Goal: Task Accomplishment & Management: Manage account settings

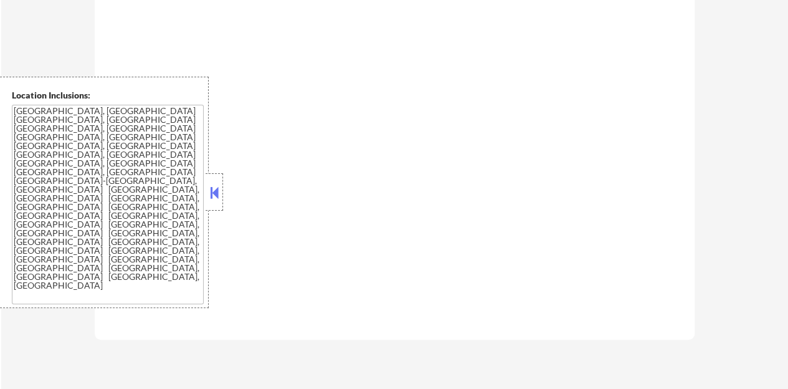
scroll to position [747, 0]
select select ""pending""
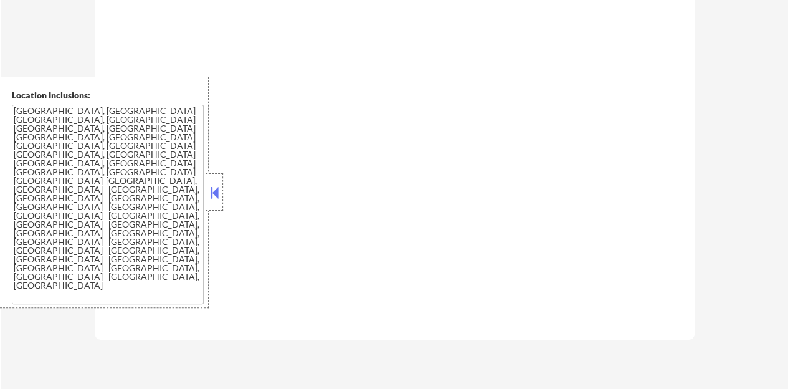
select select ""pending""
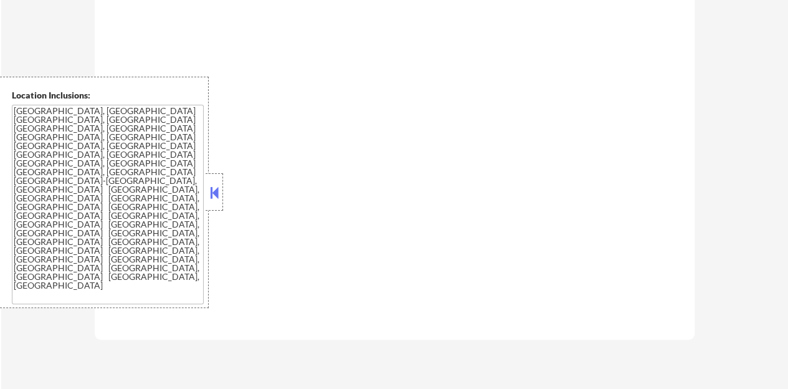
select select ""pending""
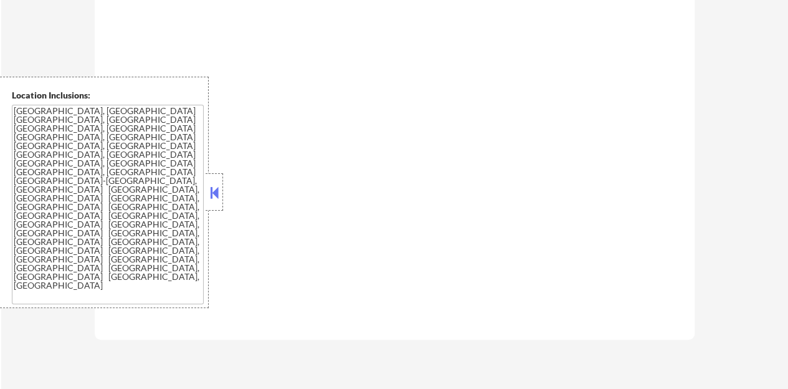
select select ""pending""
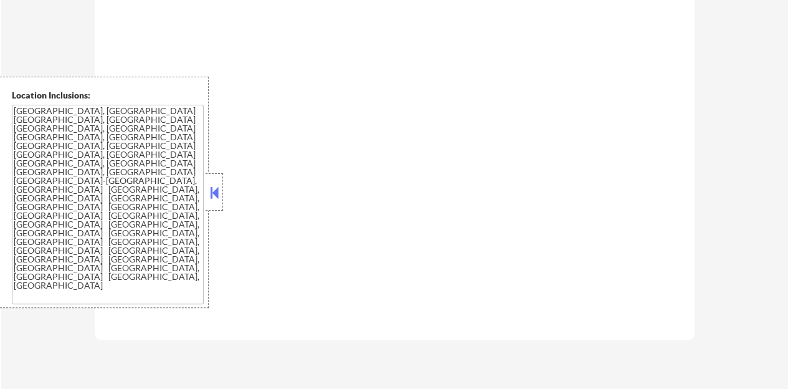
select select ""pending""
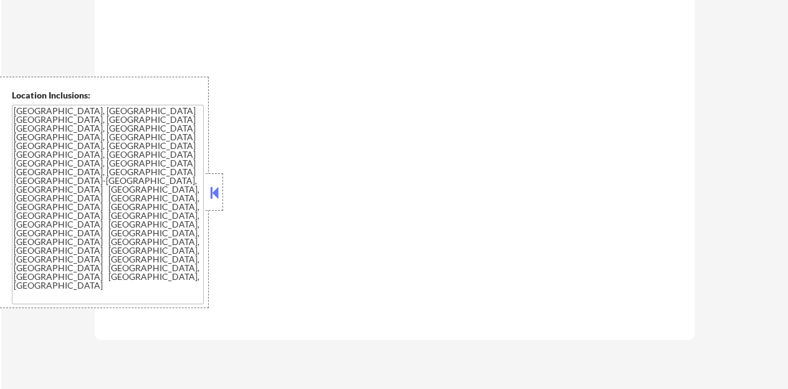
select select ""pending""
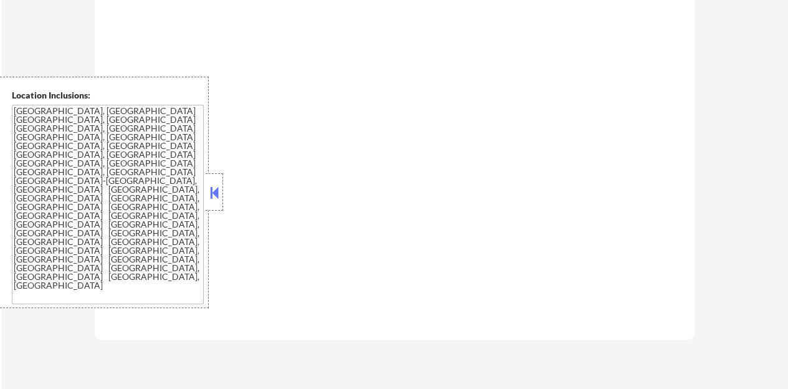
select select ""pending""
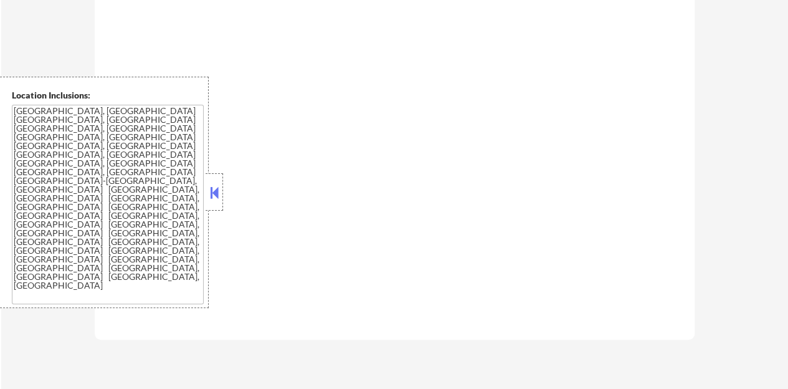
select select ""pending""
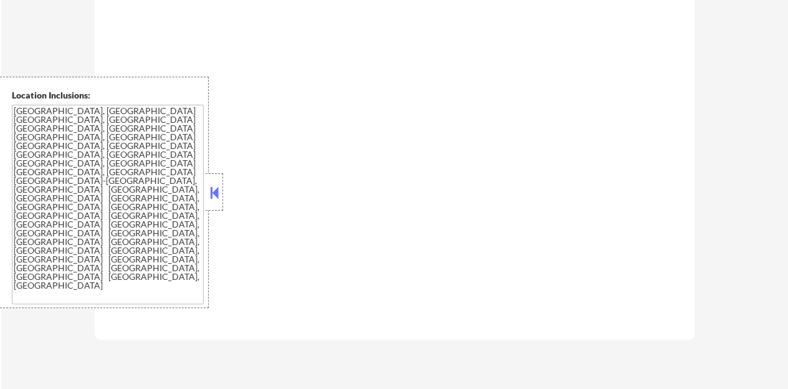
select select ""pending""
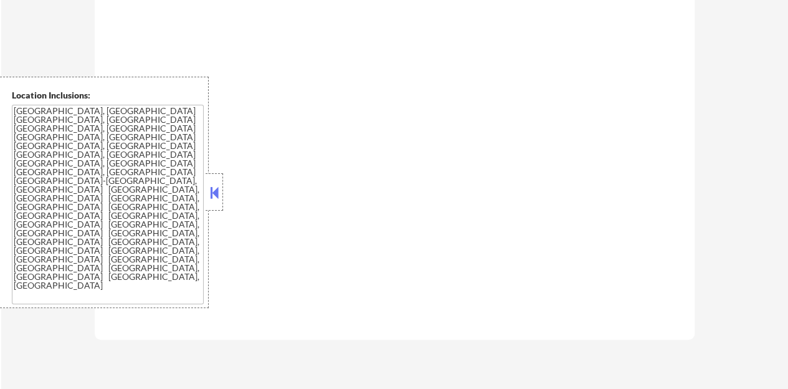
select select ""pending""
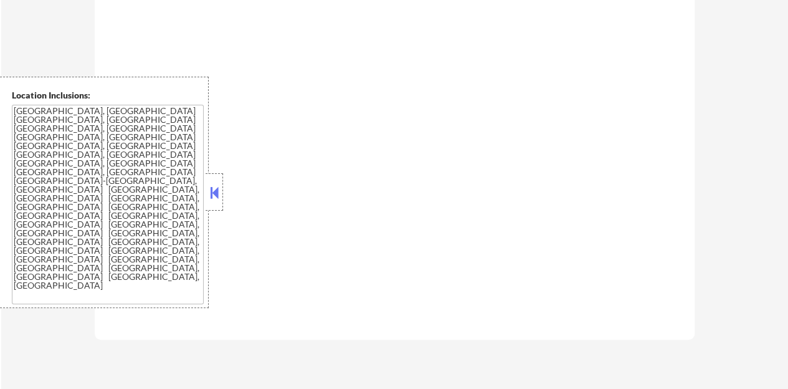
select select ""pending""
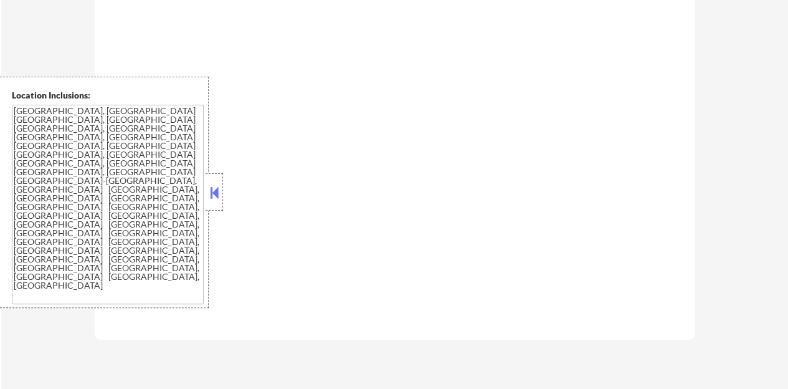
select select ""pending""
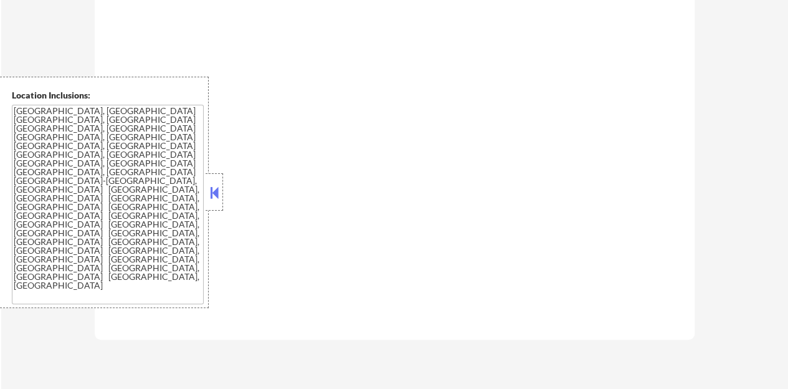
select select ""pending""
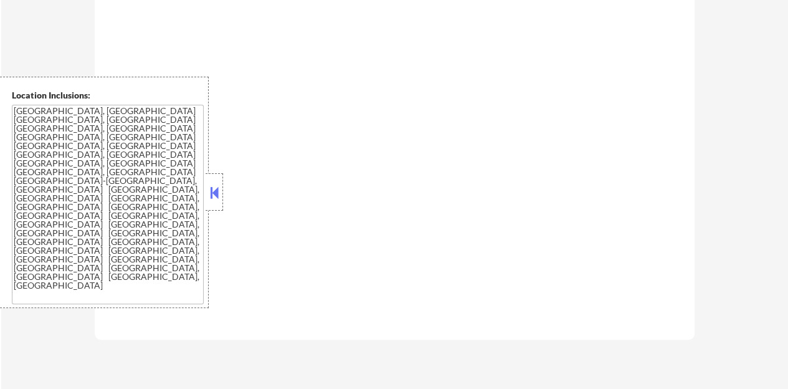
select select ""pending""
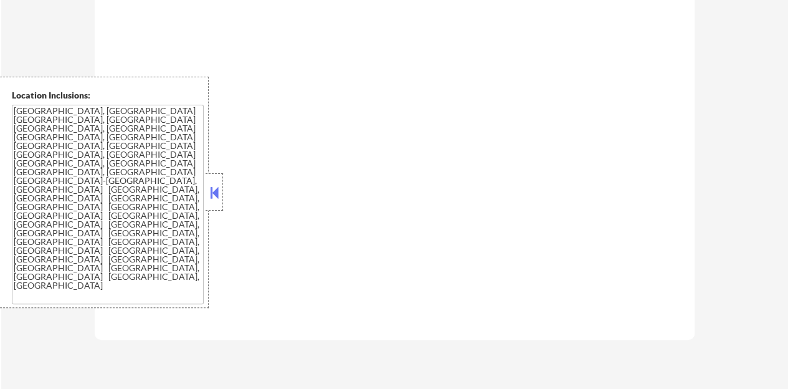
select select ""pending""
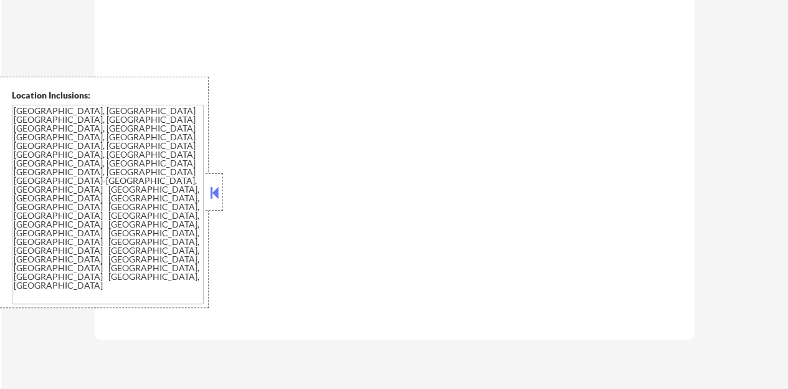
select select ""pending""
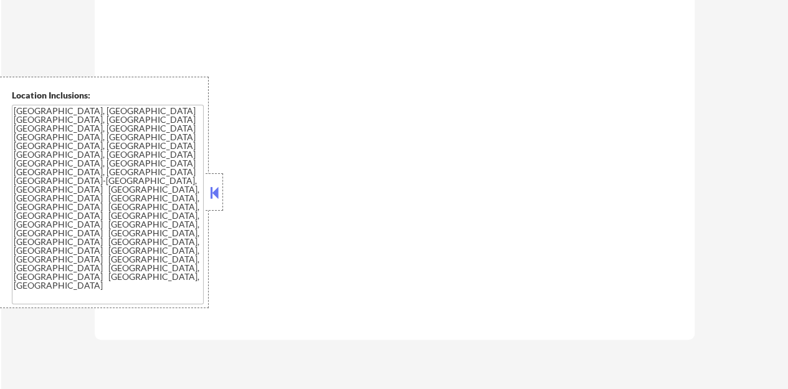
select select ""pending""
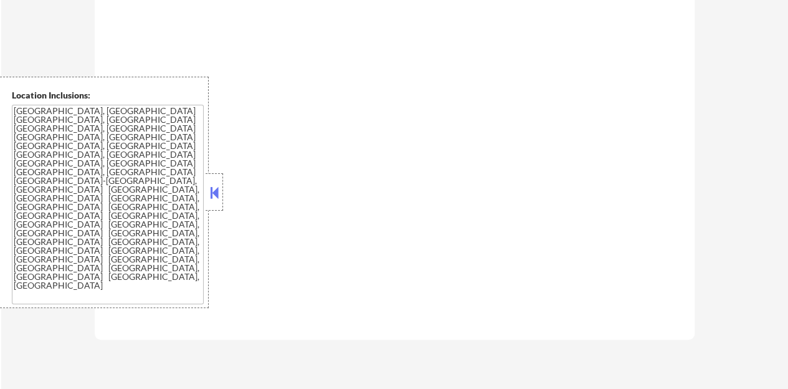
select select ""pending""
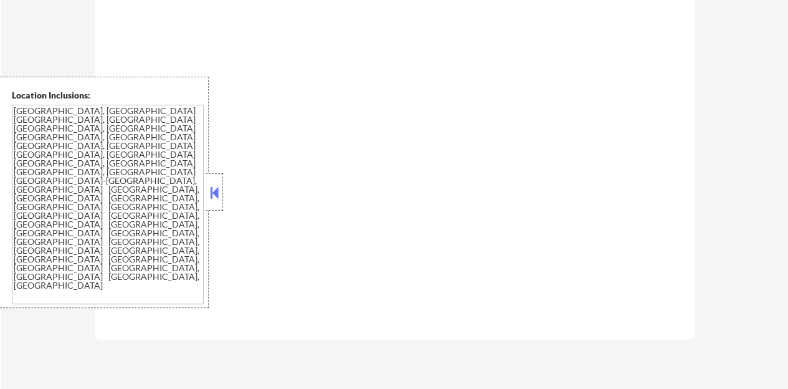
select select ""pending""
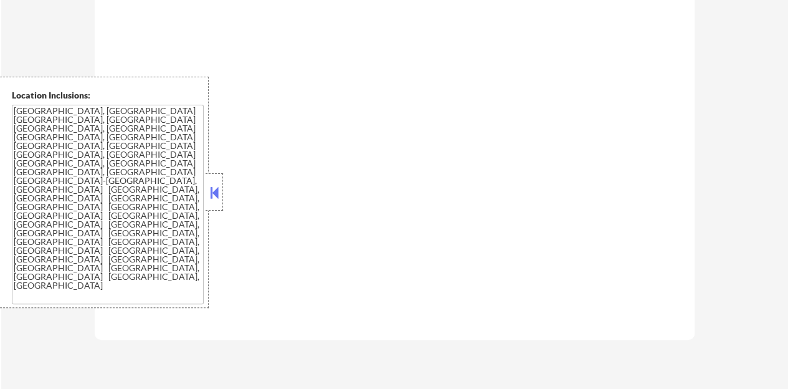
select select ""pending""
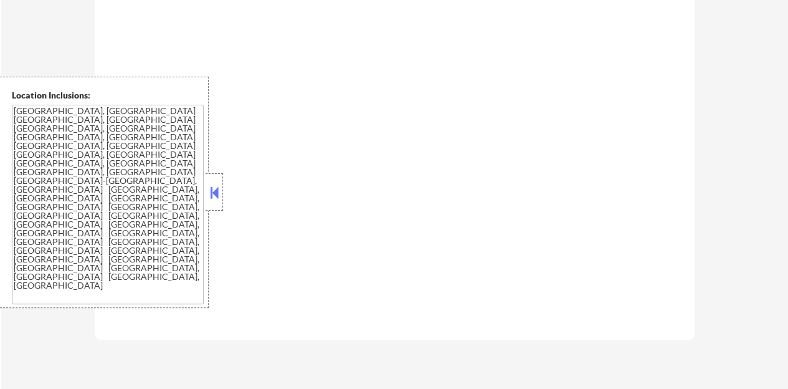
select select ""pending""
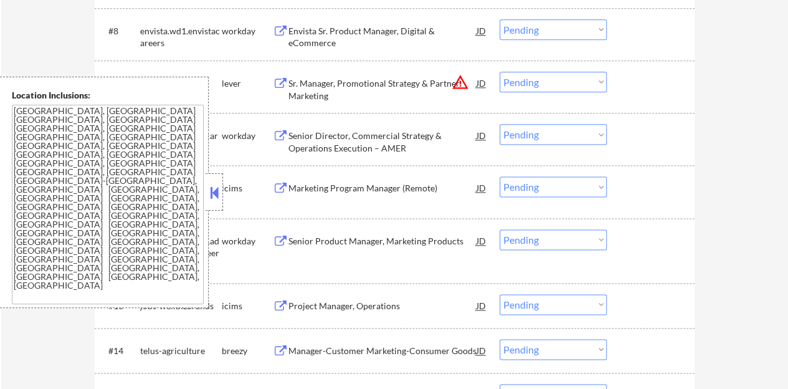
click at [214, 183] on button at bounding box center [214, 192] width 14 height 19
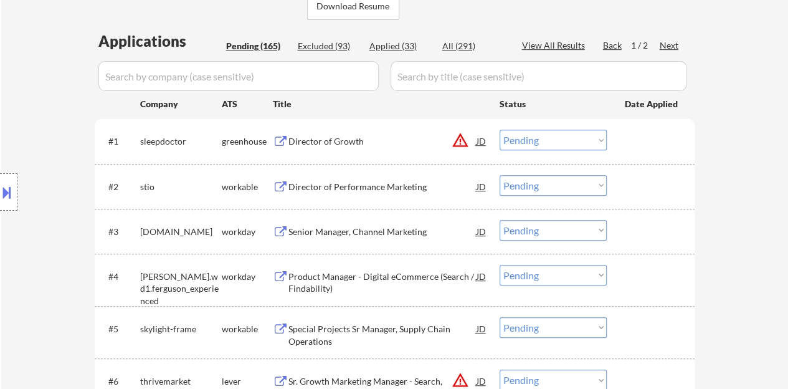
scroll to position [311, 0]
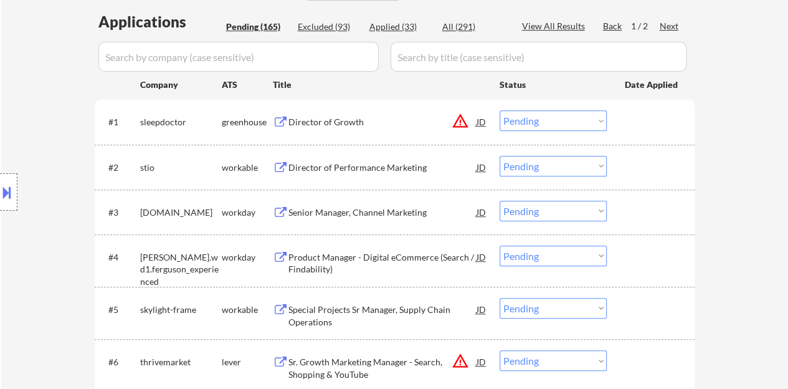
click at [314, 120] on div "Director of Growth" at bounding box center [382, 122] width 188 height 12
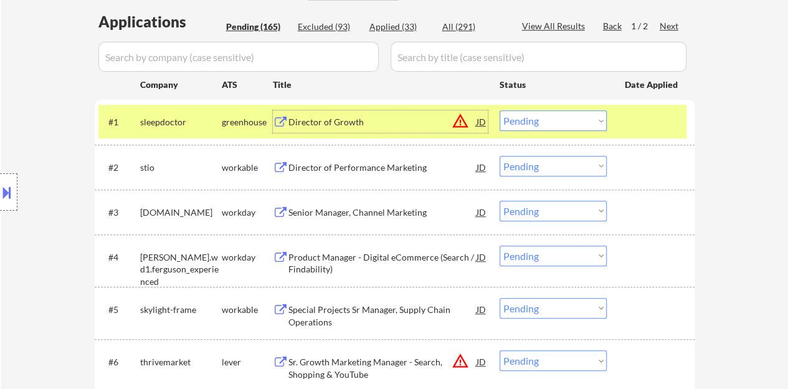
click at [538, 120] on select "Choose an option... Pending Applied Excluded (Questions) Excluded (Expired) Exc…" at bounding box center [553, 120] width 107 height 21
click at [500, 110] on select "Choose an option... Pending Applied Excluded (Questions) Excluded (Expired) Exc…" at bounding box center [553, 120] width 107 height 21
select select ""pending""
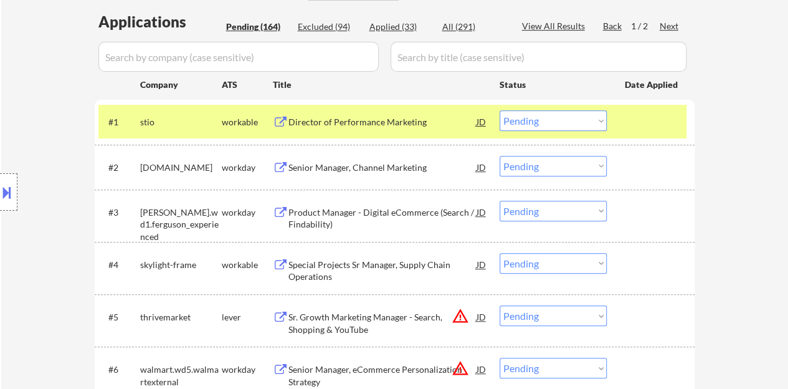
click at [657, 129] on div at bounding box center [652, 121] width 55 height 22
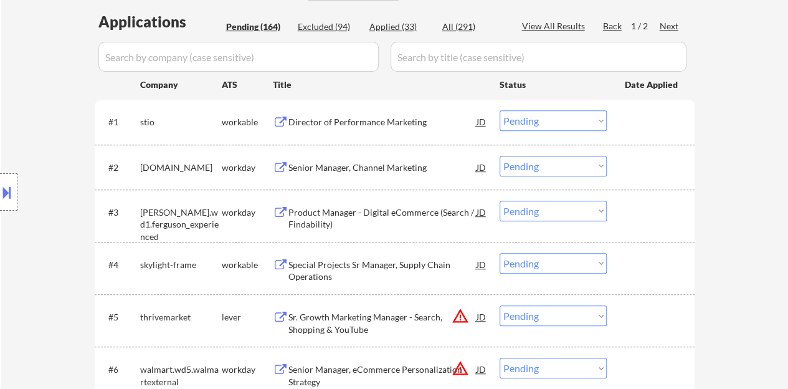
scroll to position [436, 0]
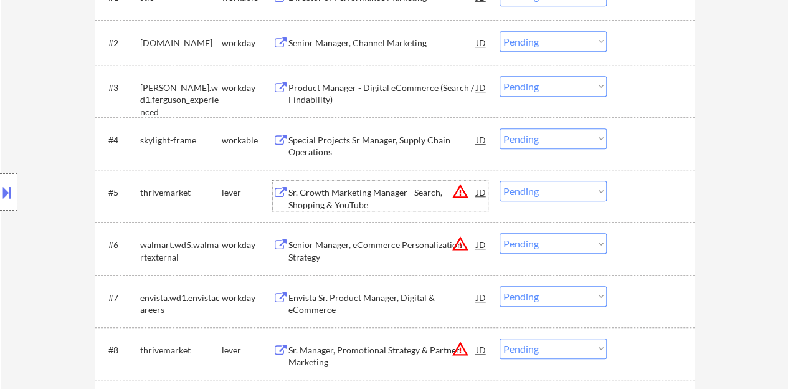
click at [374, 194] on div "Sr. Growth Marketing Manager - Search, Shopping & YouTube" at bounding box center [382, 198] width 188 height 24
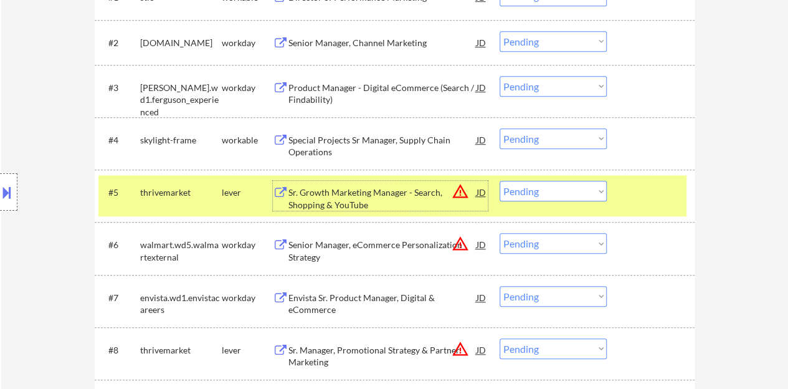
scroll to position [498, 0]
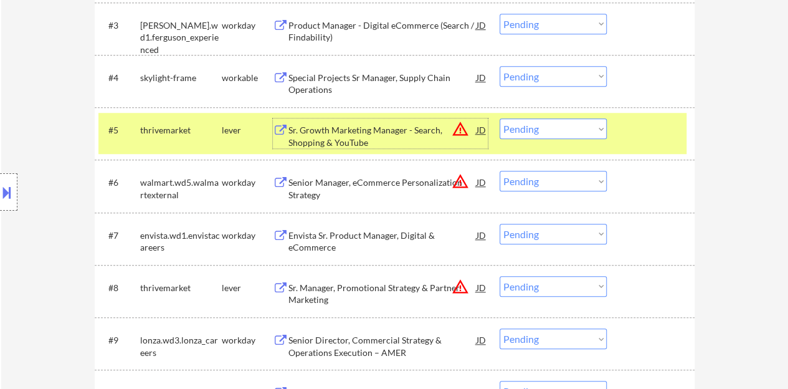
click at [559, 128] on select "Choose an option... Pending Applied Excluded (Questions) Excluded (Expired) Exc…" at bounding box center [553, 128] width 107 height 21
click at [500, 118] on select "Choose an option... Pending Applied Excluded (Questions) Excluded (Expired) Exc…" at bounding box center [553, 128] width 107 height 21
select select ""pending""
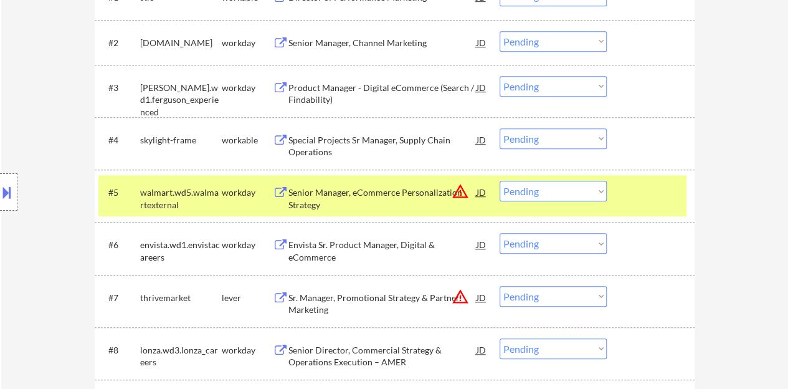
scroll to position [561, 0]
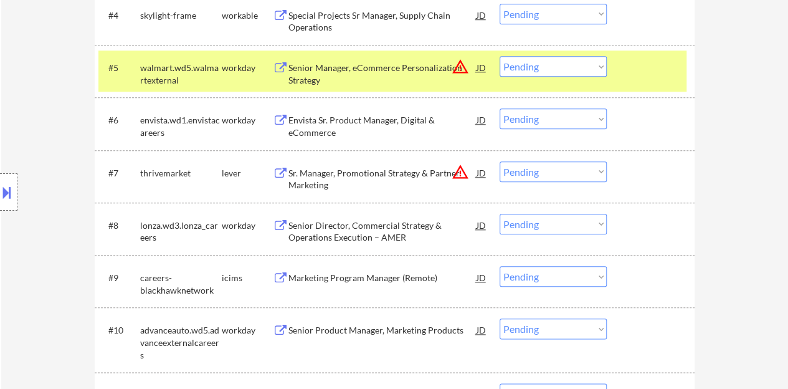
click at [683, 68] on div "#5 walmart.wd5.walmartexternal workday Senior Manager, eCommerce Personalizatio…" at bounding box center [392, 70] width 588 height 41
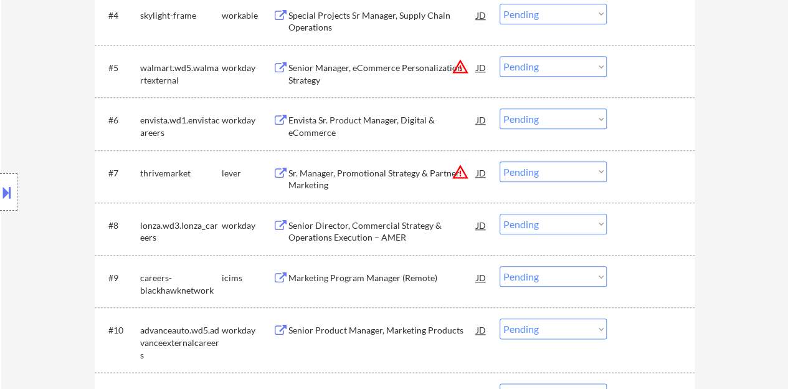
click at [369, 173] on div "Sr. Manager, Promotional Strategy & Partner Marketing" at bounding box center [382, 179] width 188 height 24
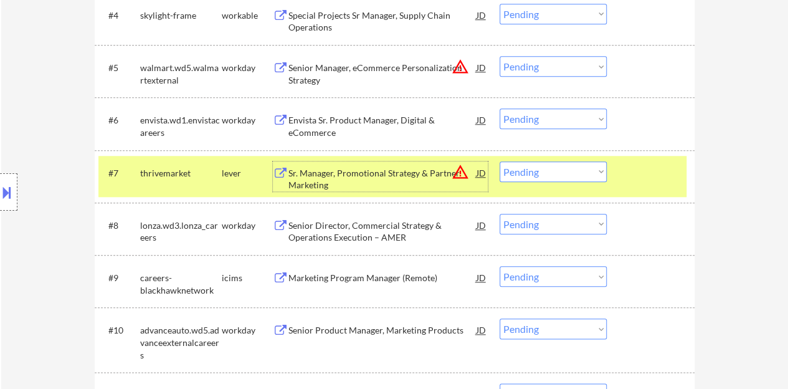
click at [528, 174] on select "Choose an option... Pending Applied Excluded (Questions) Excluded (Expired) Exc…" at bounding box center [553, 171] width 107 height 21
click at [500, 161] on select "Choose an option... Pending Applied Excluded (Questions) Excluded (Expired) Exc…" at bounding box center [553, 171] width 107 height 21
select select ""pending""
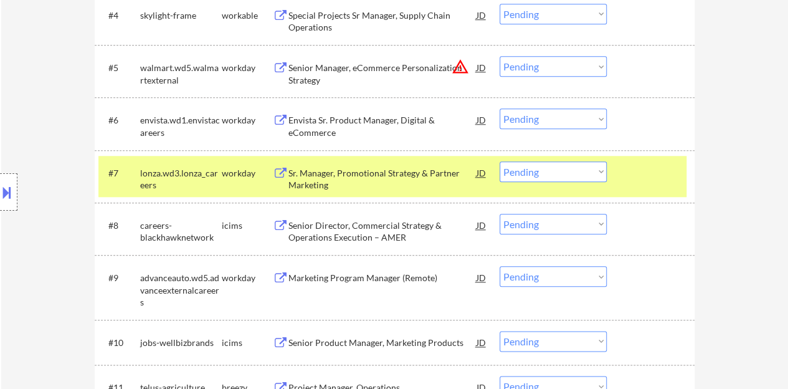
click at [670, 183] on div at bounding box center [652, 172] width 55 height 22
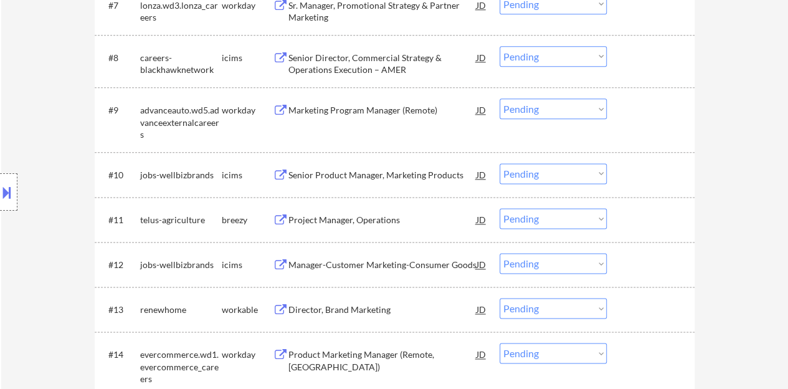
scroll to position [747, 0]
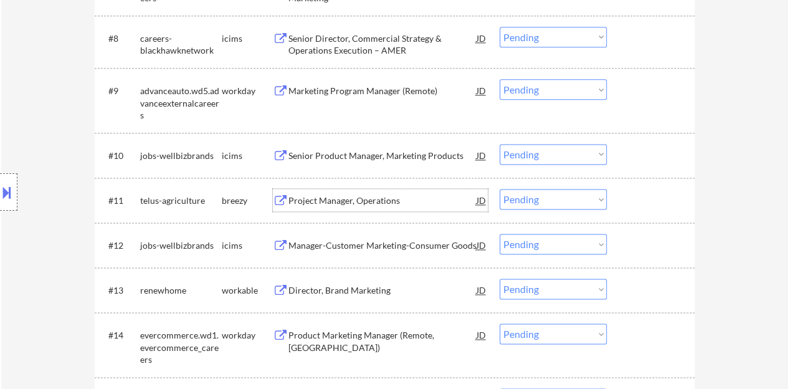
click at [299, 206] on div "Project Manager, Operations" at bounding box center [382, 200] width 188 height 12
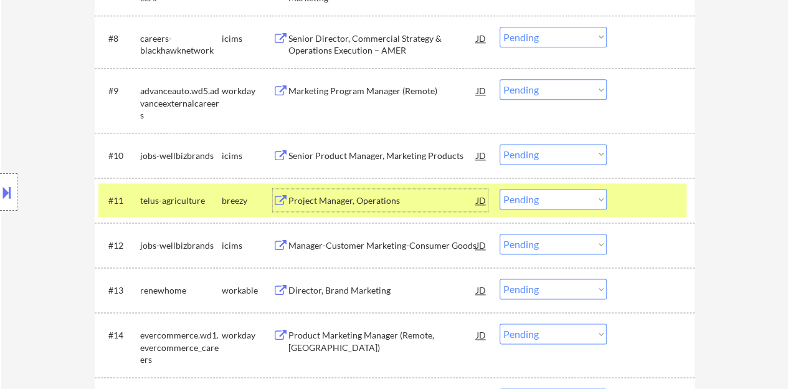
click at [565, 192] on select "Choose an option... Pending Applied Excluded (Questions) Excluded (Expired) Exc…" at bounding box center [553, 199] width 107 height 21
click at [500, 189] on select "Choose an option... Pending Applied Excluded (Questions) Excluded (Expired) Exc…" at bounding box center [553, 199] width 107 height 21
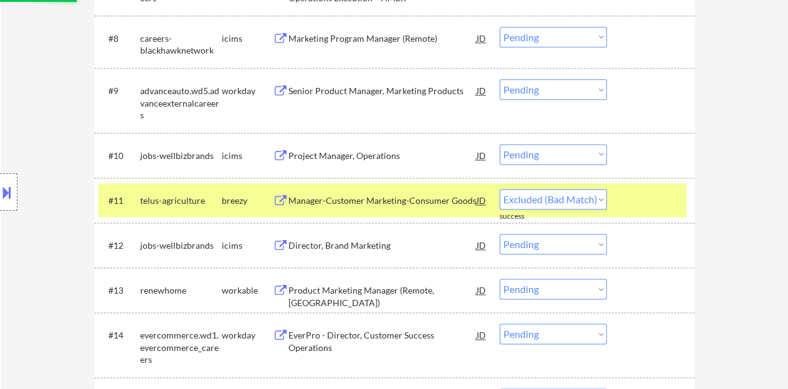
select select ""pending""
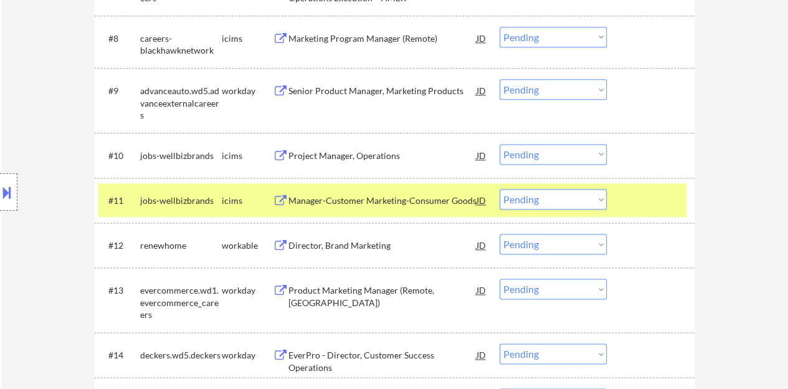
click at [637, 206] on div at bounding box center [652, 200] width 55 height 22
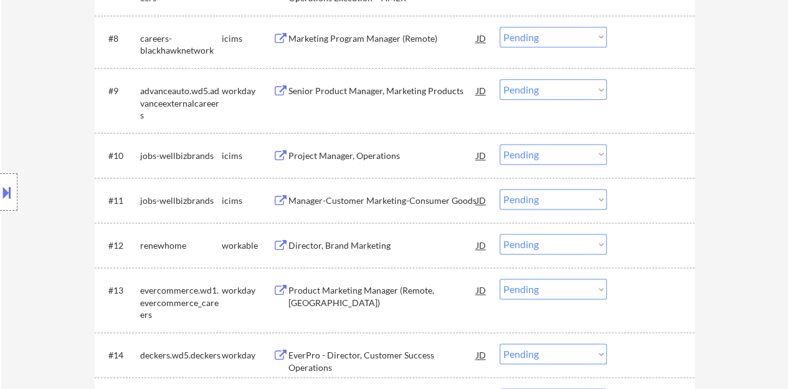
scroll to position [810, 0]
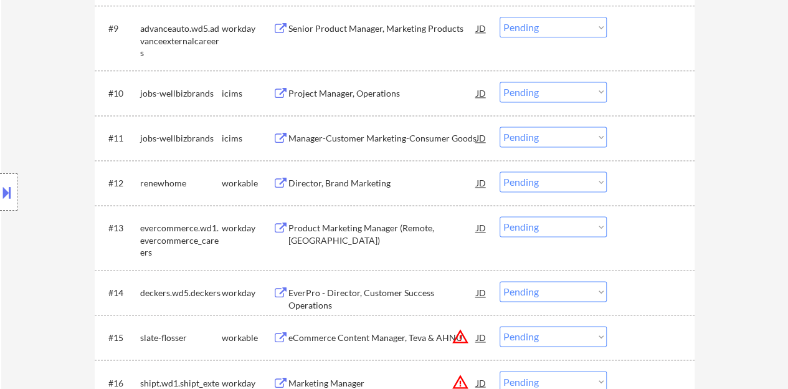
click at [363, 174] on div "Director, Brand Marketing" at bounding box center [382, 182] width 188 height 22
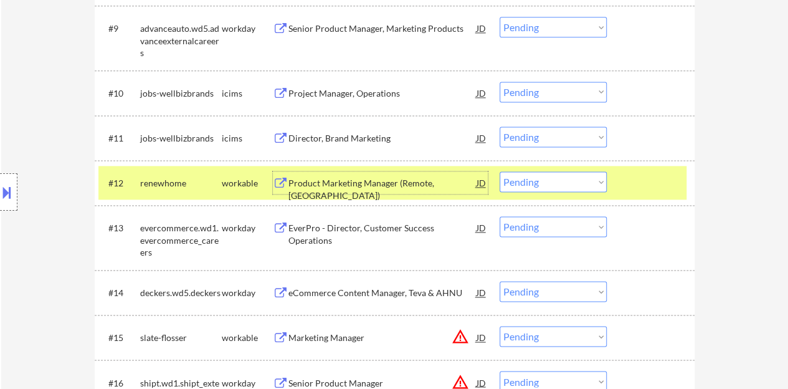
click at [514, 189] on select "Choose an option... Pending Applied Excluded (Questions) Excluded (Expired) Exc…" at bounding box center [553, 181] width 107 height 21
click at [500, 171] on select "Choose an option... Pending Applied Excluded (Questions) Excluded (Expired) Exc…" at bounding box center [553, 181] width 107 height 21
select select ""pending""
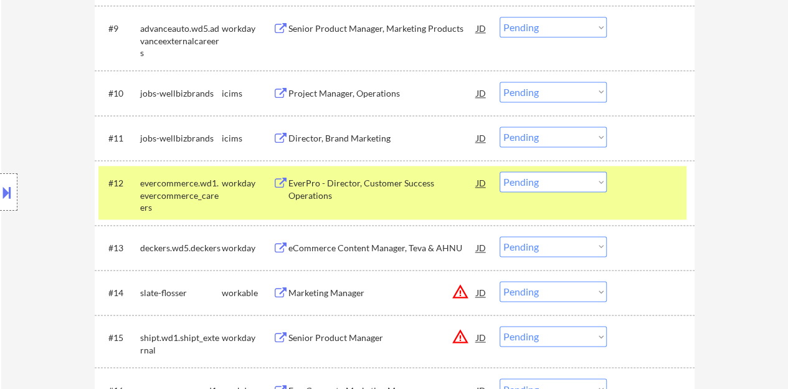
click at [649, 181] on div at bounding box center [652, 182] width 55 height 22
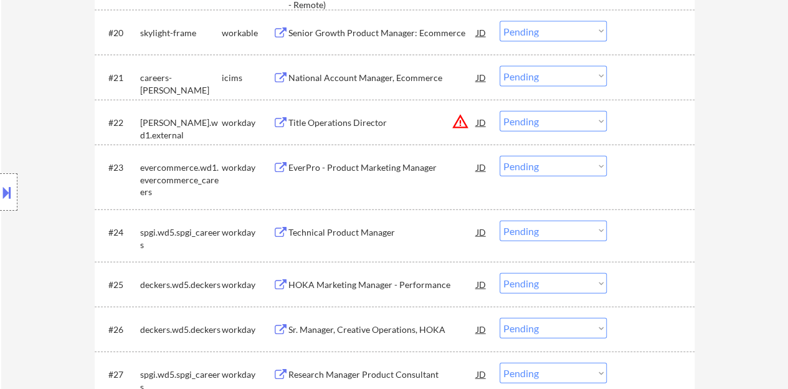
scroll to position [1433, 0]
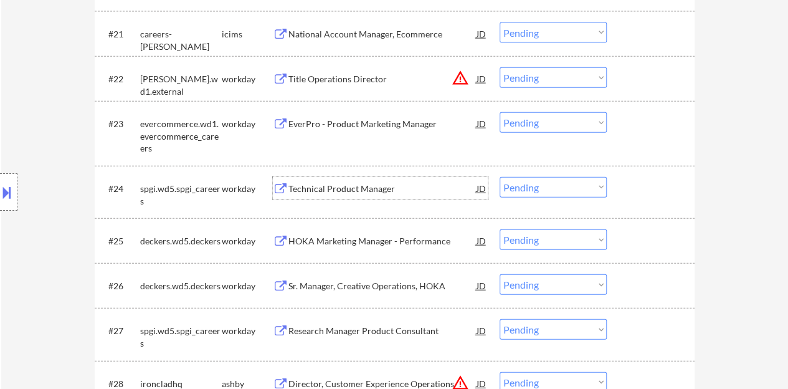
click at [393, 179] on div "Technical Product Manager" at bounding box center [382, 188] width 188 height 22
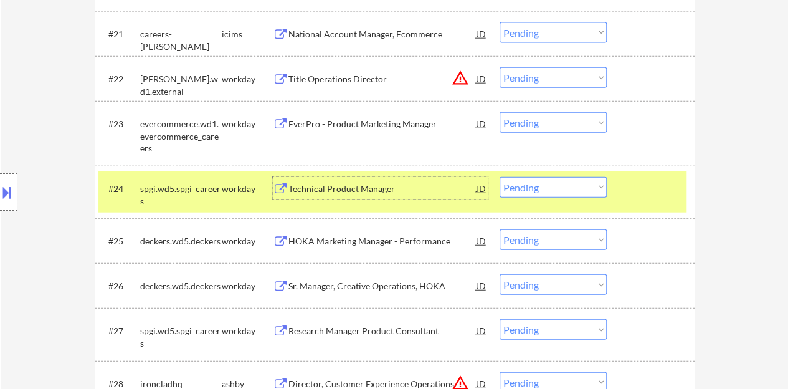
click at [549, 174] on div "#24 spgi.wd5.spgi_careers workday Technical Product Manager JD warning_amber Ch…" at bounding box center [392, 191] width 588 height 41
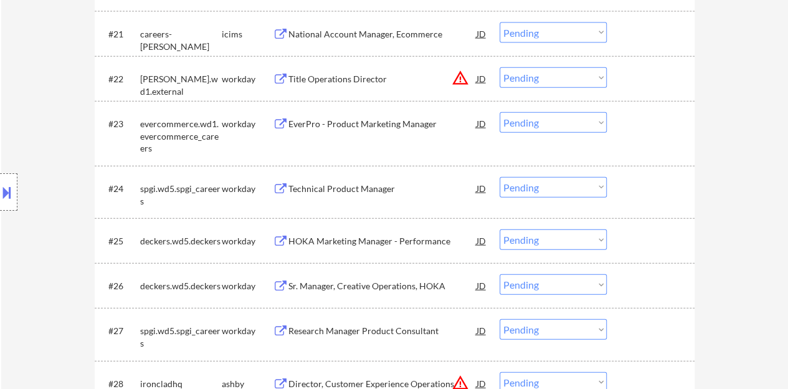
click at [553, 183] on select "Choose an option... Pending Applied Excluded (Questions) Excluded (Expired) Exc…" at bounding box center [553, 187] width 107 height 21
click at [500, 177] on select "Choose an option... Pending Applied Excluded (Questions) Excluded (Expired) Exc…" at bounding box center [553, 187] width 107 height 21
select select ""pending""
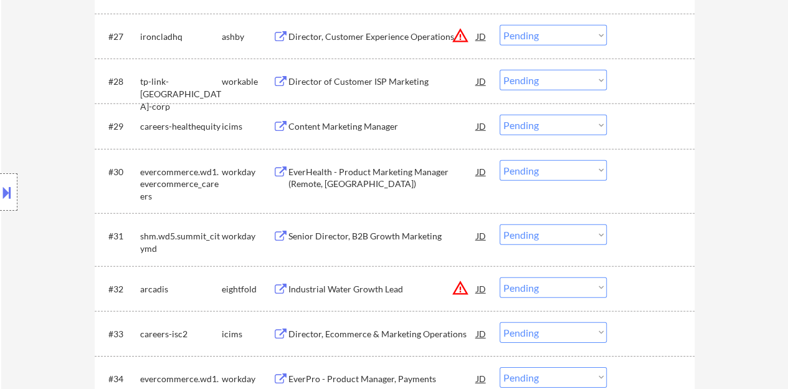
scroll to position [1744, 0]
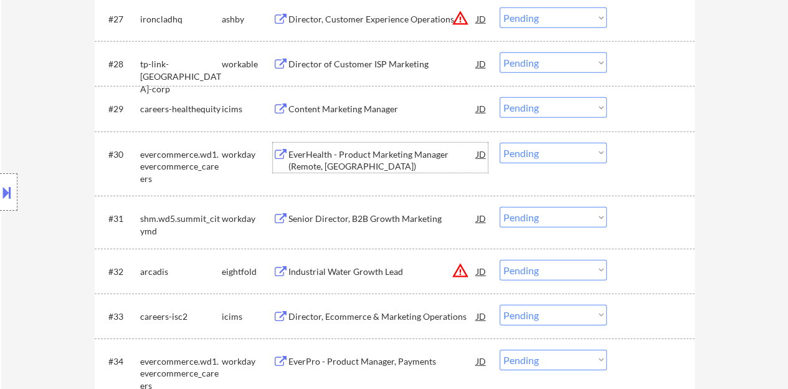
click at [378, 154] on div "EverHealth - Product Marketing Manager (Remote, US)" at bounding box center [382, 160] width 188 height 24
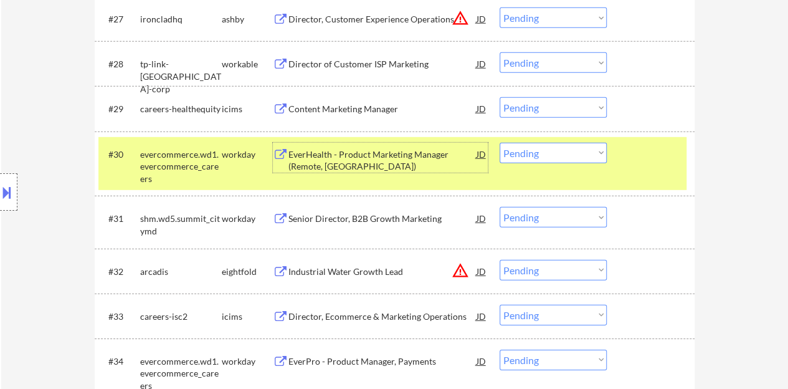
drag, startPoint x: 527, startPoint y: 153, endPoint x: 533, endPoint y: 161, distance: 10.7
click at [528, 153] on select "Choose an option... Pending Applied Excluded (Questions) Excluded (Expired) Exc…" at bounding box center [553, 153] width 107 height 21
click at [500, 143] on select "Choose an option... Pending Applied Excluded (Questions) Excluded (Expired) Exc…" at bounding box center [553, 153] width 107 height 21
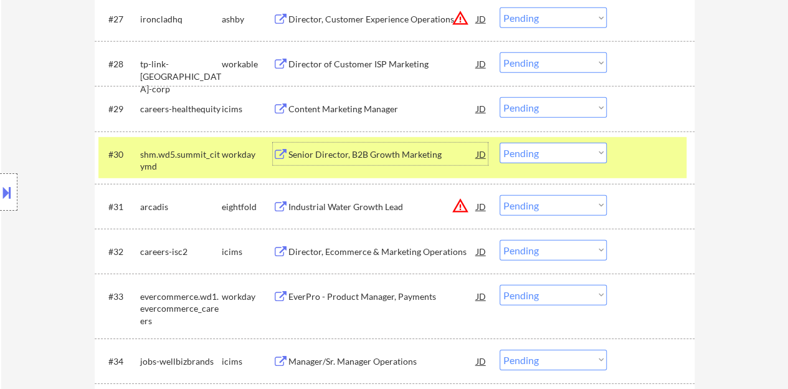
click at [381, 156] on div "Senior Director, B2B Growth Marketing" at bounding box center [382, 154] width 188 height 12
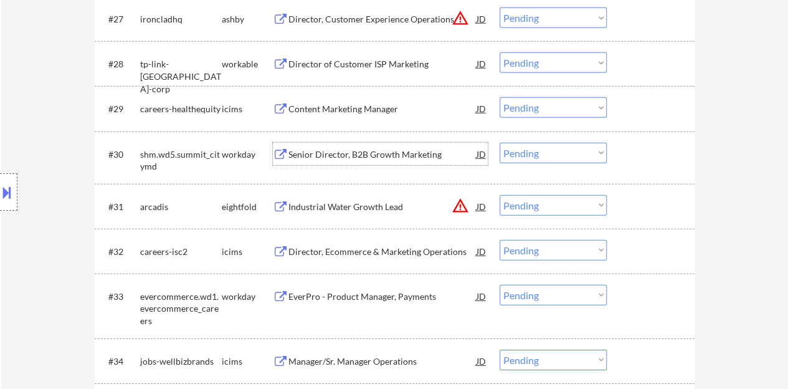
click at [645, 156] on div at bounding box center [652, 154] width 55 height 22
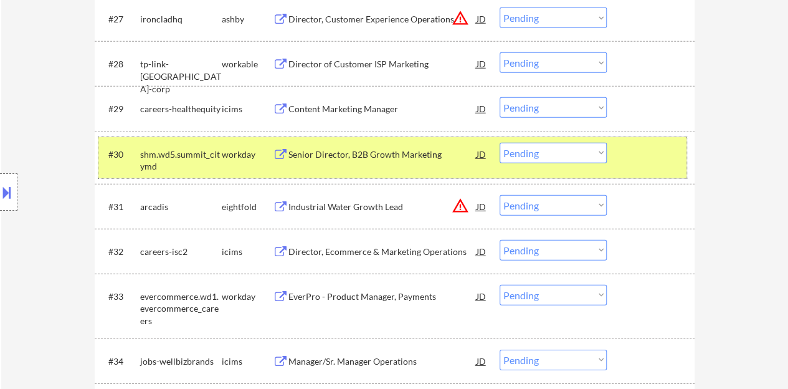
click at [529, 156] on select "Choose an option... Pending Applied Excluded (Questions) Excluded (Expired) Exc…" at bounding box center [553, 153] width 107 height 21
click at [500, 143] on select "Choose an option... Pending Applied Excluded (Questions) Excluded (Expired) Exc…" at bounding box center [553, 153] width 107 height 21
select select ""pending""
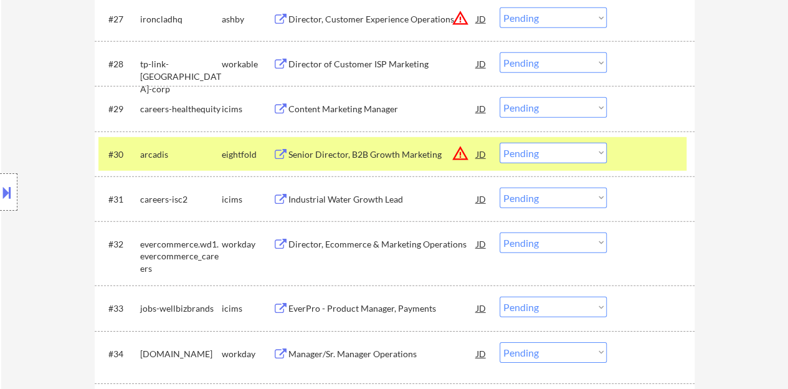
click at [651, 168] on div "#30 arcadis eightfold Senior Director, B2B Growth Marketing JD warning_amber Ch…" at bounding box center [392, 154] width 588 height 34
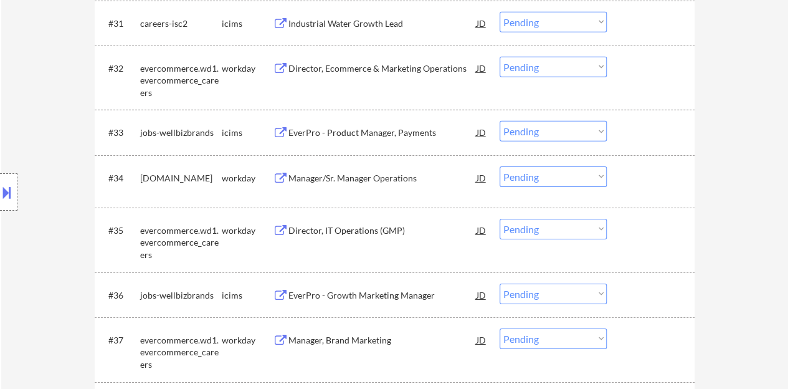
scroll to position [1931, 0]
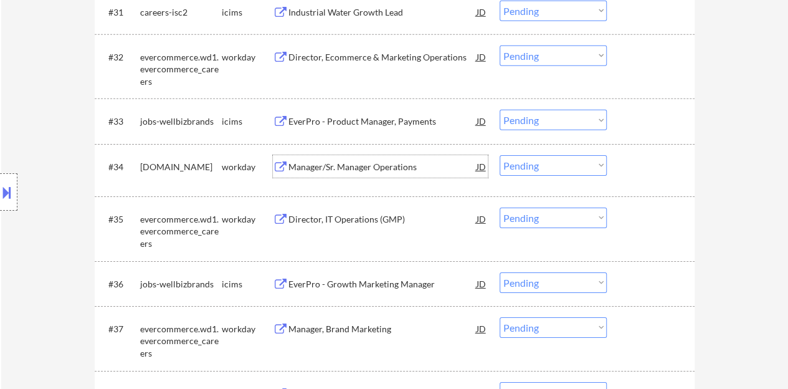
click at [304, 164] on div "Manager/Sr. Manager Operations" at bounding box center [382, 167] width 188 height 12
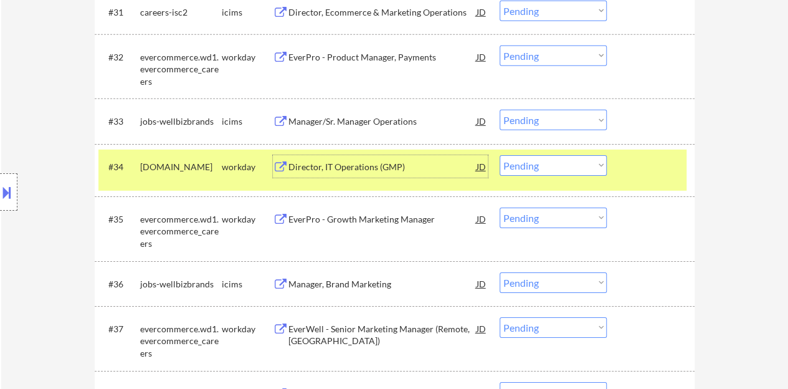
click at [536, 163] on select "Choose an option... Pending Applied Excluded (Questions) Excluded (Expired) Exc…" at bounding box center [553, 165] width 107 height 21
click at [500, 155] on select "Choose an option... Pending Applied Excluded (Questions) Excluded (Expired) Exc…" at bounding box center [553, 165] width 107 height 21
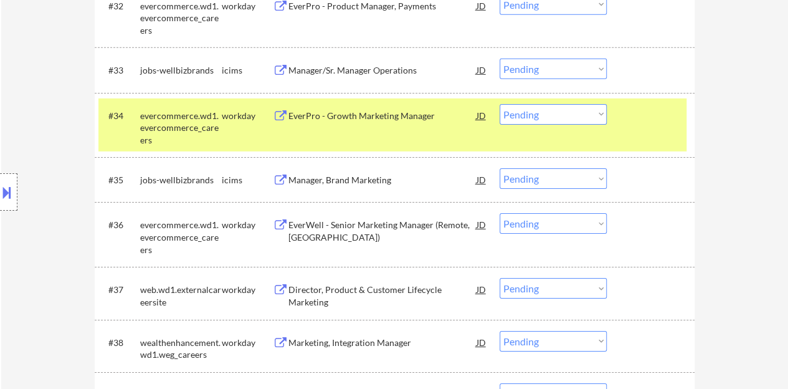
scroll to position [1993, 0]
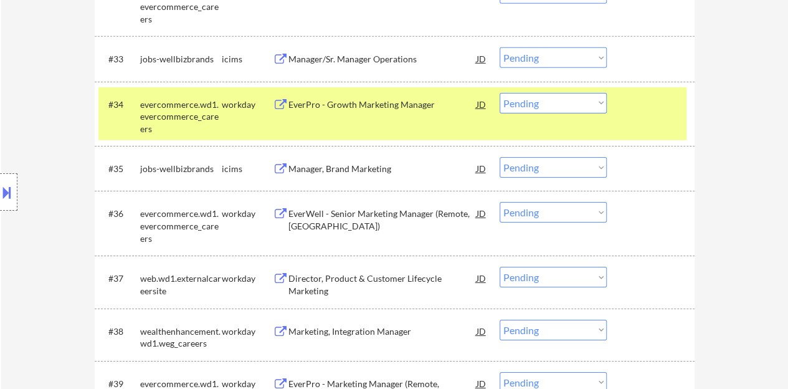
click at [395, 108] on div "EverPro - Growth Marketing Manager" at bounding box center [382, 104] width 188 height 12
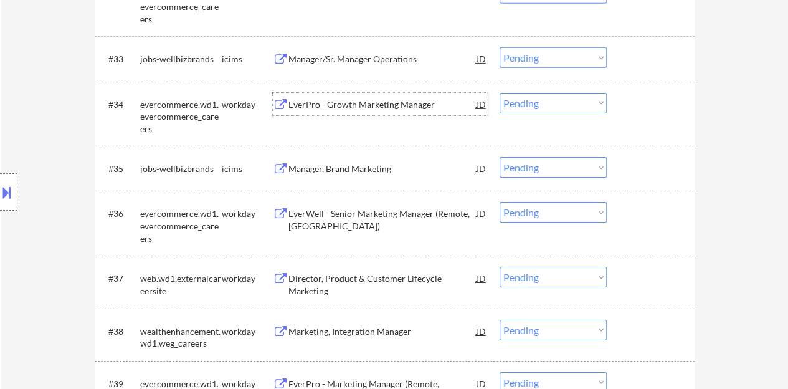
click at [639, 93] on div at bounding box center [652, 104] width 55 height 22
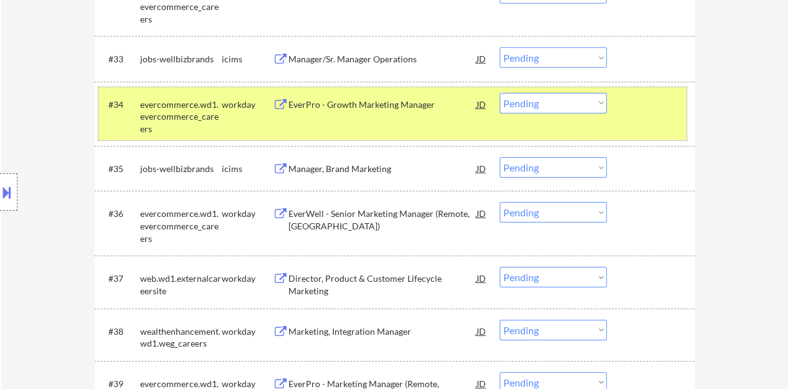
click at [546, 107] on select "Choose an option... Pending Applied Excluded (Questions) Excluded (Expired) Exc…" at bounding box center [553, 103] width 107 height 21
click at [500, 93] on select "Choose an option... Pending Applied Excluded (Questions) Excluded (Expired) Exc…" at bounding box center [553, 103] width 107 height 21
select select ""pending""
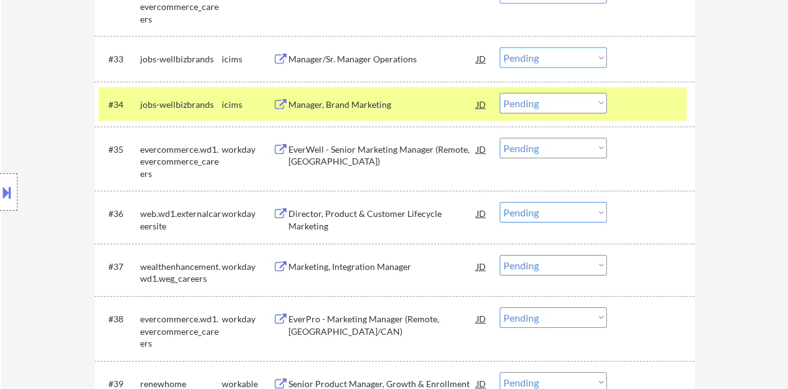
click at [631, 101] on div at bounding box center [652, 104] width 55 height 22
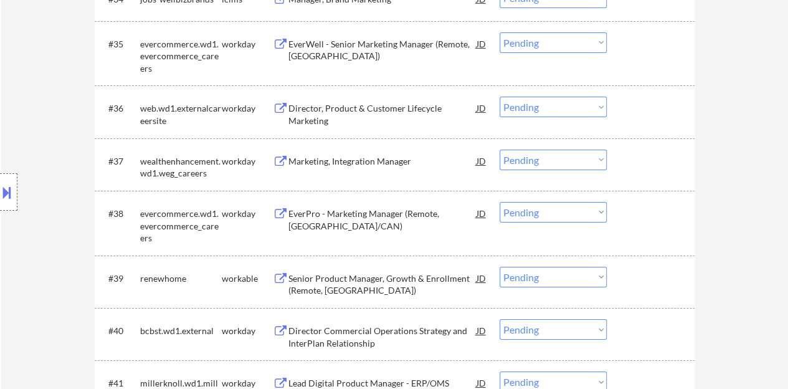
scroll to position [2118, 0]
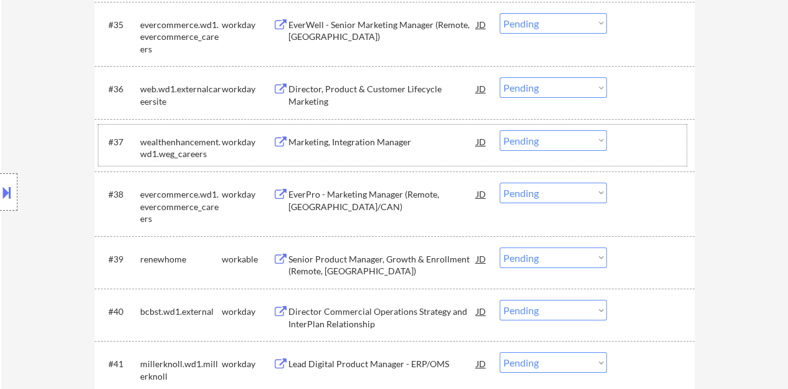
click at [367, 129] on div "#37 wealthenhancement.wd1.weg_careers workday Marketing, Integration Manager JD…" at bounding box center [392, 145] width 588 height 41
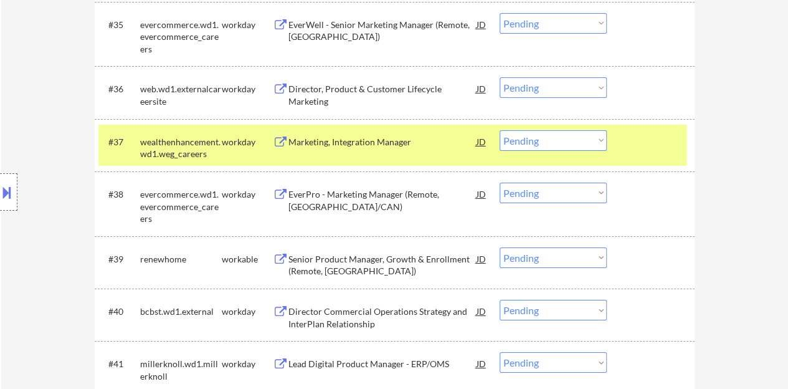
click at [365, 143] on div "Marketing, Integration Manager" at bounding box center [382, 142] width 188 height 12
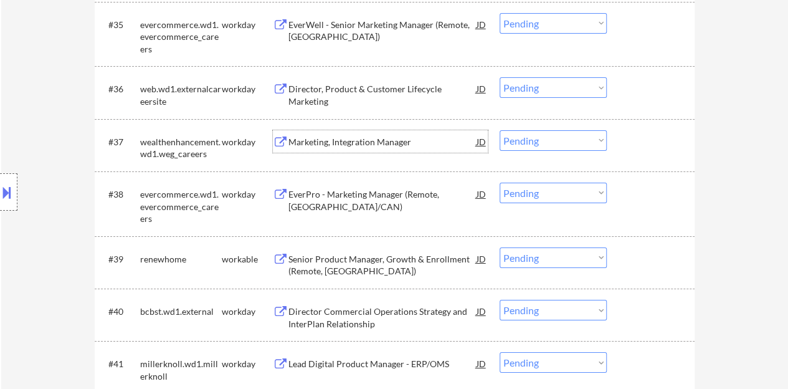
click at [637, 138] on div at bounding box center [652, 141] width 55 height 22
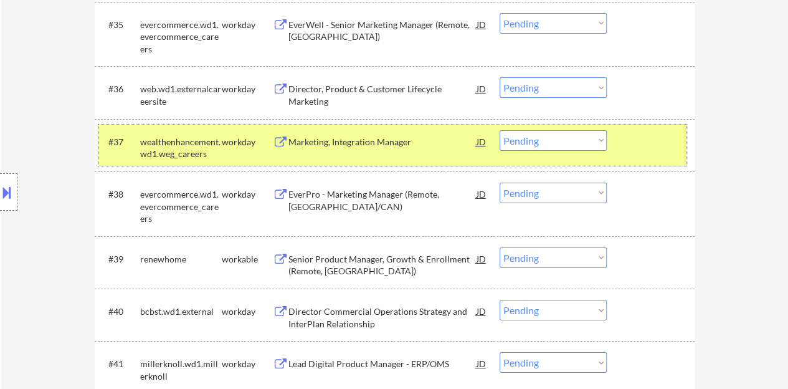
click at [540, 133] on select "Choose an option... Pending Applied Excluded (Questions) Excluded (Expired) Exc…" at bounding box center [553, 140] width 107 height 21
click at [500, 130] on select "Choose an option... Pending Applied Excluded (Questions) Excluded (Expired) Exc…" at bounding box center [553, 140] width 107 height 21
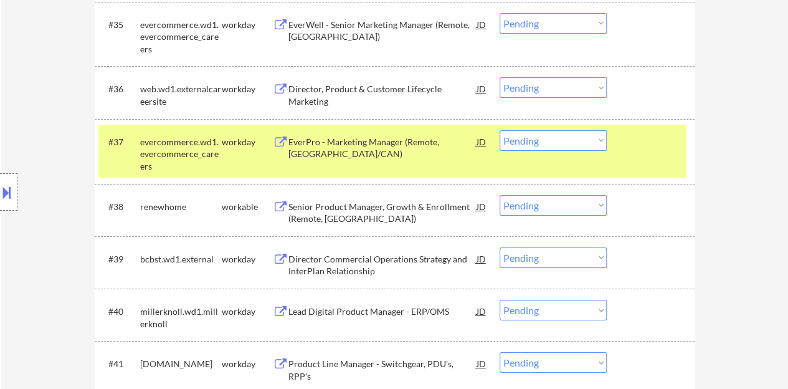
click at [434, 139] on div "EverPro - Marketing Manager (Remote, US/CAN)" at bounding box center [382, 148] width 188 height 24
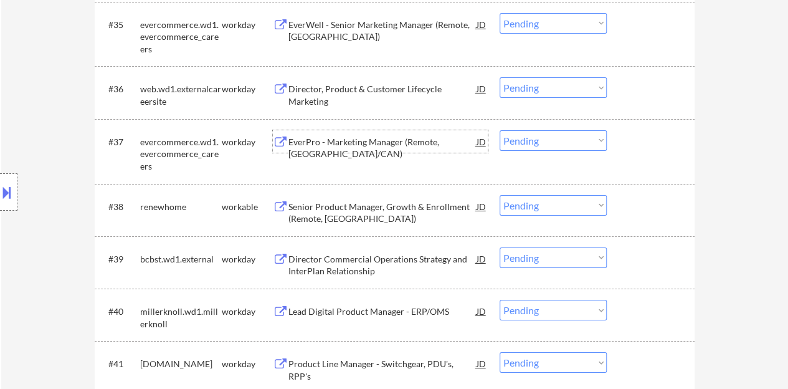
click at [541, 143] on select "Choose an option... Pending Applied Excluded (Questions) Excluded (Expired) Exc…" at bounding box center [553, 140] width 107 height 21
click at [500, 130] on select "Choose an option... Pending Applied Excluded (Questions) Excluded (Expired) Exc…" at bounding box center [553, 140] width 107 height 21
select select ""pending""
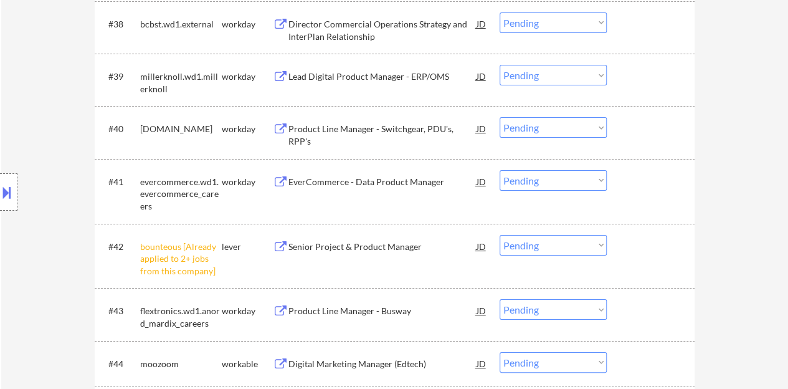
scroll to position [2305, 0]
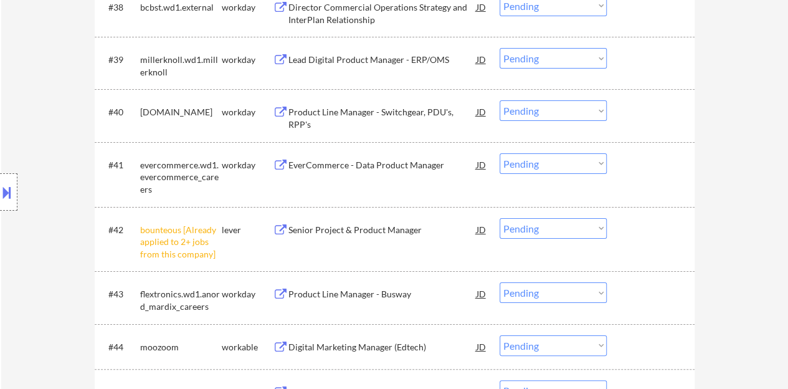
click at [563, 230] on select "Choose an option... Pending Applied Excluded (Questions) Excluded (Expired) Exc…" at bounding box center [553, 228] width 107 height 21
click at [500, 218] on select "Choose an option... Pending Applied Excluded (Questions) Excluded (Expired) Exc…" at bounding box center [553, 228] width 107 height 21
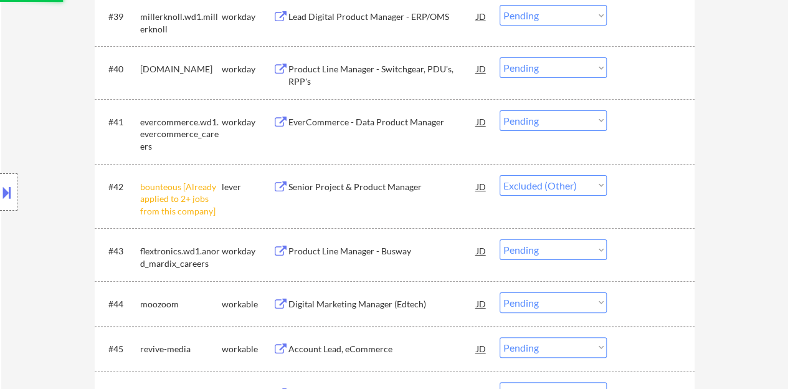
scroll to position [2367, 0]
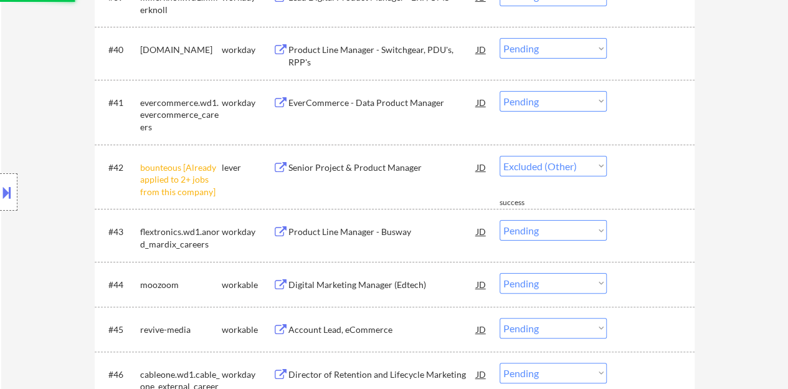
select select ""pending""
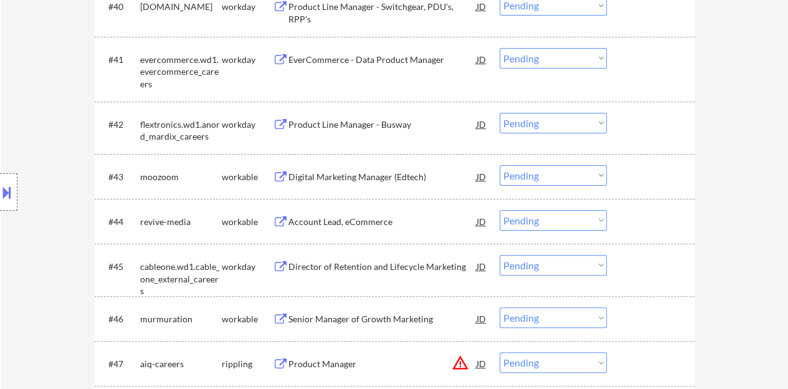
scroll to position [2429, 0]
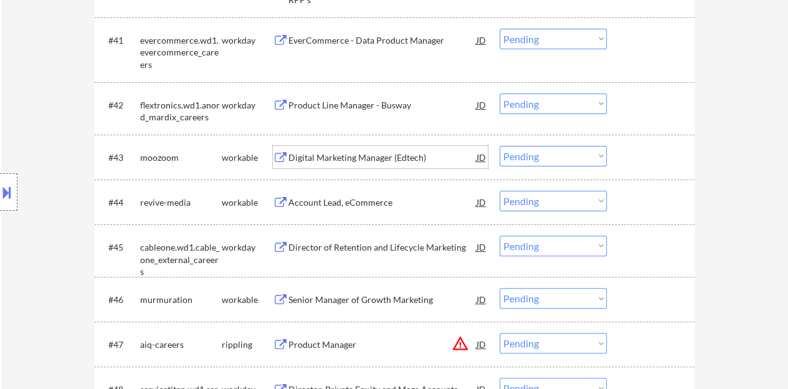
click at [365, 155] on div "Digital Marketing Manager (Edtech)" at bounding box center [382, 157] width 188 height 12
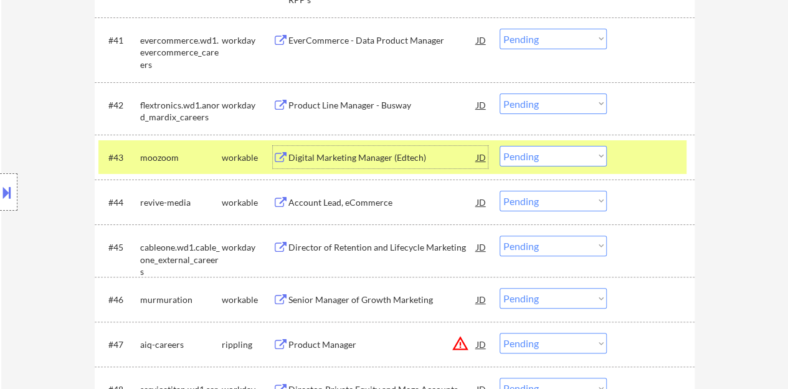
click at [520, 164] on select "Choose an option... Pending Applied Excluded (Questions) Excluded (Expired) Exc…" at bounding box center [553, 156] width 107 height 21
click at [500, 146] on select "Choose an option... Pending Applied Excluded (Questions) Excluded (Expired) Exc…" at bounding box center [553, 156] width 107 height 21
select select ""pending""
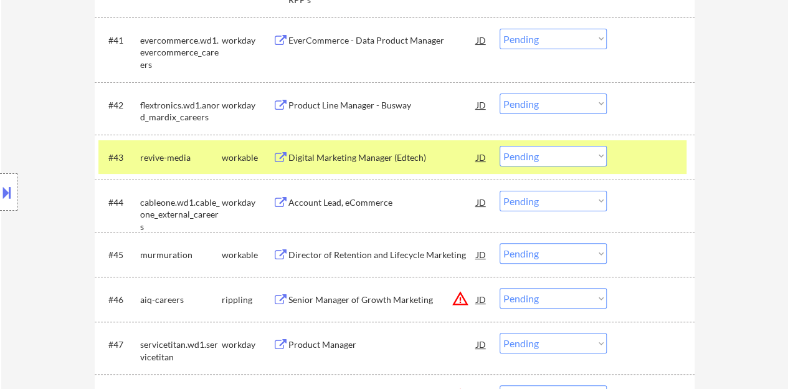
click at [656, 163] on div at bounding box center [652, 157] width 55 height 22
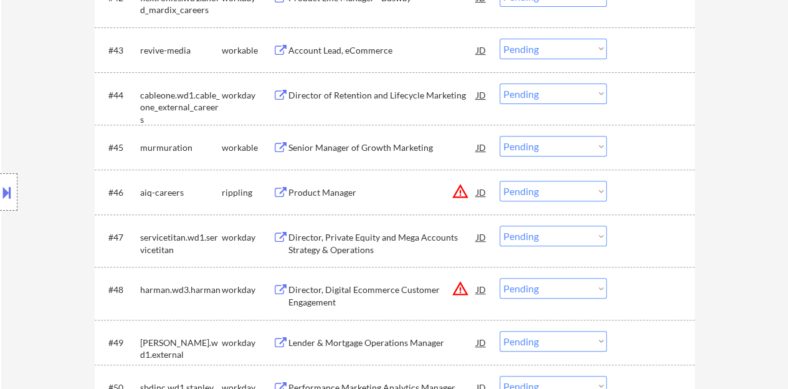
scroll to position [2554, 0]
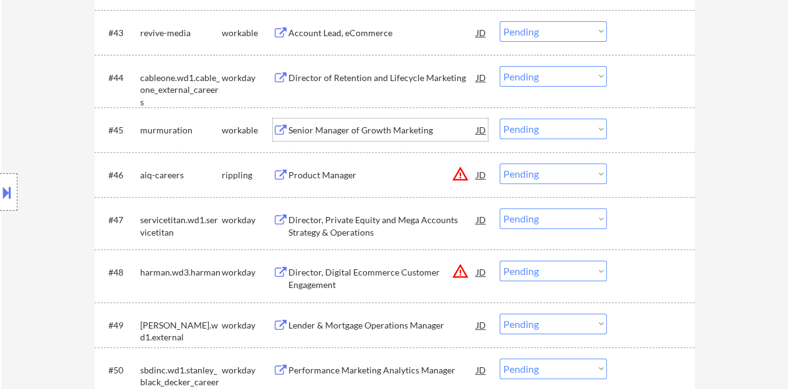
click at [308, 130] on div "Senior Manager of Growth Marketing" at bounding box center [382, 130] width 188 height 12
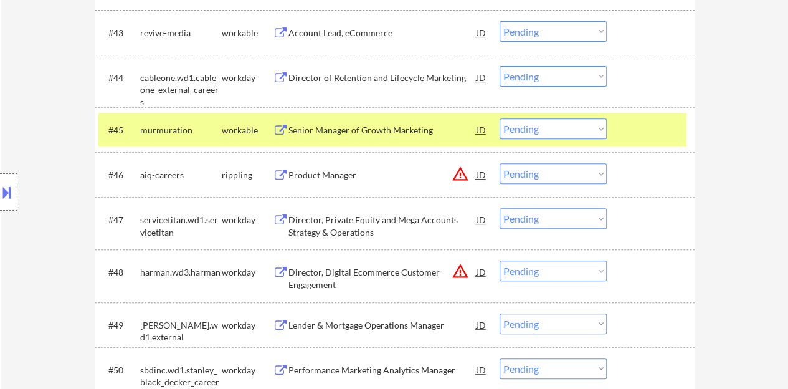
select select ""pending""
select select ""PLACEHOLDER_1427118222253""
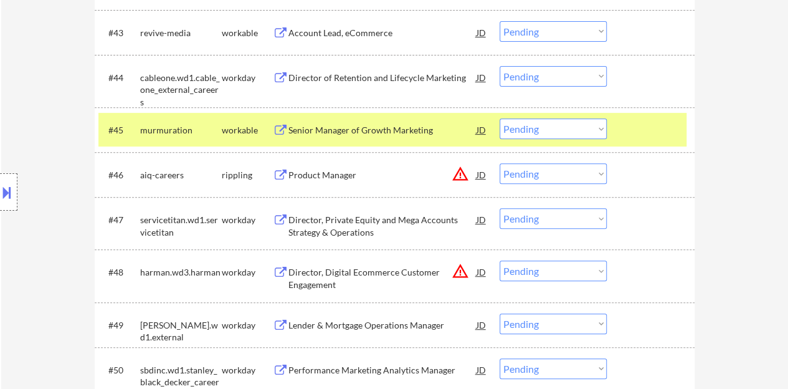
select select ""PLACEHOLDER_1427118222253""
select select ""pending""
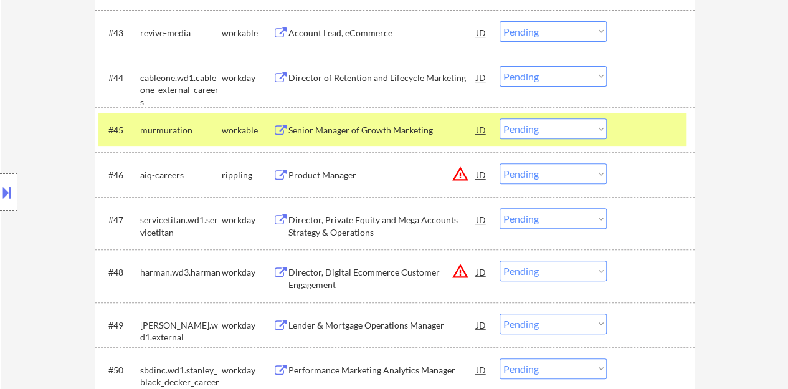
select select ""pending""
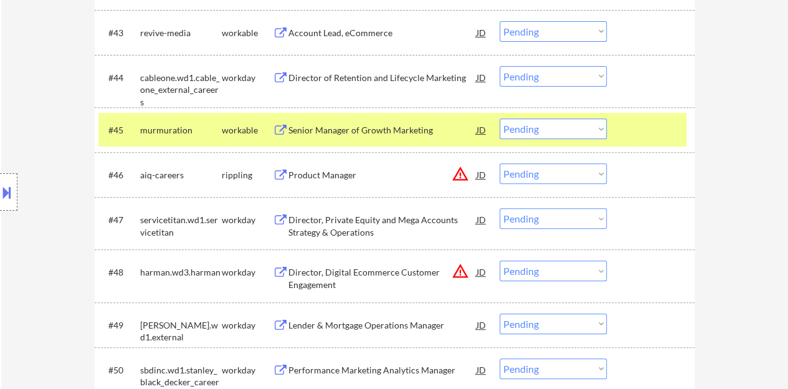
select select ""pending""
click at [563, 131] on select "Choose an option... Pending Applied Excluded (Questions) Excluded (Expired) Exc…" at bounding box center [553, 128] width 107 height 21
click at [500, 118] on select "Choose an option... Pending Applied Excluded (Questions) Excluded (Expired) Exc…" at bounding box center [553, 128] width 107 height 21
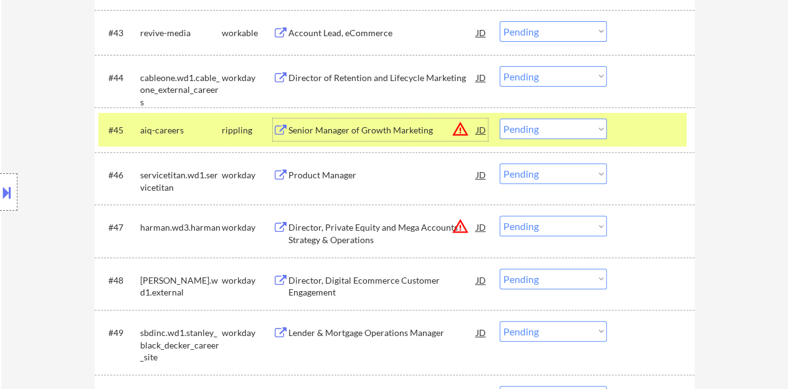
click at [358, 130] on div "Senior Manager of Growth Marketing" at bounding box center [382, 130] width 188 height 12
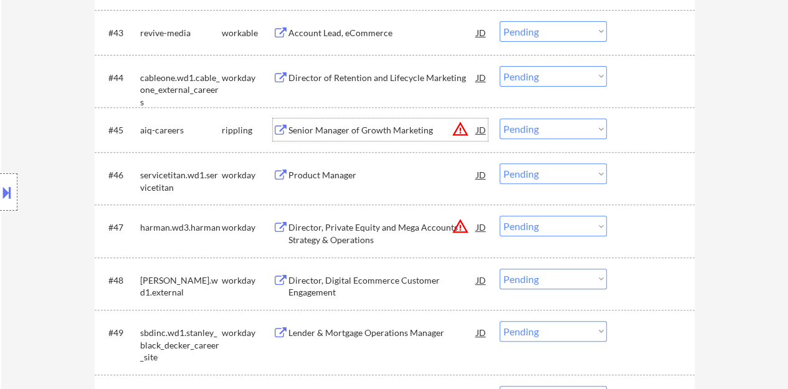
drag, startPoint x: 663, startPoint y: 138, endPoint x: 644, endPoint y: 128, distance: 21.5
click at [663, 138] on div at bounding box center [652, 129] width 55 height 22
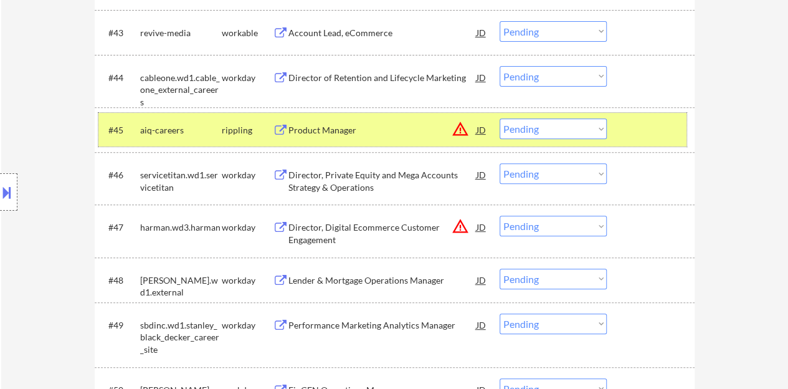
click at [543, 129] on select "Choose an option... Pending Applied Excluded (Questions) Excluded (Expired) Exc…" at bounding box center [553, 128] width 107 height 21
click at [500, 118] on select "Choose an option... Pending Applied Excluded (Questions) Excluded (Expired) Exc…" at bounding box center [553, 128] width 107 height 21
select select ""pending""
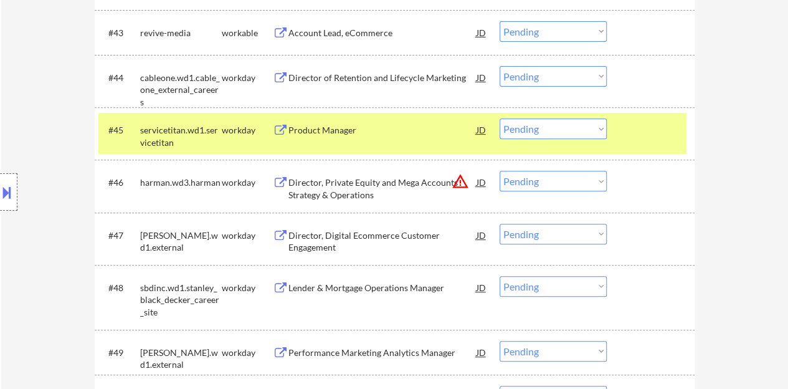
click at [0, 194] on button at bounding box center [7, 192] width 14 height 21
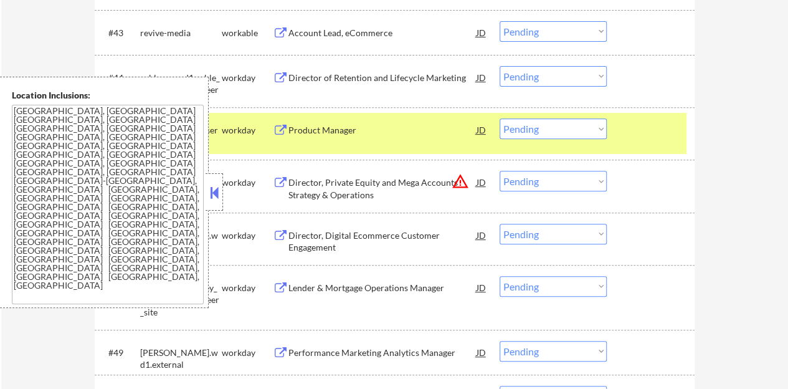
click at [216, 189] on button at bounding box center [214, 192] width 14 height 19
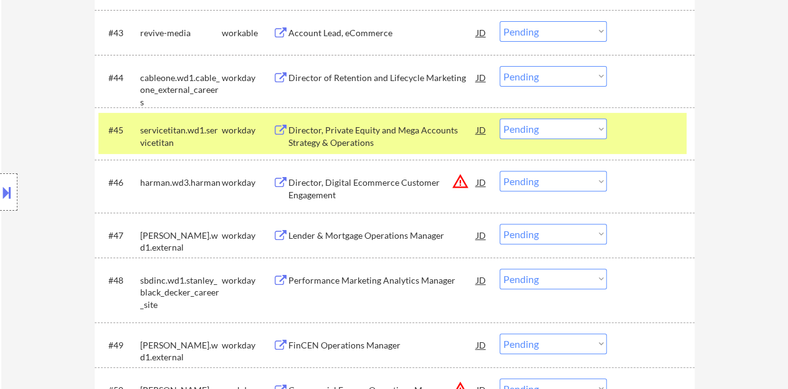
click at [619, 126] on div "#45 servicetitan.wd1.servicetitan workday Director, Private Equity and Mega Acc…" at bounding box center [392, 133] width 588 height 41
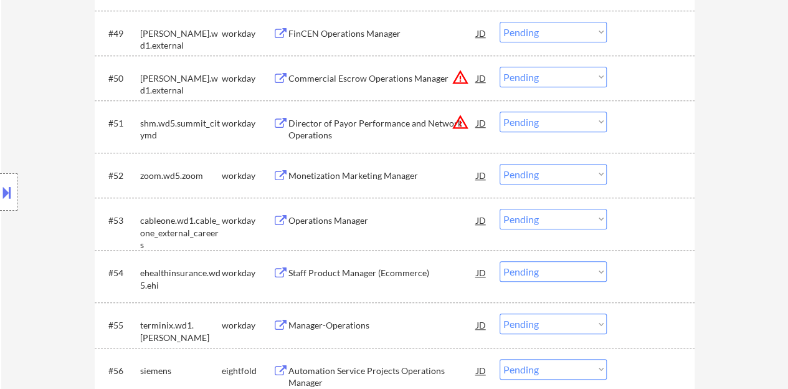
scroll to position [2928, 0]
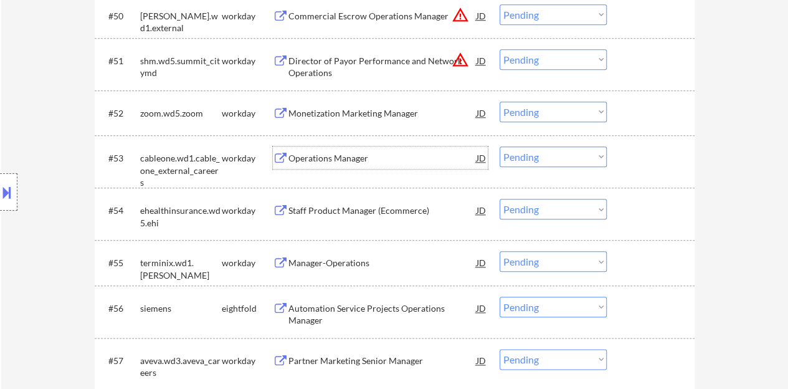
click at [323, 161] on div "Operations Manager" at bounding box center [382, 158] width 188 height 12
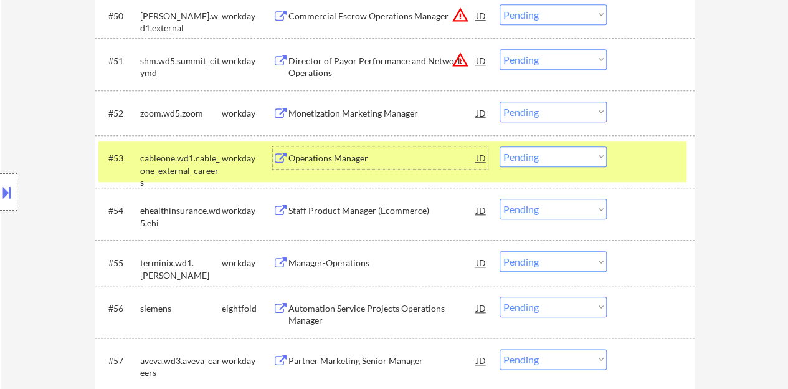
click at [563, 159] on select "Choose an option... Pending Applied Excluded (Questions) Excluded (Expired) Exc…" at bounding box center [553, 156] width 107 height 21
click at [500, 146] on select "Choose an option... Pending Applied Excluded (Questions) Excluded (Expired) Exc…" at bounding box center [553, 156] width 107 height 21
select select ""pending""
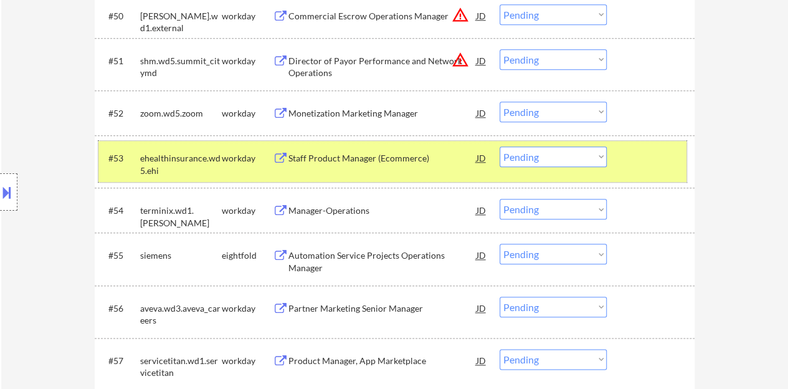
click at [617, 161] on div "#53 ehealthinsurance.wd5.ehi workday Staff Product Manager (Ecommerce) JD warni…" at bounding box center [392, 161] width 588 height 41
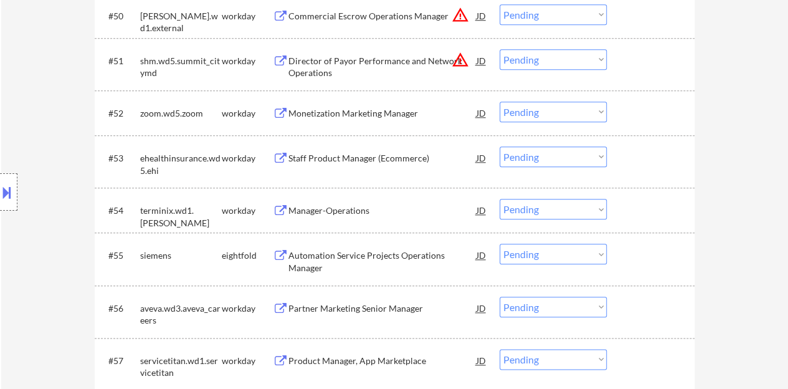
click at [336, 107] on div "Monetization Marketing Manager" at bounding box center [382, 113] width 188 height 12
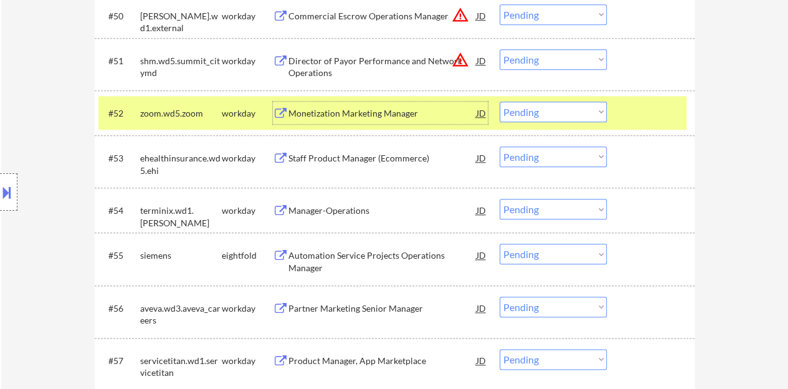
click at [529, 127] on div "#52 zoom.wd5.zoom workday Monetization Marketing Manager JD warning_amber Choos…" at bounding box center [392, 113] width 588 height 34
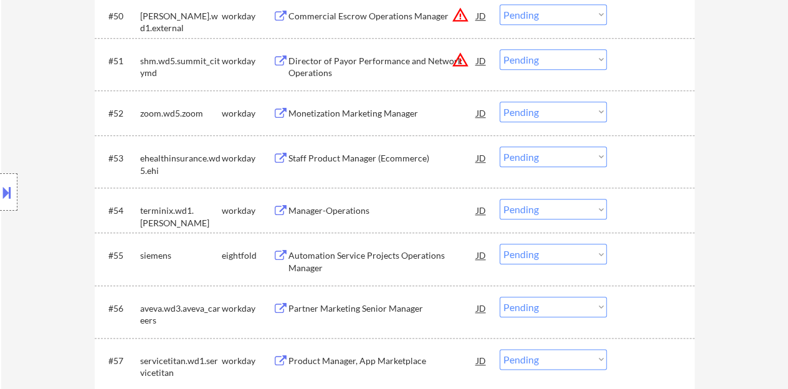
click at [531, 119] on select "Choose an option... Pending Applied Excluded (Questions) Excluded (Expired) Exc…" at bounding box center [553, 112] width 107 height 21
click at [500, 102] on select "Choose an option... Pending Applied Excluded (Questions) Excluded (Expired) Exc…" at bounding box center [553, 112] width 107 height 21
select select ""pending""
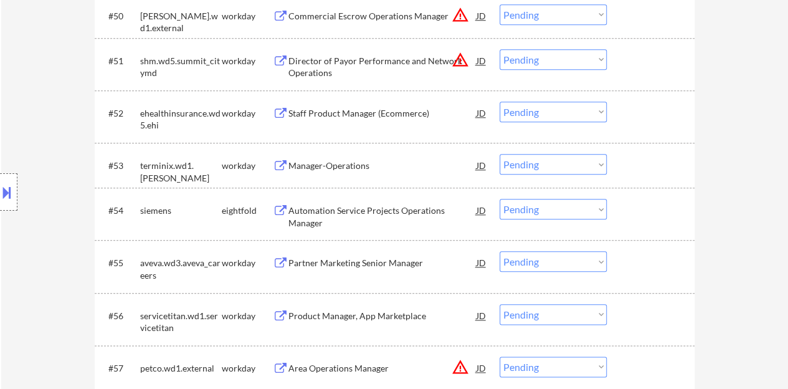
click at [345, 156] on div "Manager-Operations" at bounding box center [382, 165] width 188 height 22
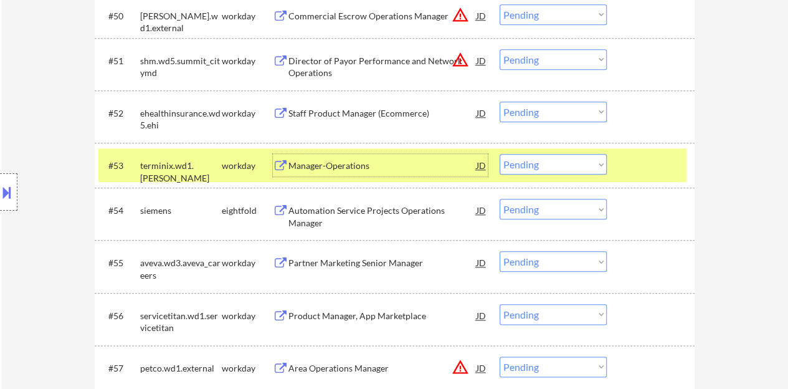
click at [566, 168] on select "Choose an option... Pending Applied Excluded (Questions) Excluded (Expired) Exc…" at bounding box center [553, 164] width 107 height 21
click at [500, 154] on select "Choose an option... Pending Applied Excluded (Questions) Excluded (Expired) Exc…" at bounding box center [553, 164] width 107 height 21
select select ""pending""
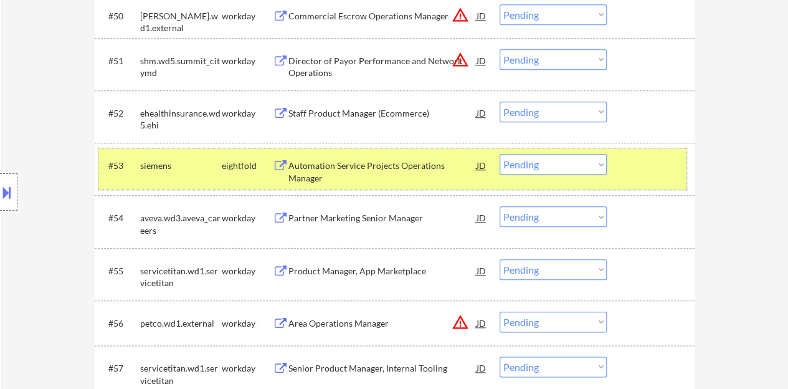
click at [652, 174] on div at bounding box center [652, 165] width 55 height 22
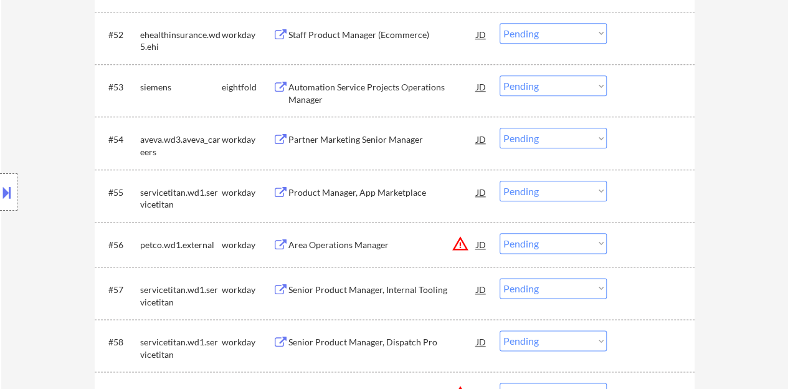
scroll to position [2990, 0]
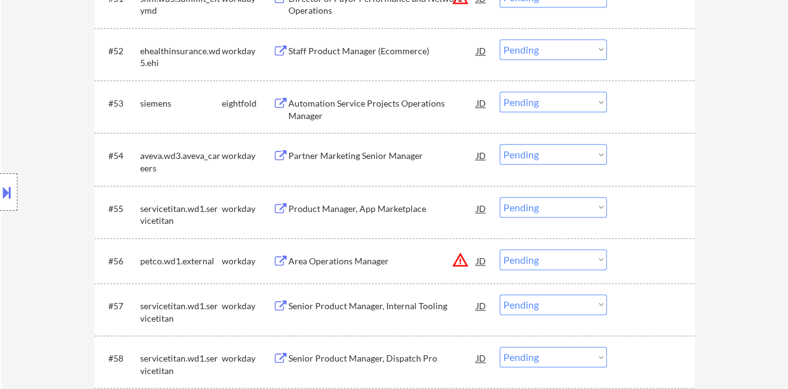
click at [383, 157] on div "Partner Marketing Senior Manager" at bounding box center [382, 155] width 188 height 12
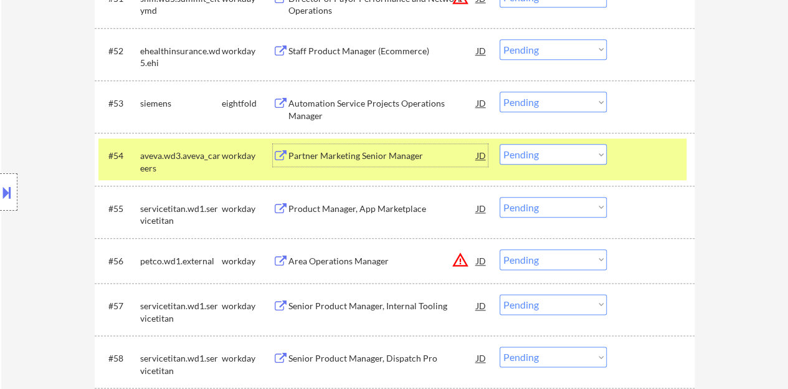
click at [568, 156] on select "Choose an option... Pending Applied Excluded (Questions) Excluded (Expired) Exc…" at bounding box center [553, 154] width 107 height 21
click at [500, 144] on select "Choose an option... Pending Applied Excluded (Questions) Excluded (Expired) Exc…" at bounding box center [553, 154] width 107 height 21
select select ""pending""
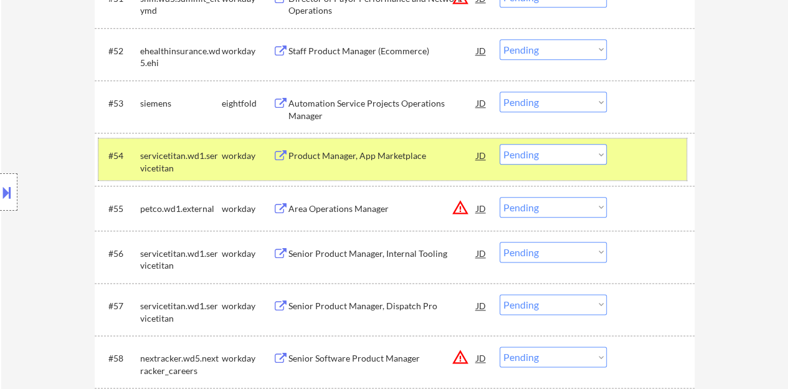
click at [632, 158] on div at bounding box center [652, 155] width 55 height 22
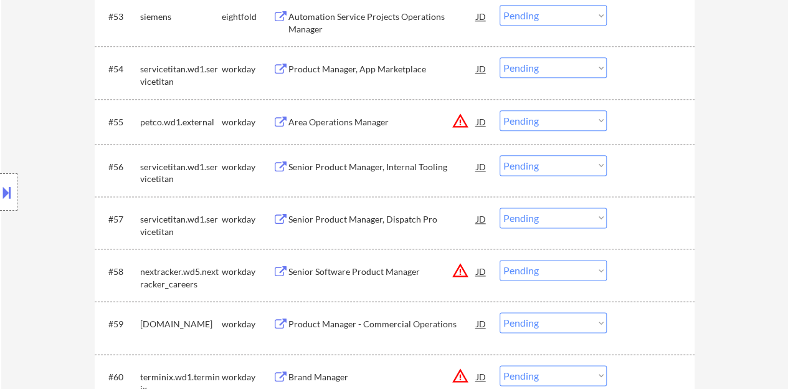
scroll to position [3115, 0]
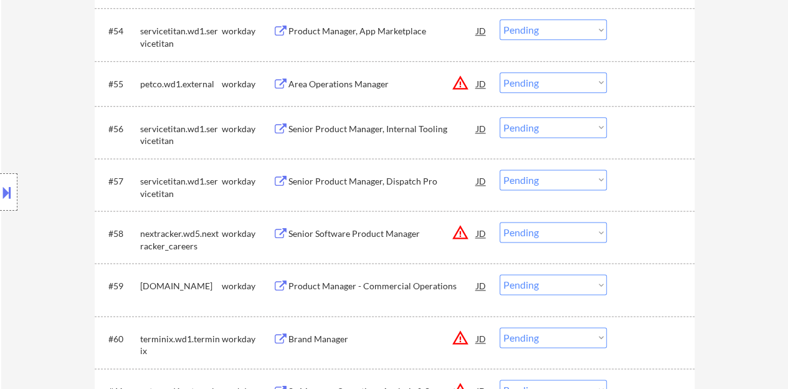
click at [350, 121] on div "Senior Product Manager, Internal Tooling" at bounding box center [382, 128] width 188 height 22
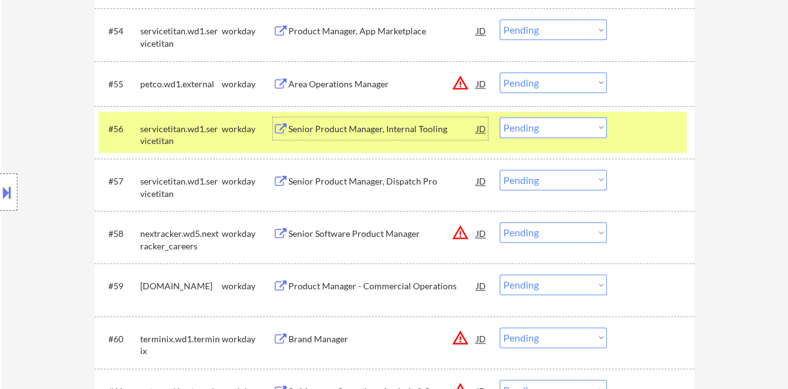
click at [520, 128] on select "Choose an option... Pending Applied Excluded (Questions) Excluded (Expired) Exc…" at bounding box center [553, 127] width 107 height 21
click at [500, 117] on select "Choose an option... Pending Applied Excluded (Questions) Excluded (Expired) Exc…" at bounding box center [553, 127] width 107 height 21
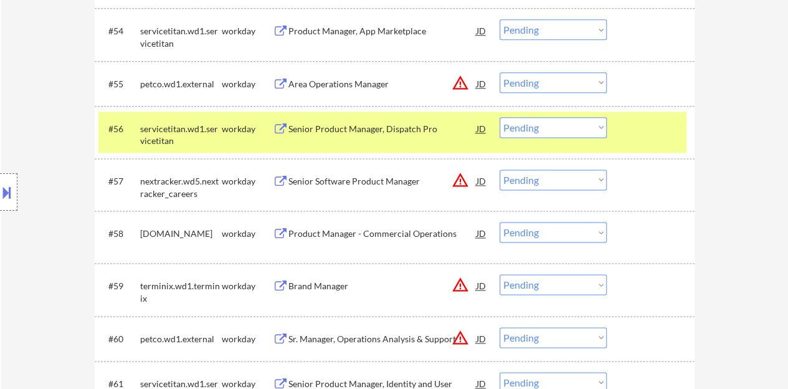
click at [396, 128] on div "Senior Product Manager, Dispatch Pro" at bounding box center [382, 129] width 188 height 12
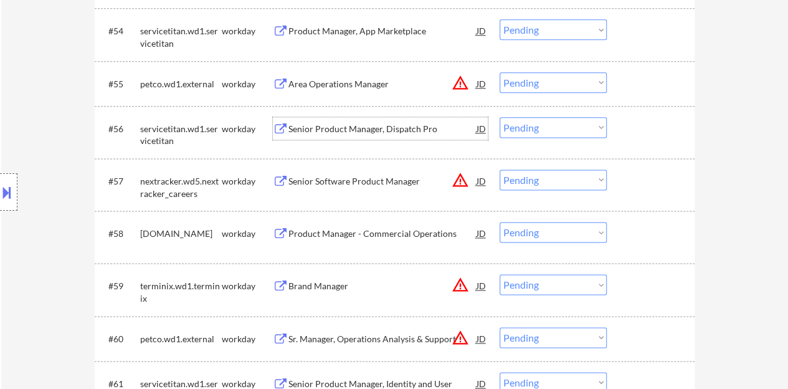
click at [648, 120] on div at bounding box center [652, 128] width 55 height 22
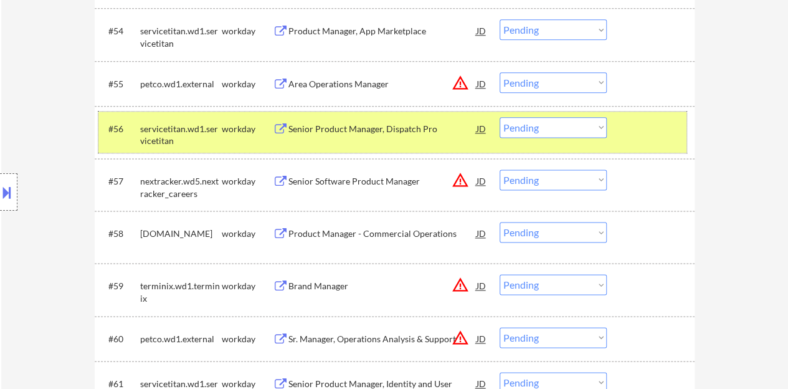
click at [558, 123] on select "Choose an option... Pending Applied Excluded (Questions) Excluded (Expired) Exc…" at bounding box center [553, 127] width 107 height 21
click at [500, 117] on select "Choose an option... Pending Applied Excluded (Questions) Excluded (Expired) Exc…" at bounding box center [553, 127] width 107 height 21
select select ""pending""
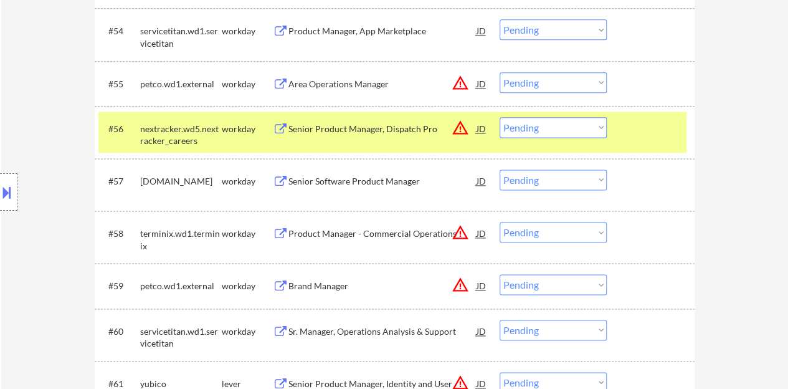
click at [628, 136] on div at bounding box center [652, 128] width 55 height 22
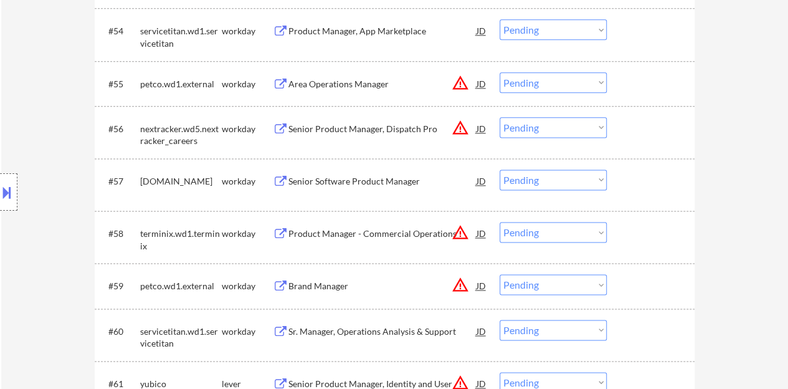
click at [410, 178] on div "Senior Software Product Manager" at bounding box center [382, 181] width 188 height 12
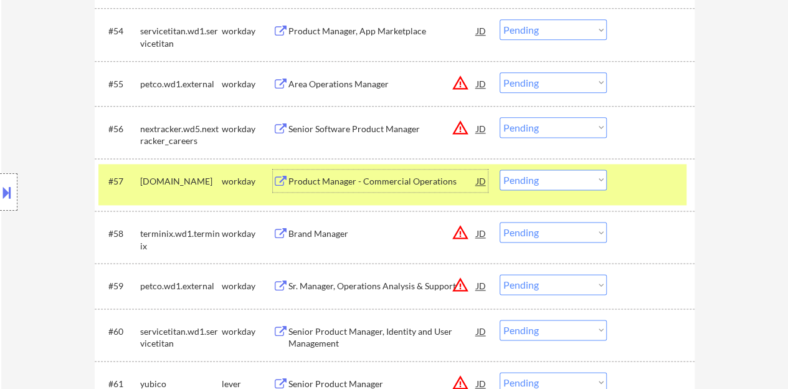
click at [529, 182] on select "Choose an option... Pending Applied Excluded (Questions) Excluded (Expired) Exc…" at bounding box center [553, 179] width 107 height 21
click at [500, 169] on select "Choose an option... Pending Applied Excluded (Questions) Excluded (Expired) Exc…" at bounding box center [553, 179] width 107 height 21
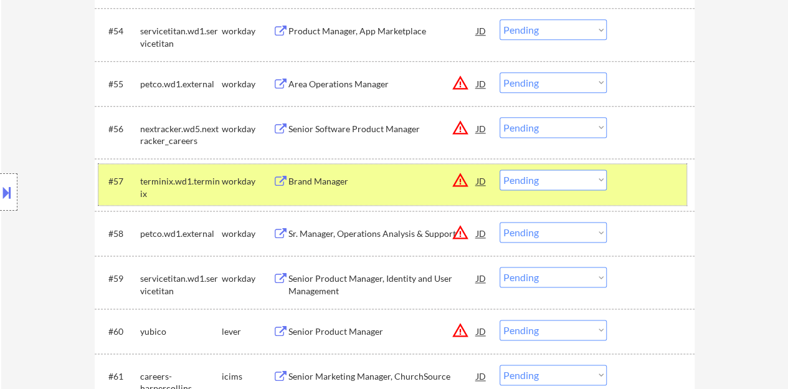
click at [638, 181] on div at bounding box center [652, 180] width 55 height 22
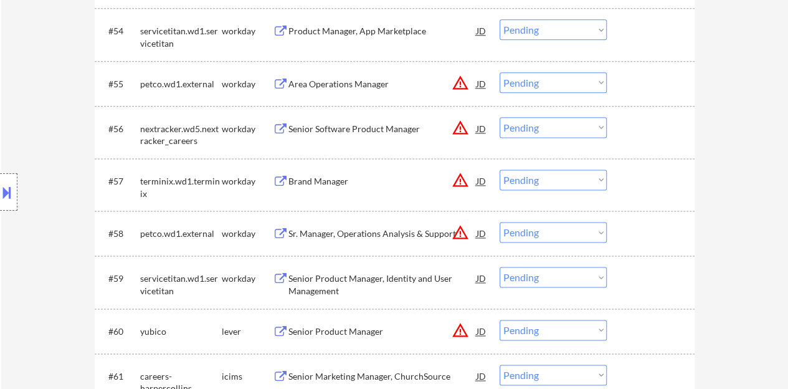
click at [305, 183] on div "Brand Manager" at bounding box center [382, 181] width 188 height 12
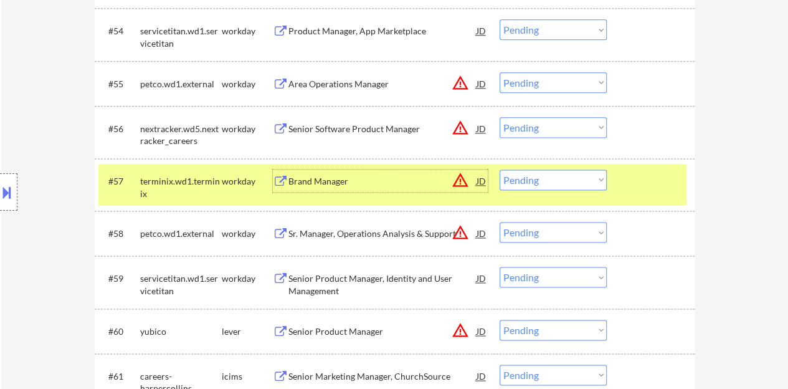
click at [571, 181] on select "Choose an option... Pending Applied Excluded (Questions) Excluded (Expired) Exc…" at bounding box center [553, 179] width 107 height 21
click at [500, 169] on select "Choose an option... Pending Applied Excluded (Questions) Excluded (Expired) Exc…" at bounding box center [553, 179] width 107 height 21
select select ""pending""
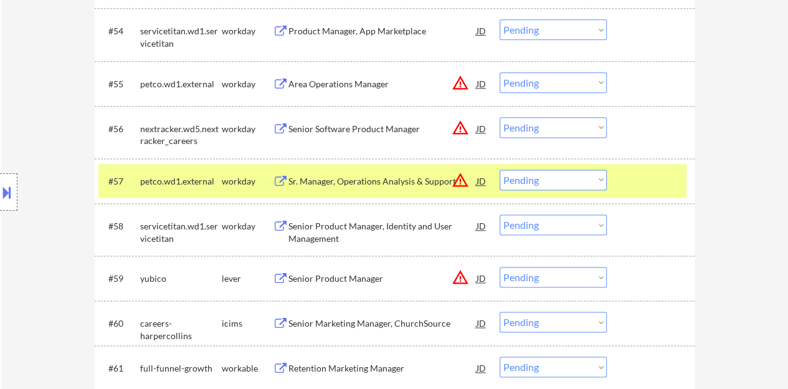
click at [634, 171] on div at bounding box center [652, 180] width 55 height 22
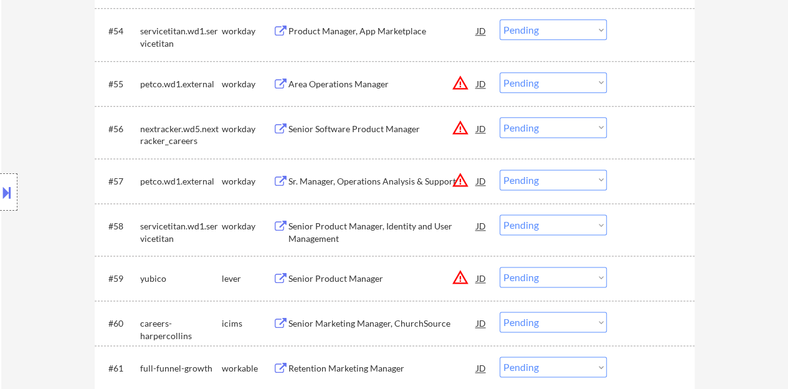
scroll to position [3177, 0]
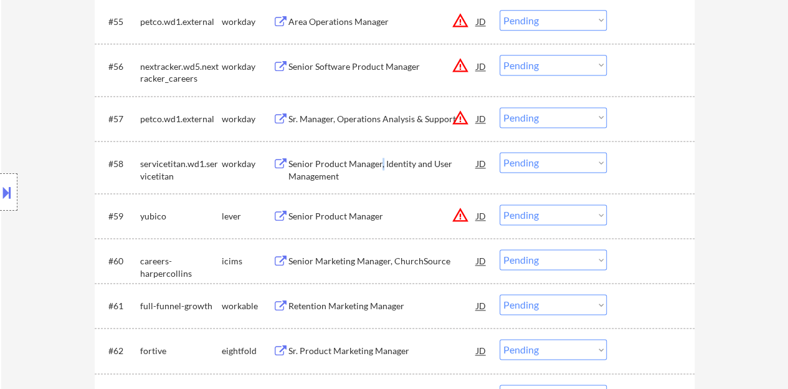
click at [381, 163] on div "Senior Product Manager, Identity and User Management" at bounding box center [382, 170] width 188 height 24
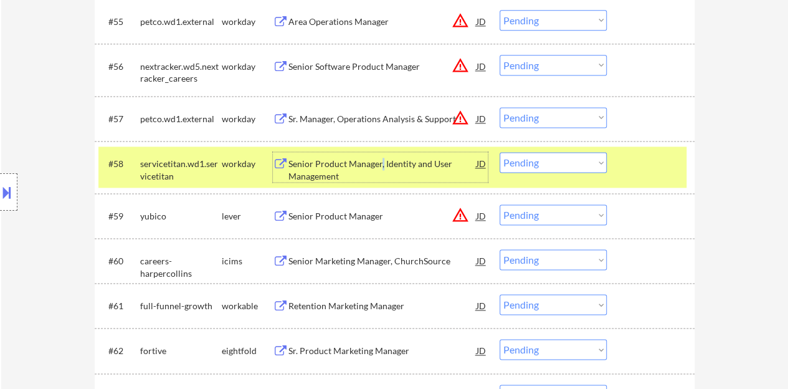
click at [558, 168] on select "Choose an option... Pending Applied Excluded (Questions) Excluded (Expired) Exc…" at bounding box center [553, 162] width 107 height 21
click at [500, 152] on select "Choose an option... Pending Applied Excluded (Questions) Excluded (Expired) Exc…" at bounding box center [553, 162] width 107 height 21
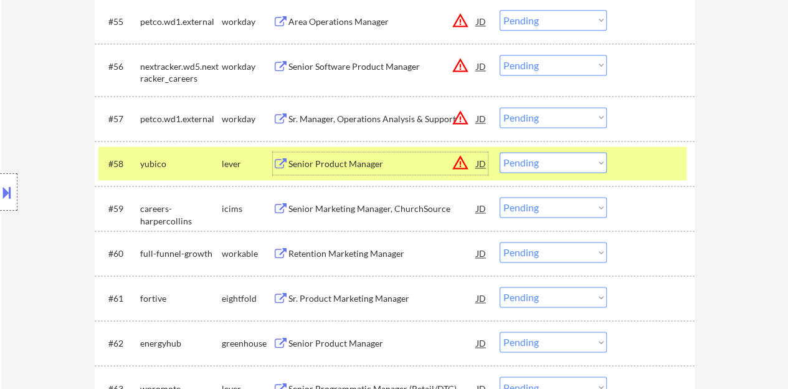
click at [384, 159] on div "Senior Product Manager" at bounding box center [382, 164] width 188 height 12
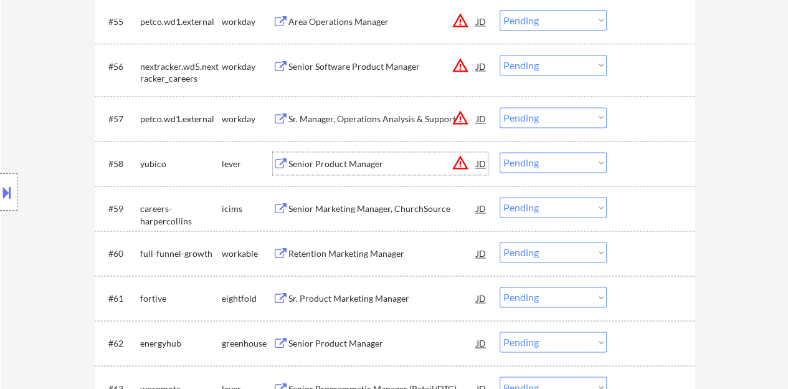
click at [660, 166] on div at bounding box center [652, 163] width 55 height 22
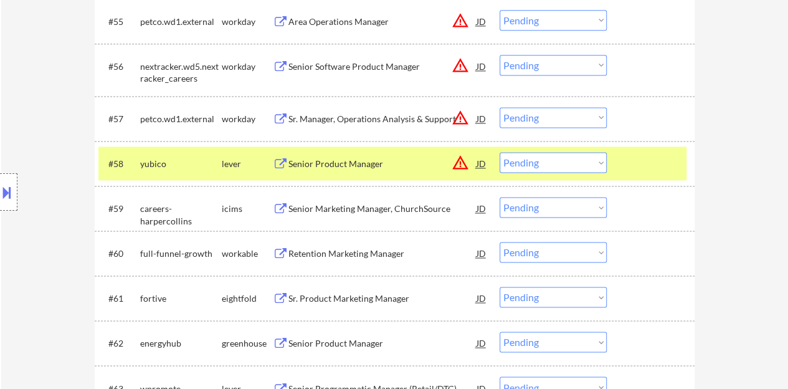
click at [637, 167] on div at bounding box center [652, 163] width 55 height 22
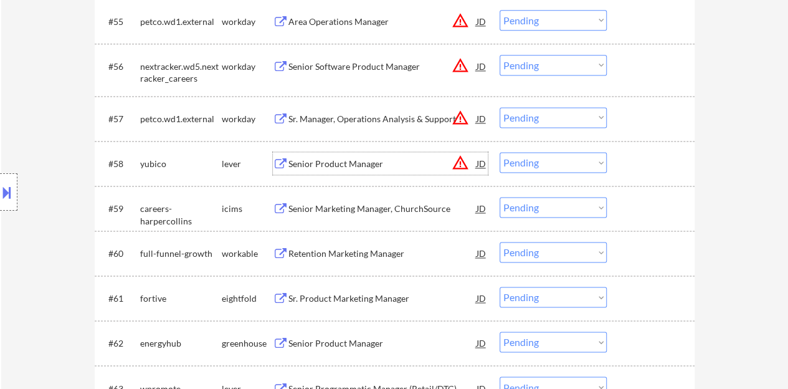
click at [346, 159] on div "Senior Product Manager" at bounding box center [382, 163] width 188 height 22
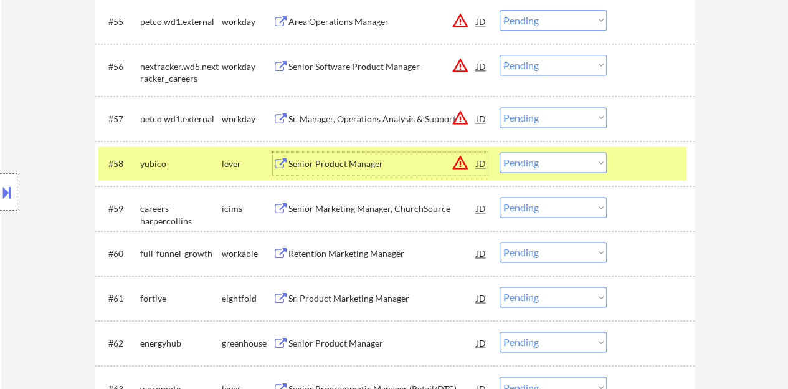
click at [532, 168] on select "Choose an option... Pending Applied Excluded (Questions) Excluded (Expired) Exc…" at bounding box center [553, 162] width 107 height 21
click at [500, 152] on select "Choose an option... Pending Applied Excluded (Questions) Excluded (Expired) Exc…" at bounding box center [553, 162] width 107 height 21
select select ""pending""
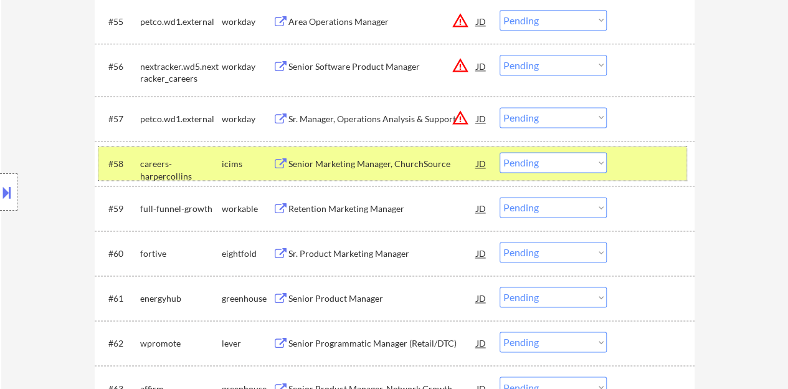
click at [640, 173] on div at bounding box center [652, 163] width 55 height 22
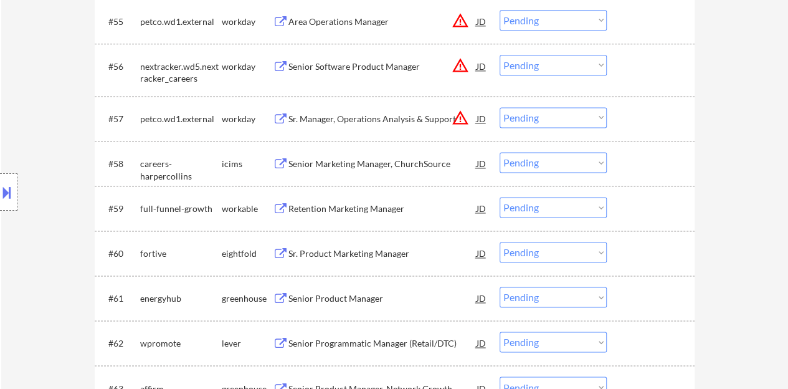
click at [316, 206] on div "Retention Marketing Manager" at bounding box center [382, 208] width 188 height 12
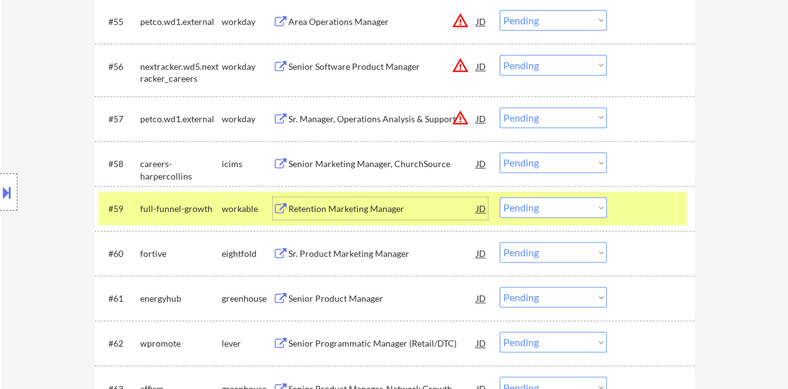
click at [523, 202] on select "Choose an option... Pending Applied Excluded (Questions) Excluded (Expired) Exc…" at bounding box center [553, 207] width 107 height 21
click at [500, 197] on select "Choose an option... Pending Applied Excluded (Questions) Excluded (Expired) Exc…" at bounding box center [553, 207] width 107 height 21
select select ""pending""
click at [648, 200] on div at bounding box center [652, 208] width 55 height 22
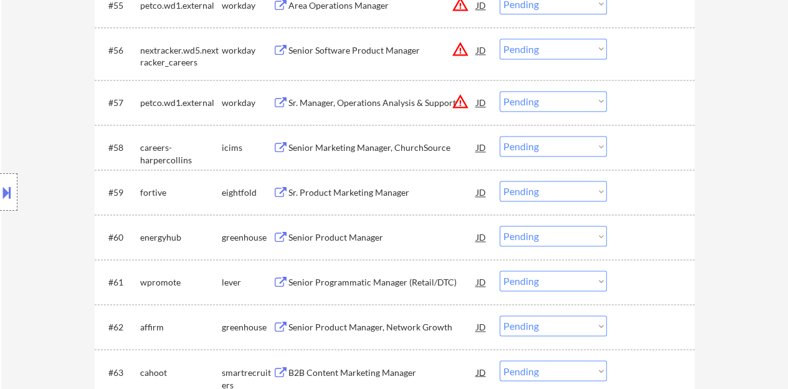
scroll to position [3239, 0]
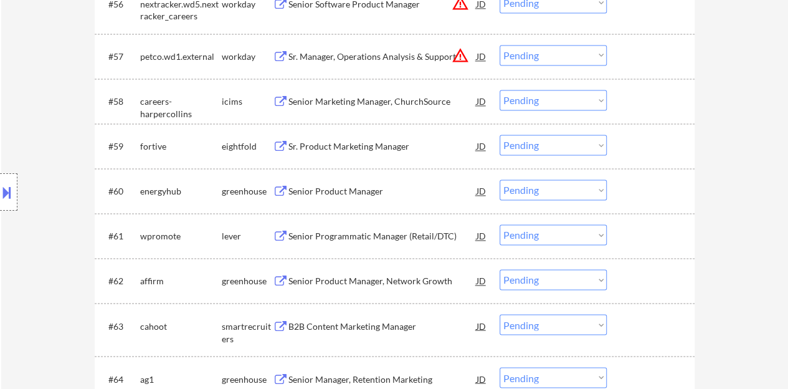
click at [353, 200] on div "Senior Product Manager" at bounding box center [382, 190] width 188 height 22
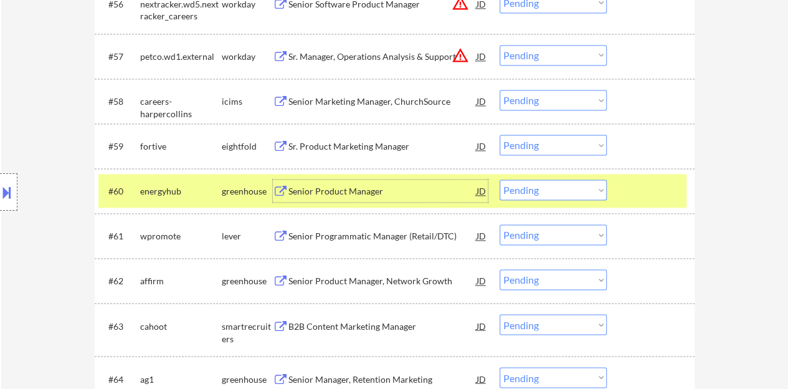
click at [564, 189] on select "Choose an option... Pending Applied Excluded (Questions) Excluded (Expired) Exc…" at bounding box center [553, 189] width 107 height 21
click at [500, 179] on select "Choose an option... Pending Applied Excluded (Questions) Excluded (Expired) Exc…" at bounding box center [553, 189] width 107 height 21
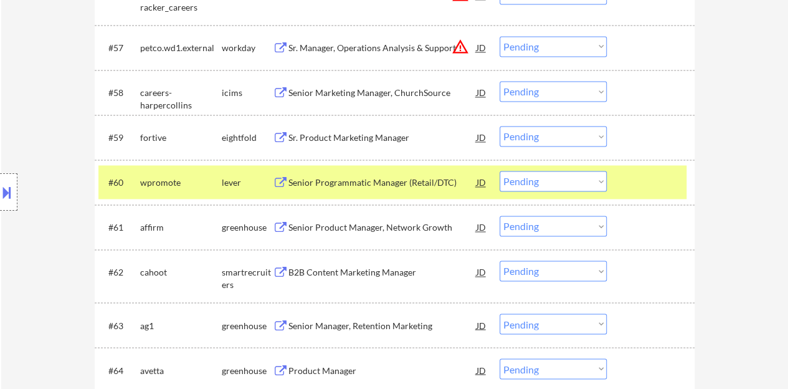
scroll to position [3301, 0]
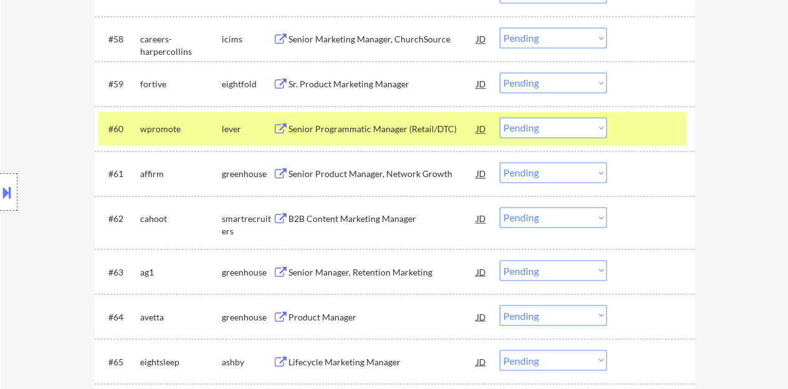
click at [343, 124] on div "Senior Programmatic Manager (Retail/DTC)" at bounding box center [382, 129] width 188 height 12
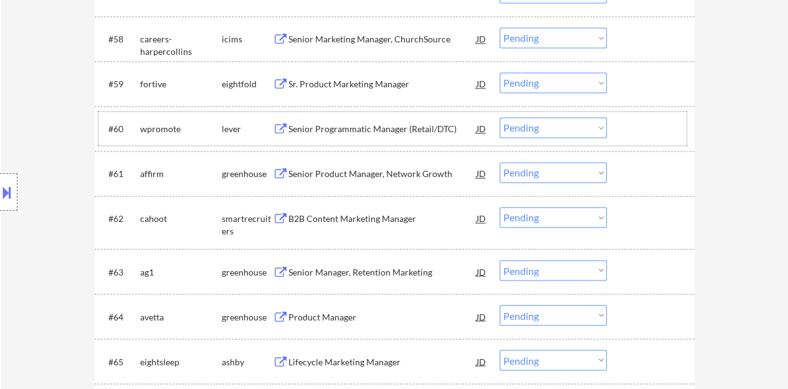
click at [645, 129] on div at bounding box center [652, 128] width 55 height 22
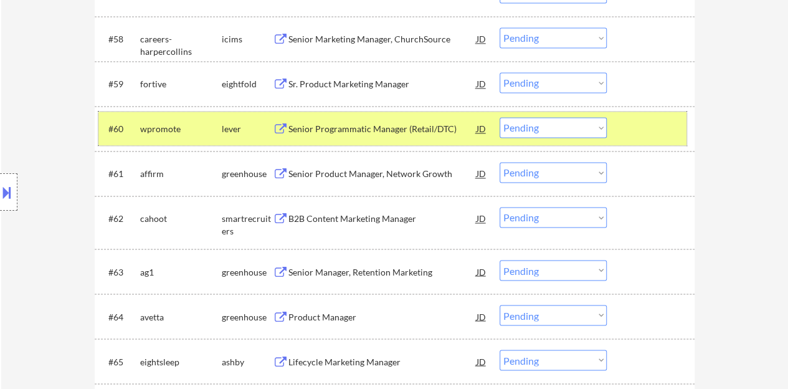
click at [561, 126] on select "Choose an option... Pending Applied Excluded (Questions) Excluded (Expired) Exc…" at bounding box center [553, 127] width 107 height 21
click at [500, 117] on select "Choose an option... Pending Applied Excluded (Questions) Excluded (Expired) Exc…" at bounding box center [553, 127] width 107 height 21
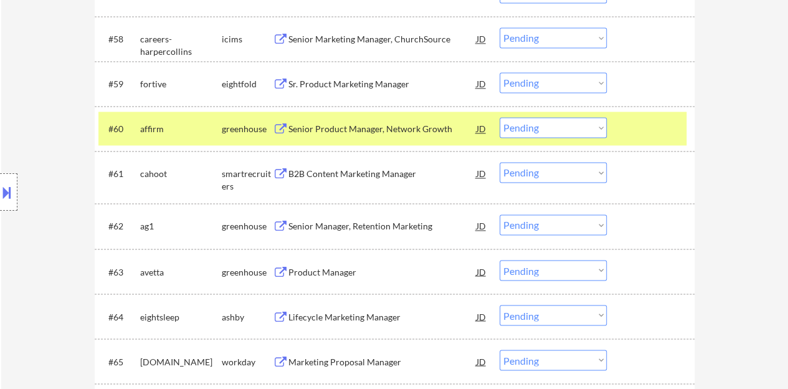
click at [384, 125] on div "Senior Product Manager, Network Growth" at bounding box center [382, 129] width 188 height 12
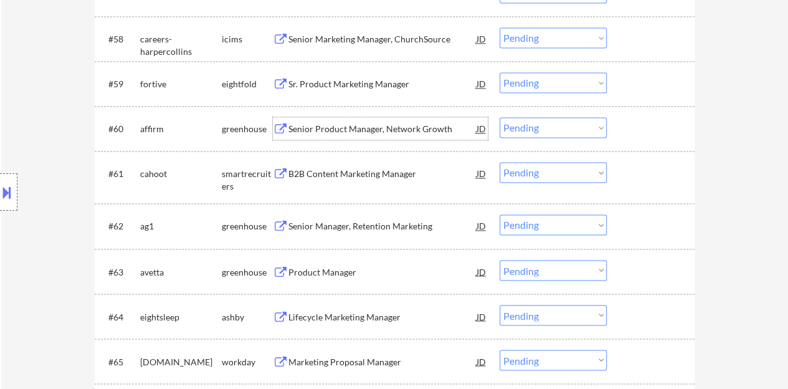
click at [637, 139] on div at bounding box center [652, 128] width 55 height 22
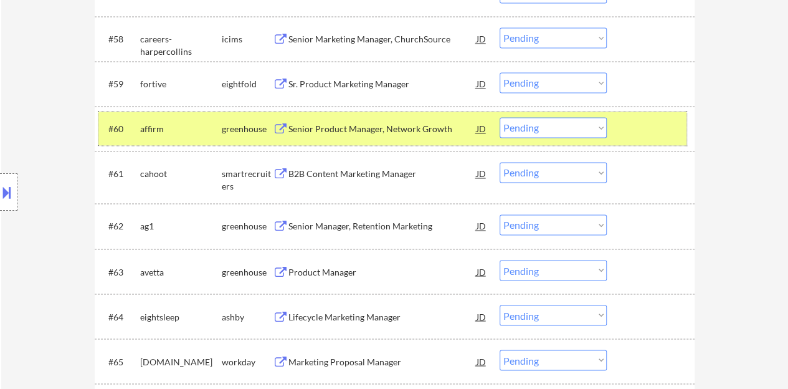
click at [567, 128] on select "Choose an option... Pending Applied Excluded (Questions) Excluded (Expired) Exc…" at bounding box center [553, 127] width 107 height 21
click at [500, 117] on select "Choose an option... Pending Applied Excluded (Questions) Excluded (Expired) Exc…" at bounding box center [553, 127] width 107 height 21
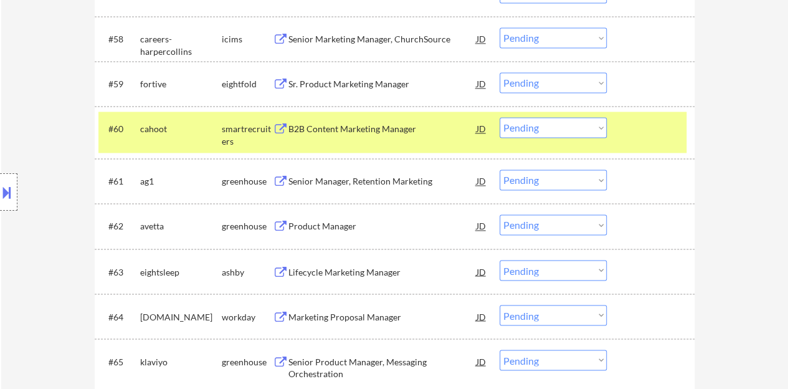
click at [372, 128] on div "B2B Content Marketing Manager" at bounding box center [382, 129] width 188 height 12
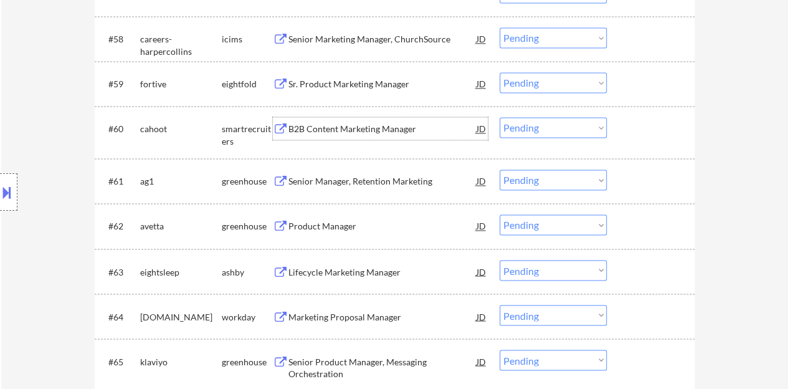
click at [551, 136] on select "Choose an option... Pending Applied Excluded (Questions) Excluded (Expired) Exc…" at bounding box center [553, 127] width 107 height 21
click at [500, 117] on select "Choose an option... Pending Applied Excluded (Questions) Excluded (Expired) Exc…" at bounding box center [553, 127] width 107 height 21
select select ""pending""
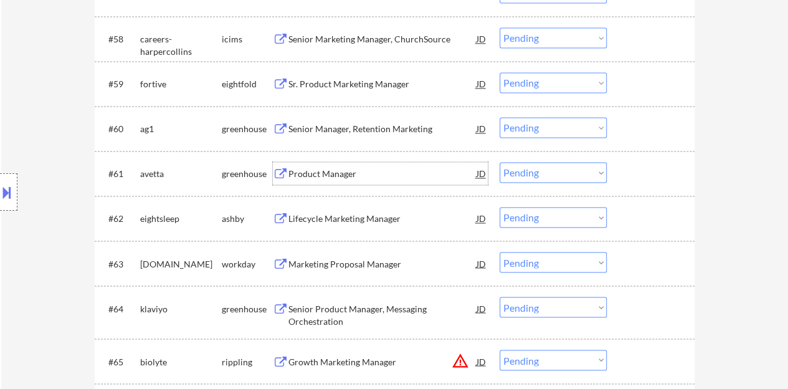
click at [343, 179] on div "Product Manager" at bounding box center [382, 174] width 188 height 12
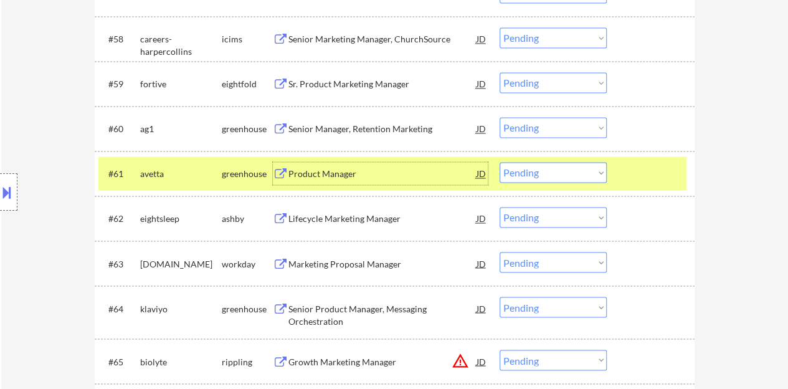
click at [556, 176] on select "Choose an option... Pending Applied Excluded (Questions) Excluded (Expired) Exc…" at bounding box center [553, 172] width 107 height 21
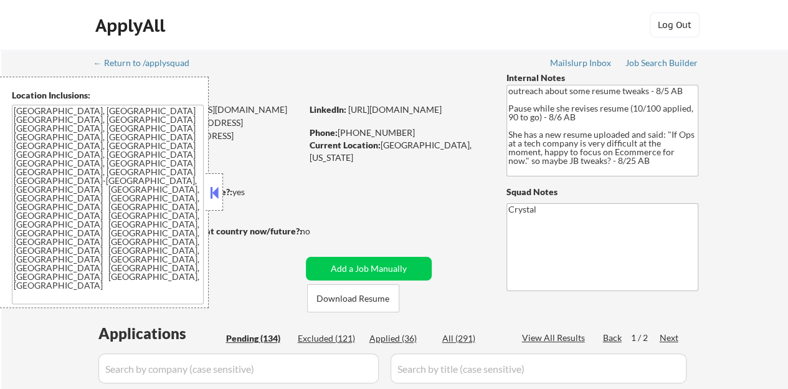
select select ""pending""
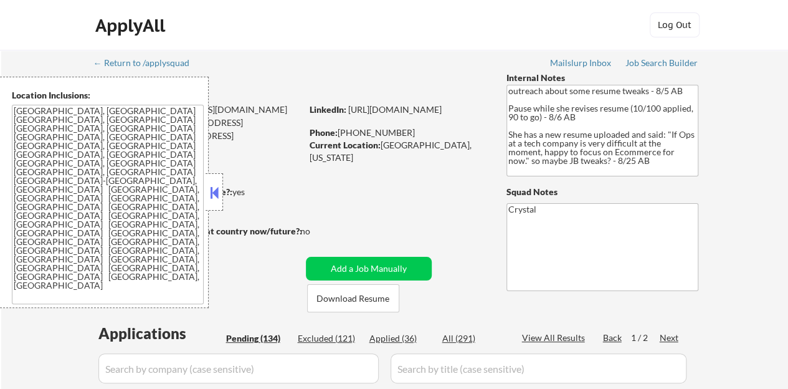
select select ""pending""
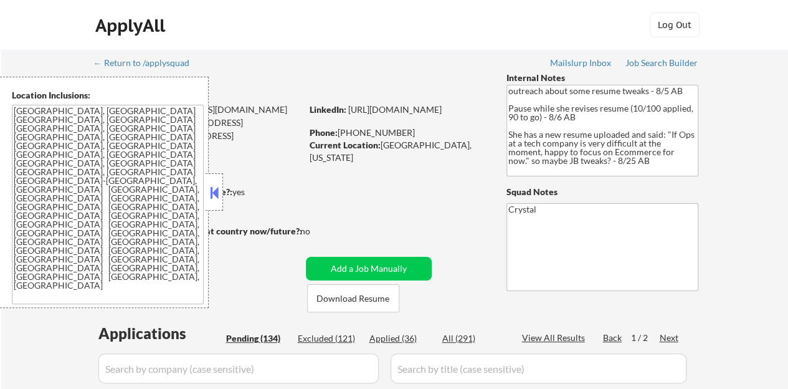
select select ""pending""
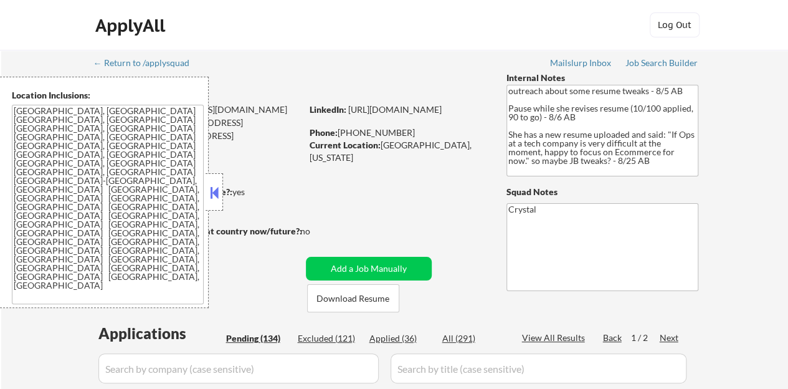
select select ""pending""
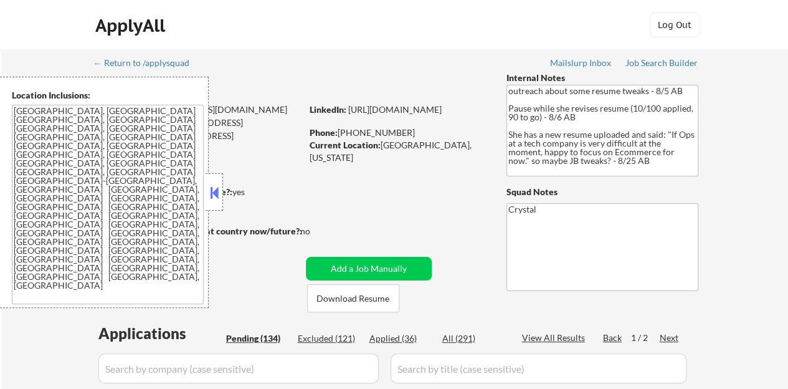
select select ""pending""
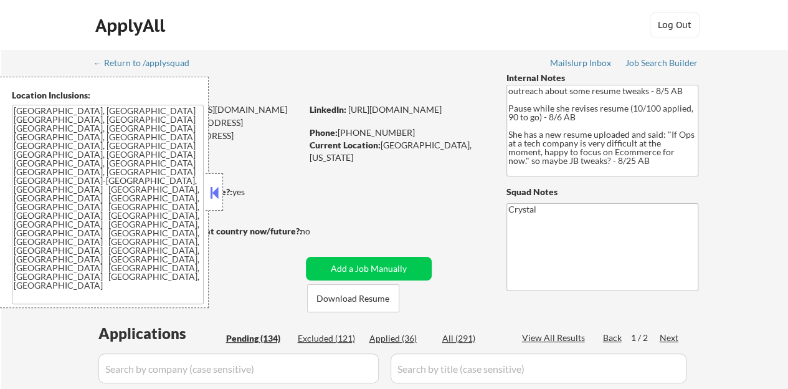
select select ""pending""
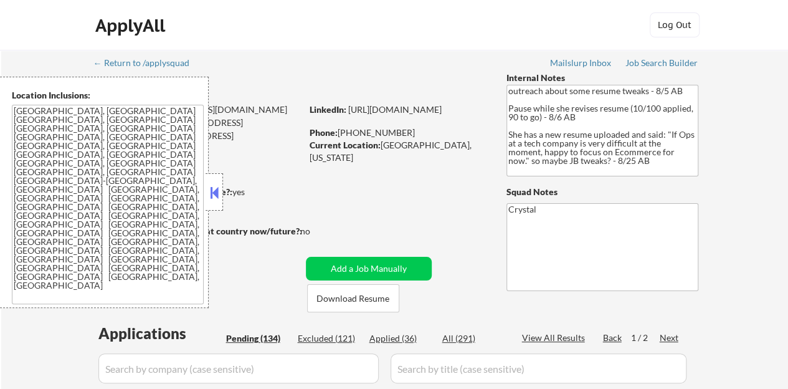
select select ""pending""
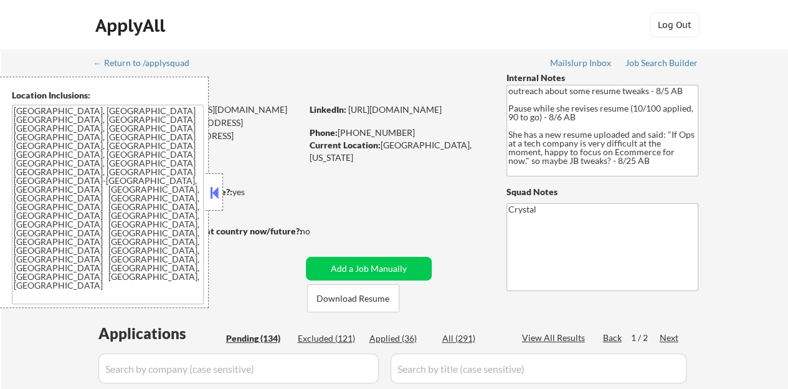
select select ""pending""
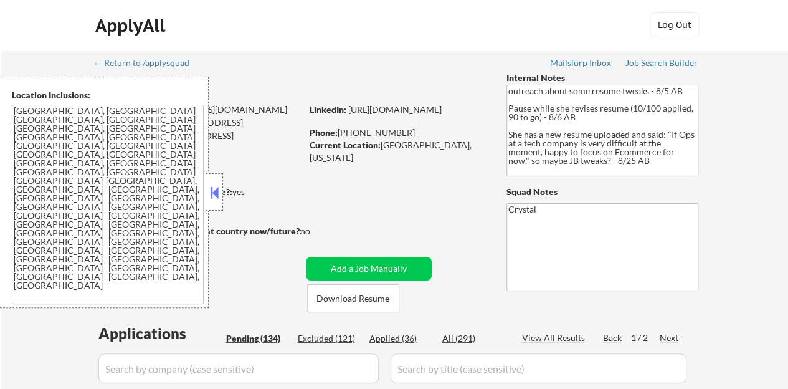
select select ""pending""
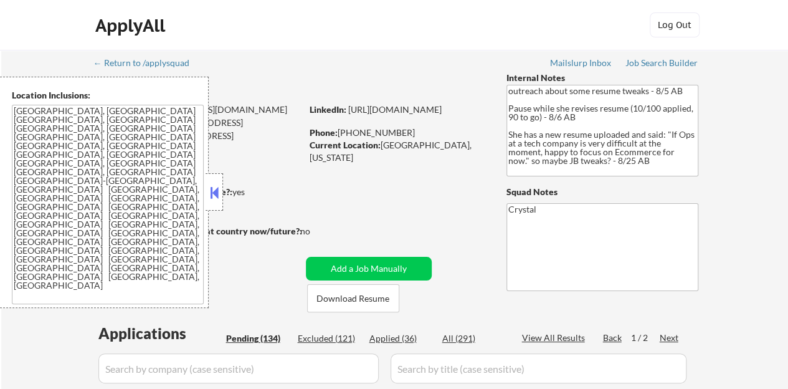
select select ""pending""
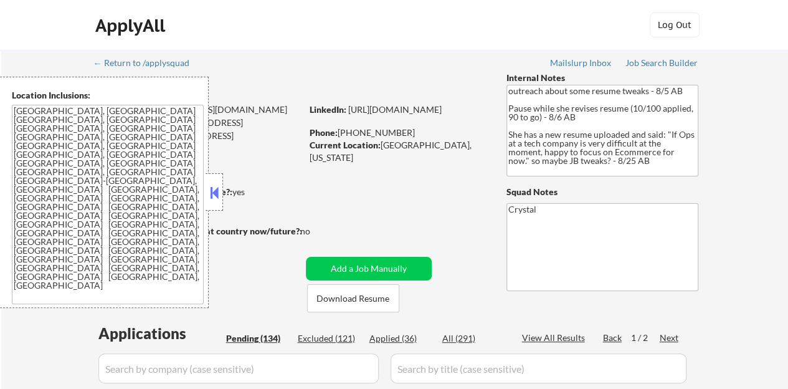
select select ""pending""
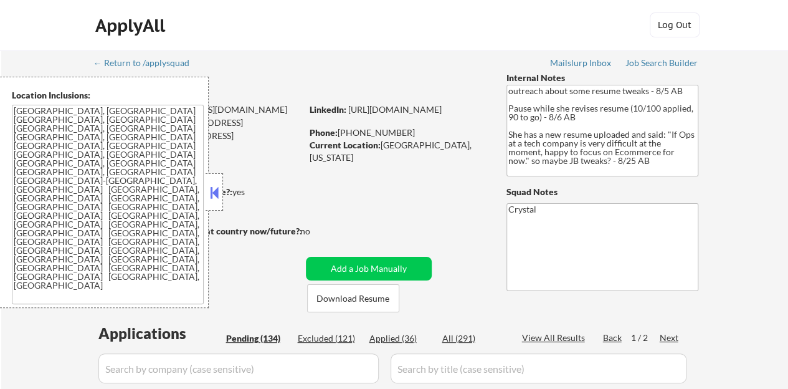
select select ""pending""
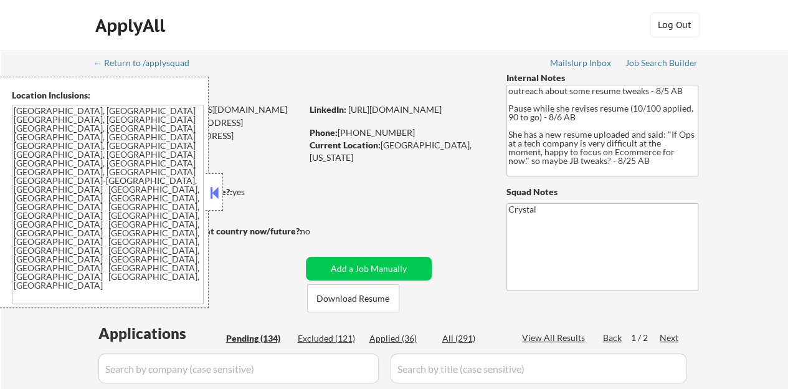
select select ""pending""
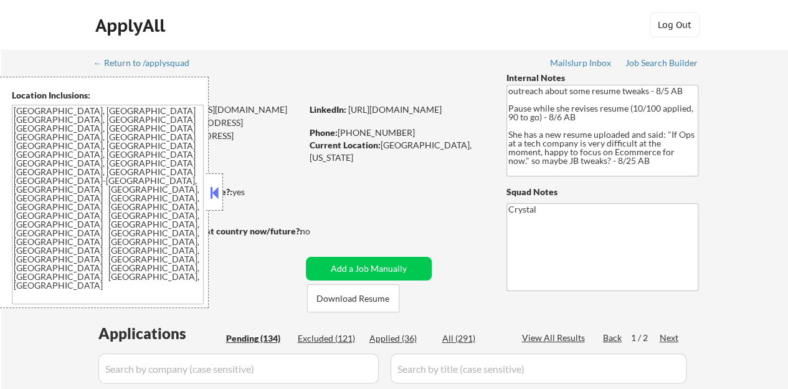
select select ""pending""
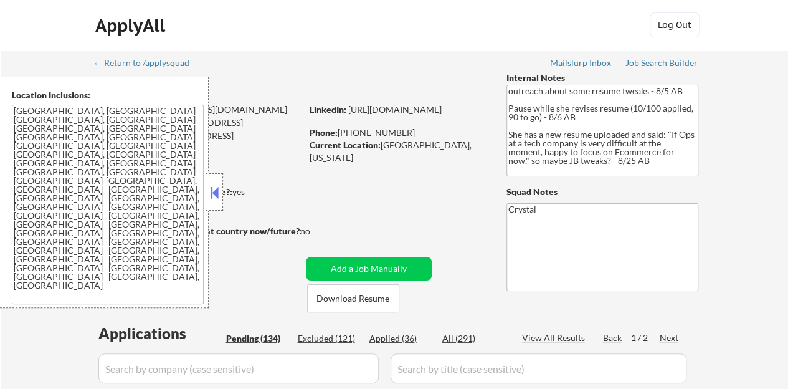
select select ""pending""
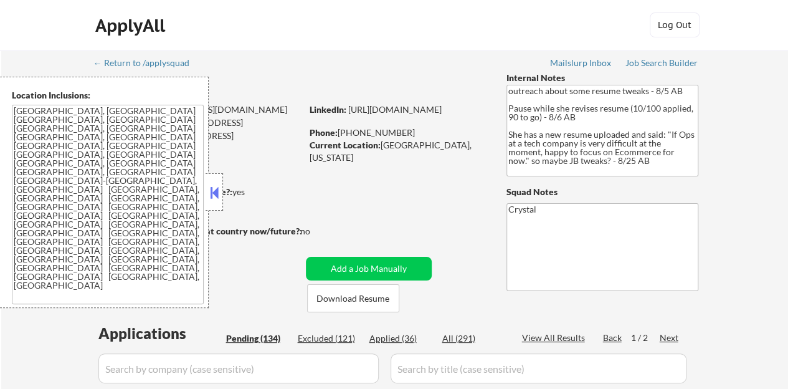
select select ""pending""
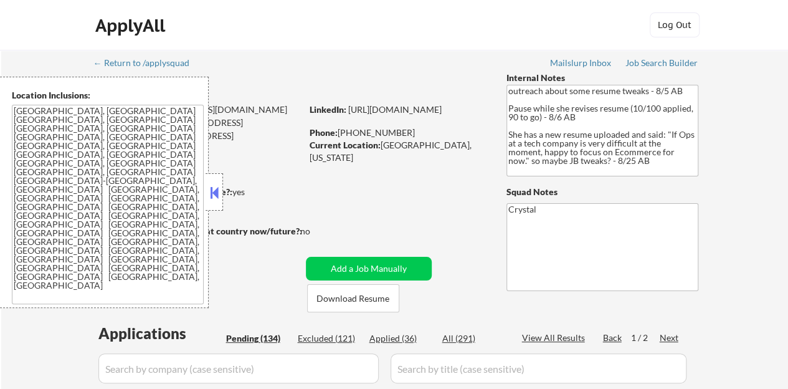
select select ""pending""
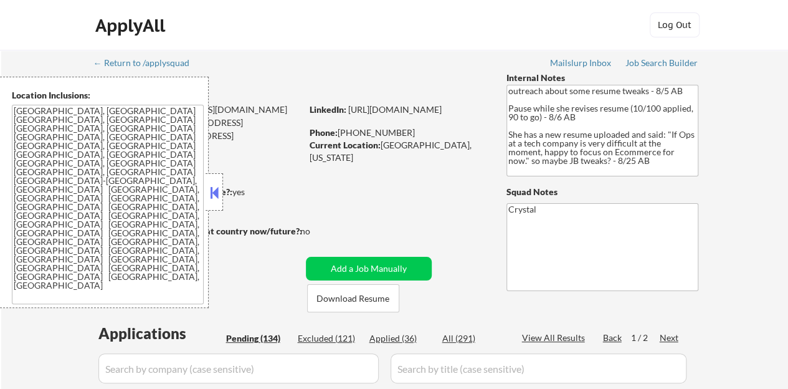
select select ""pending""
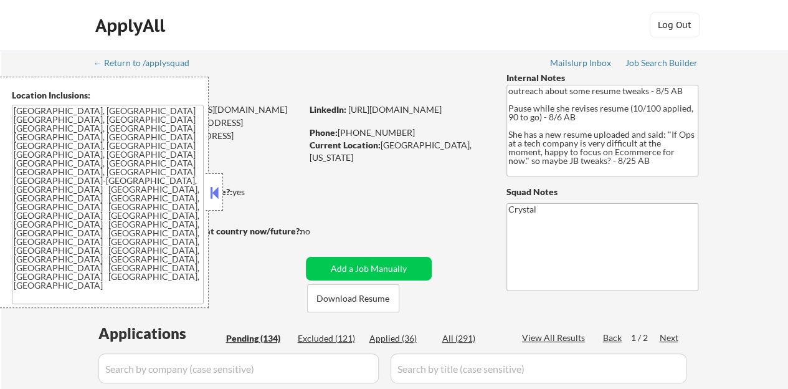
select select ""pending""
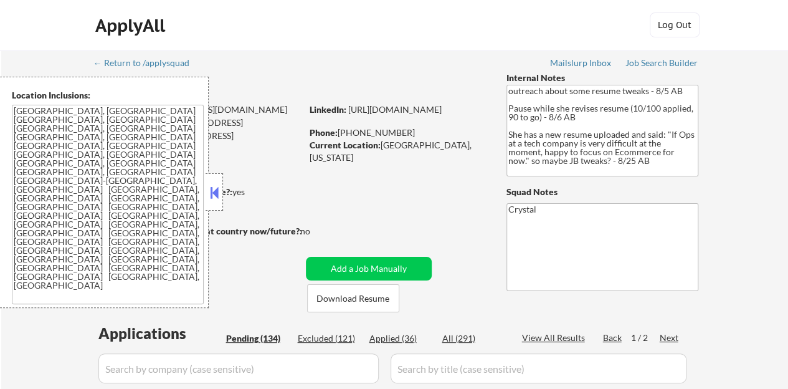
select select ""pending""
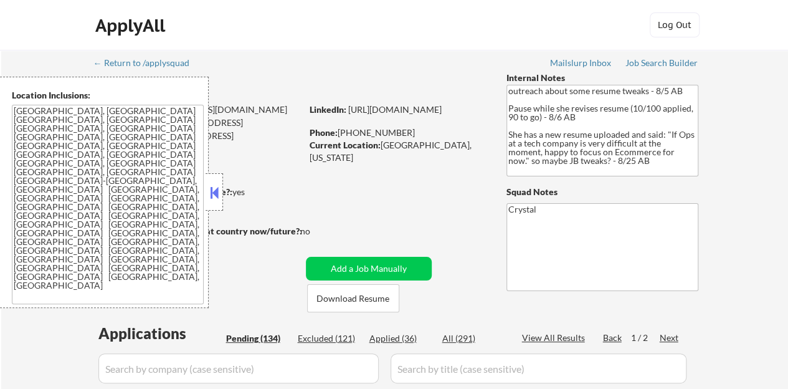
scroll to position [2953, 0]
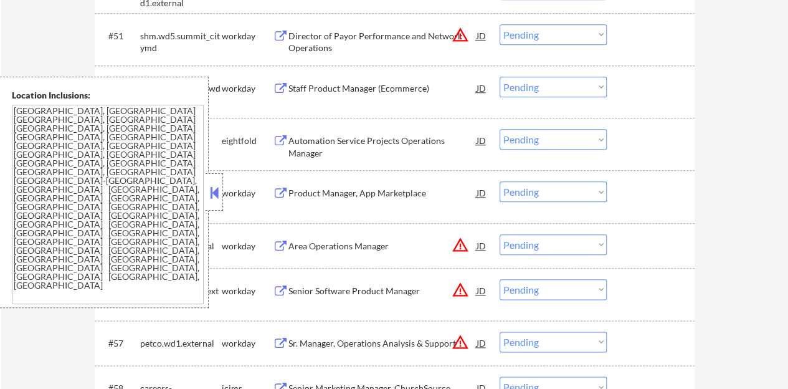
click at [217, 195] on button at bounding box center [214, 192] width 14 height 19
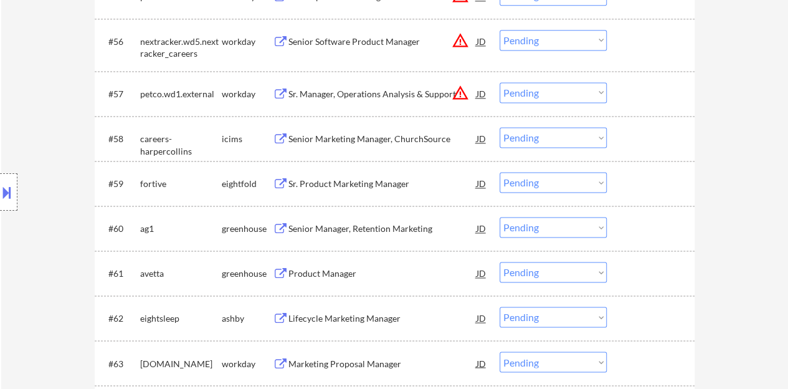
scroll to position [3264, 0]
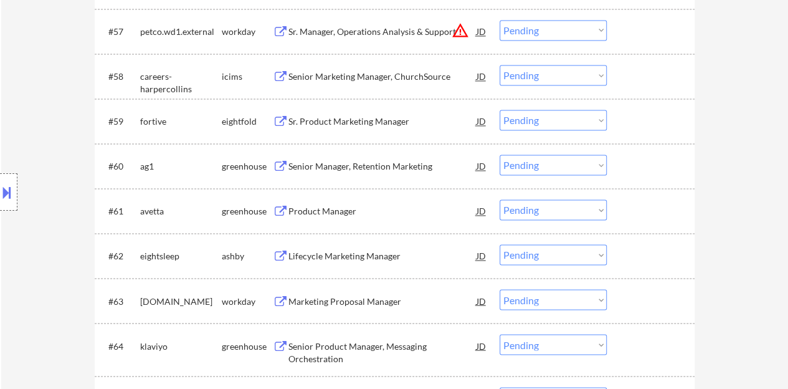
click at [345, 172] on div "Senior Manager, Retention Marketing" at bounding box center [382, 165] width 188 height 22
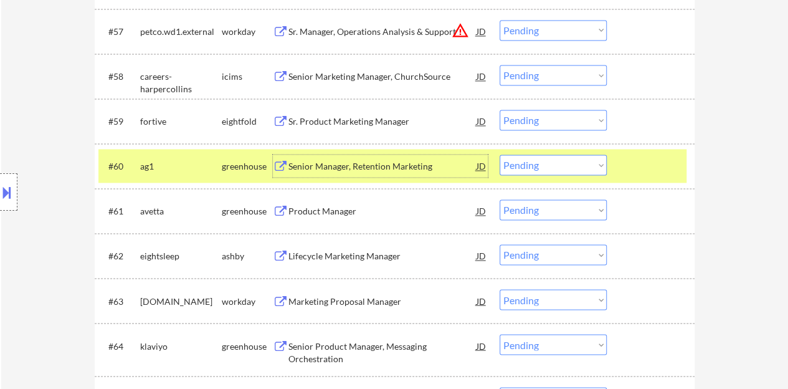
click at [519, 160] on select "Choose an option... Pending Applied Excluded (Questions) Excluded (Expired) Exc…" at bounding box center [553, 164] width 107 height 21
click at [500, 154] on select "Choose an option... Pending Applied Excluded (Questions) Excluded (Expired) Exc…" at bounding box center [553, 164] width 107 height 21
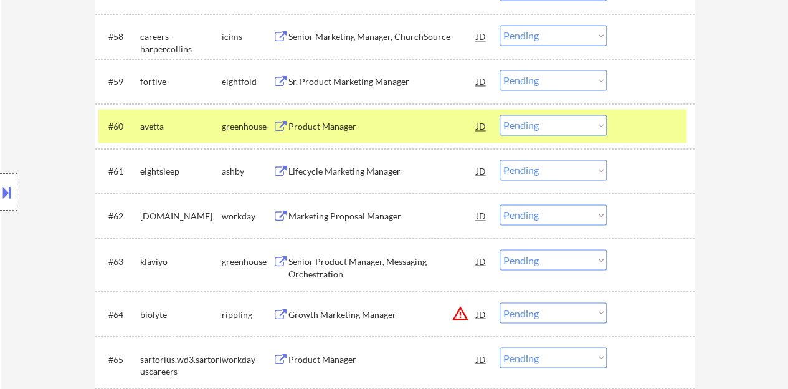
scroll to position [3326, 0]
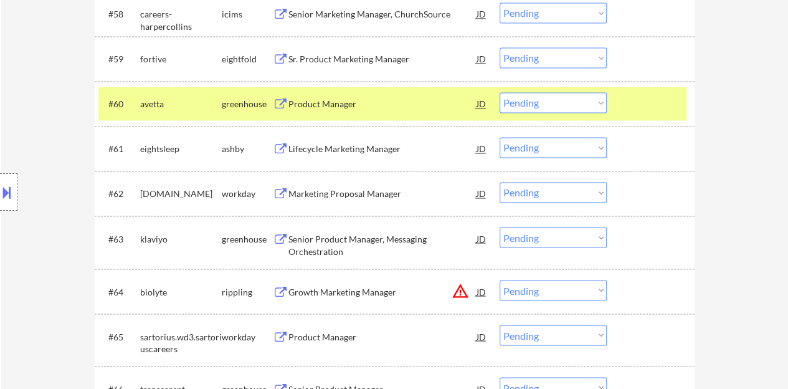
click at [335, 107] on div "Product Manager" at bounding box center [382, 104] width 188 height 12
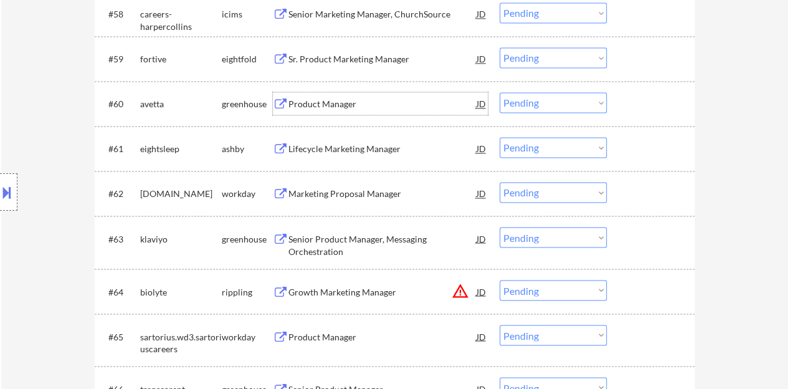
click at [681, 106] on div "#60 avetta greenhouse Product Manager JD Choose an option... Pending Applied Ex…" at bounding box center [392, 104] width 588 height 34
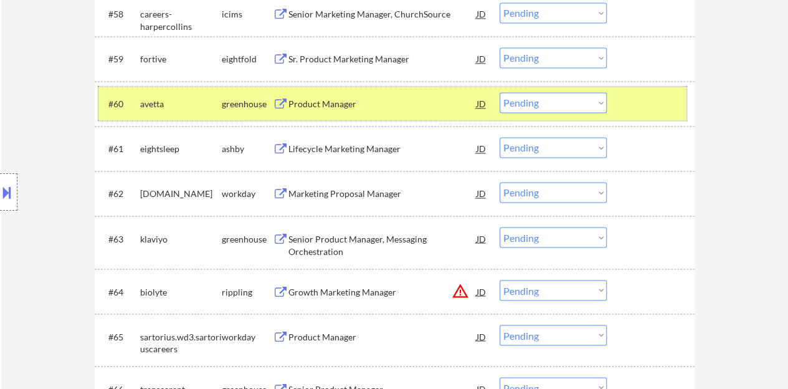
click at [554, 93] on select "Choose an option... Pending Applied Excluded (Questions) Excluded (Expired) Exc…" at bounding box center [553, 102] width 107 height 21
click at [500, 92] on select "Choose an option... Pending Applied Excluded (Questions) Excluded (Expired) Exc…" at bounding box center [553, 102] width 107 height 21
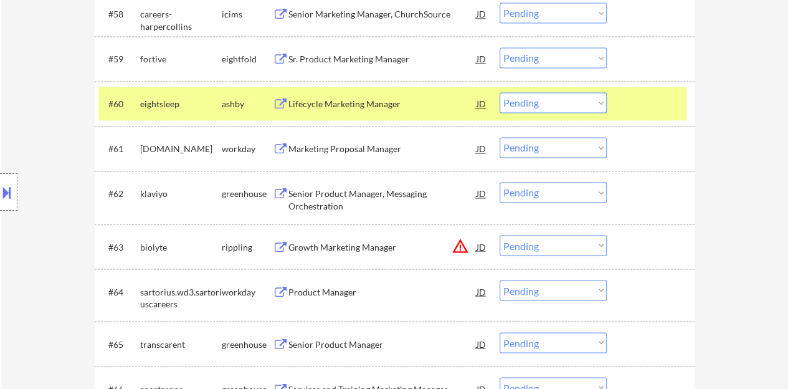
click at [324, 100] on div "Lifecycle Marketing Manager" at bounding box center [382, 104] width 188 height 12
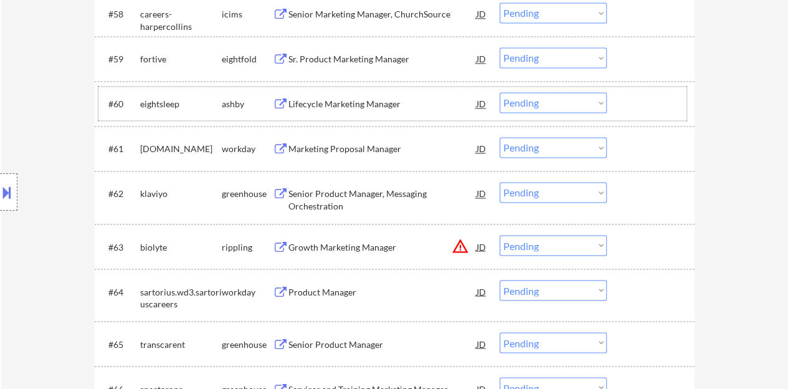
click at [673, 106] on div at bounding box center [652, 103] width 55 height 22
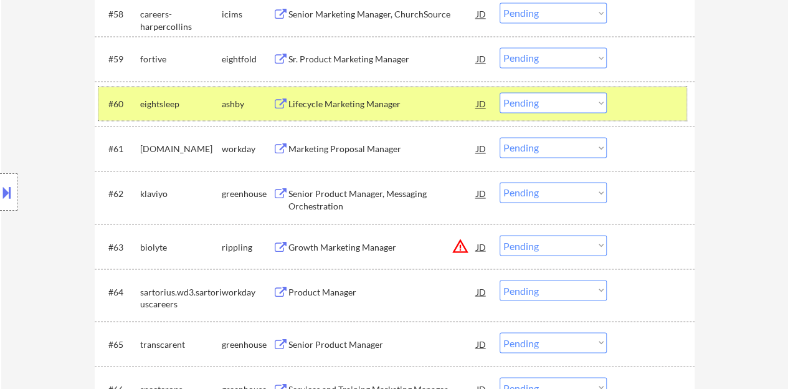
click at [537, 106] on select "Choose an option... Pending Applied Excluded (Questions) Excluded (Expired) Exc…" at bounding box center [553, 102] width 107 height 21
click at [500, 92] on select "Choose an option... Pending Applied Excluded (Questions) Excluded (Expired) Exc…" at bounding box center [553, 102] width 107 height 21
select select ""pending""
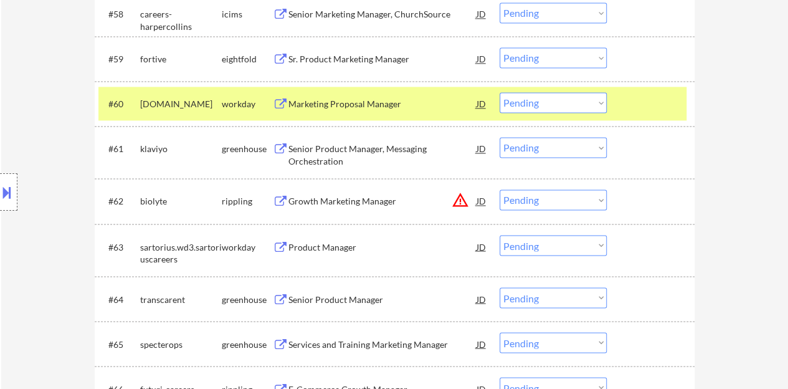
click at [630, 104] on div at bounding box center [652, 103] width 55 height 22
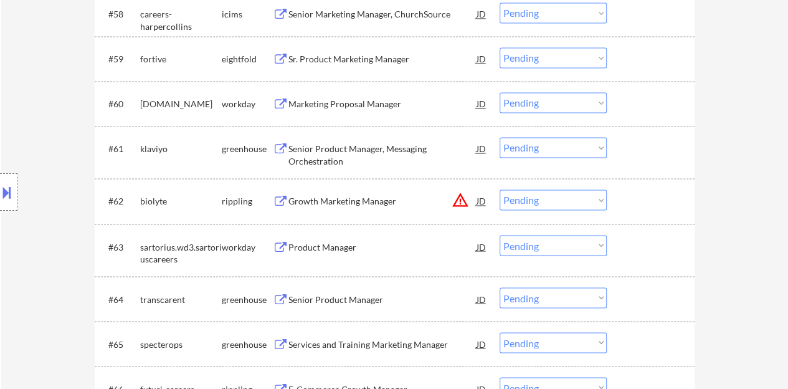
click at [368, 140] on div "Senior Product Manager, Messaging Orchestration" at bounding box center [382, 152] width 188 height 30
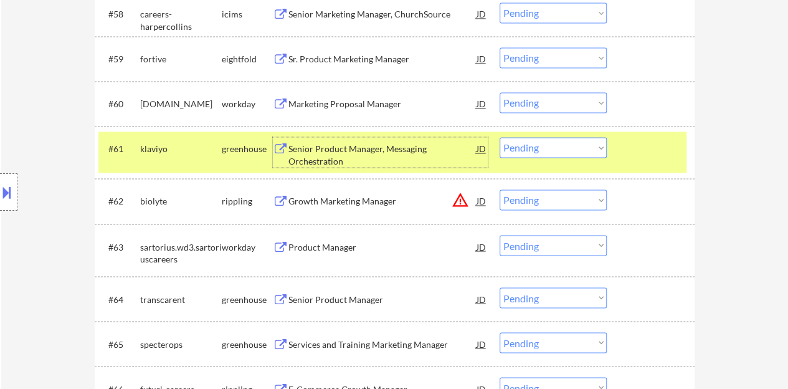
click at [584, 149] on select "Choose an option... Pending Applied Excluded (Questions) Excluded (Expired) Exc…" at bounding box center [553, 147] width 107 height 21
click at [500, 137] on select "Choose an option... Pending Applied Excluded (Questions) Excluded (Expired) Exc…" at bounding box center [553, 147] width 107 height 21
select select ""pending""
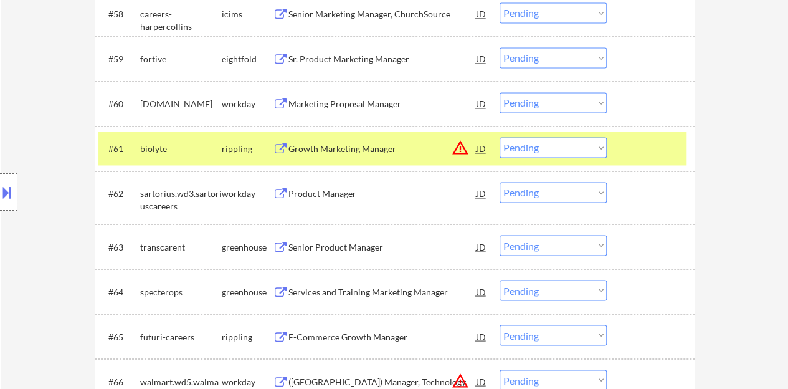
click at [653, 169] on div "#61 biolyte rippling Growth Marketing Manager JD warning_amber Choose an option…" at bounding box center [395, 148] width 600 height 45
click at [653, 143] on div at bounding box center [652, 148] width 55 height 22
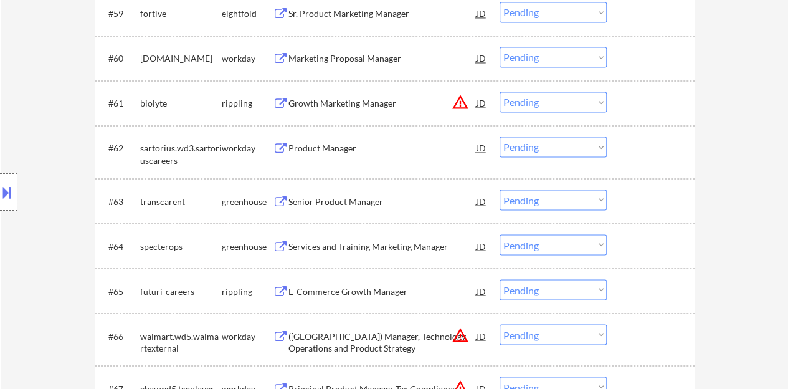
scroll to position [3389, 0]
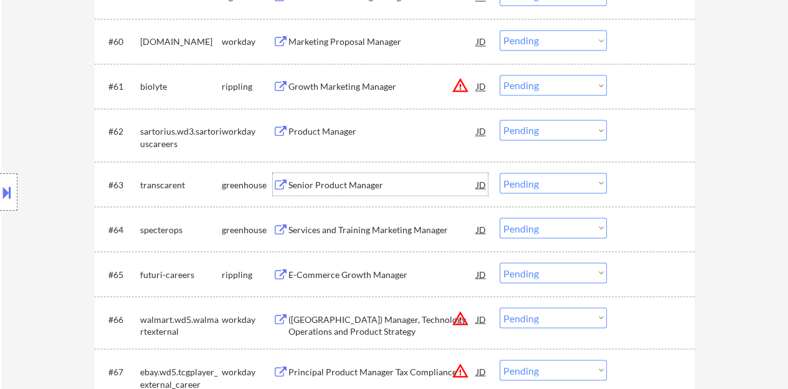
click at [340, 180] on div "Senior Product Manager" at bounding box center [382, 184] width 188 height 12
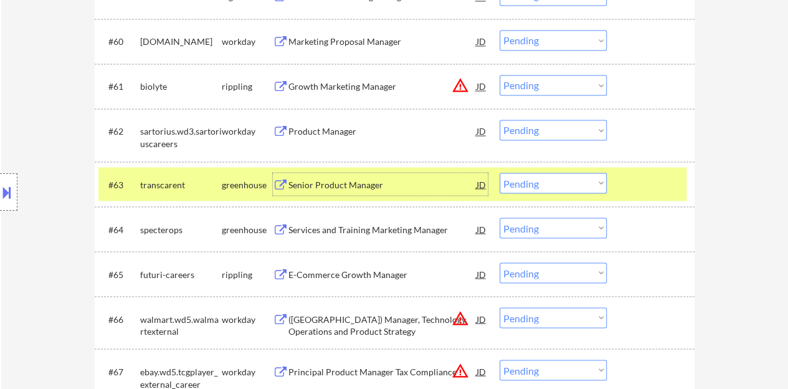
click at [341, 186] on div "Senior Product Manager" at bounding box center [382, 184] width 188 height 12
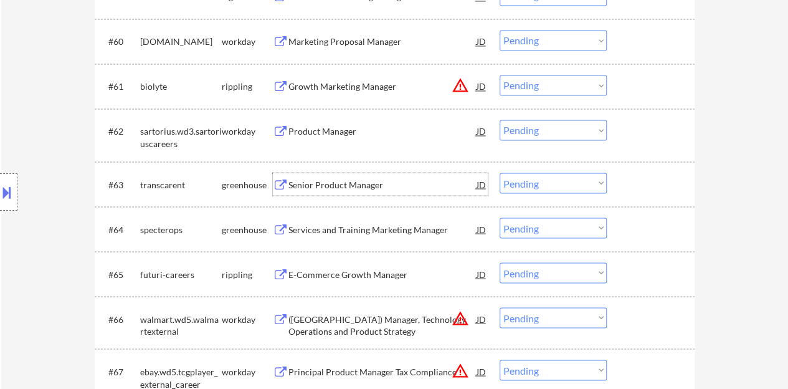
click at [549, 180] on select "Choose an option... Pending Applied Excluded (Questions) Excluded (Expired) Exc…" at bounding box center [553, 183] width 107 height 21
click at [500, 173] on select "Choose an option... Pending Applied Excluded (Questions) Excluded (Expired) Exc…" at bounding box center [553, 183] width 107 height 21
select select ""pending""
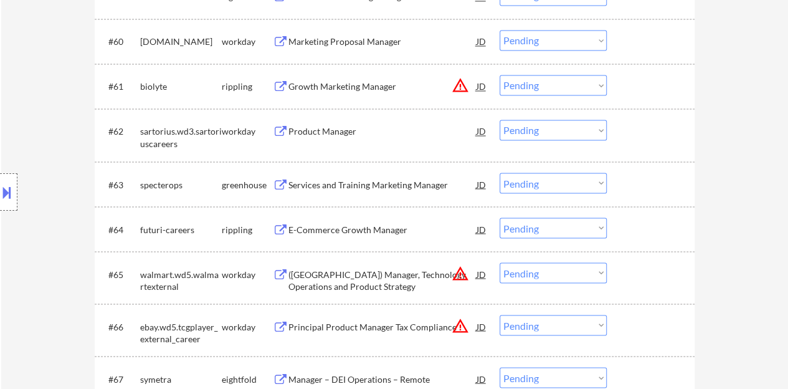
click at [302, 136] on div "Product Manager" at bounding box center [382, 131] width 188 height 12
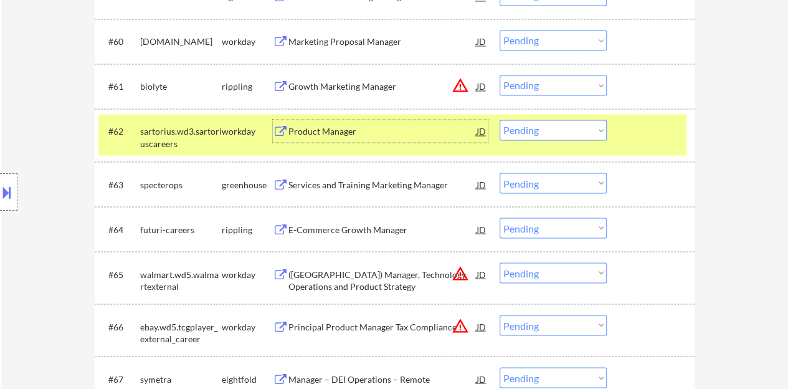
click at [591, 118] on div "#62 sartorius.wd3.sartoriuscareers workday Product Manager JD warning_amber Cho…" at bounding box center [392, 134] width 588 height 41
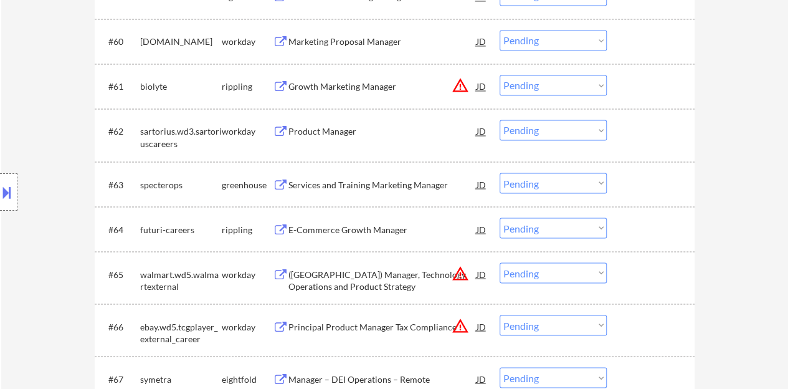
click at [591, 120] on select "Choose an option... Pending Applied Excluded (Questions) Excluded (Expired) Exc…" at bounding box center [553, 130] width 107 height 21
click at [500, 120] on select "Choose an option... Pending Applied Excluded (Questions) Excluded (Expired) Exc…" at bounding box center [553, 130] width 107 height 21
select select ""pending""
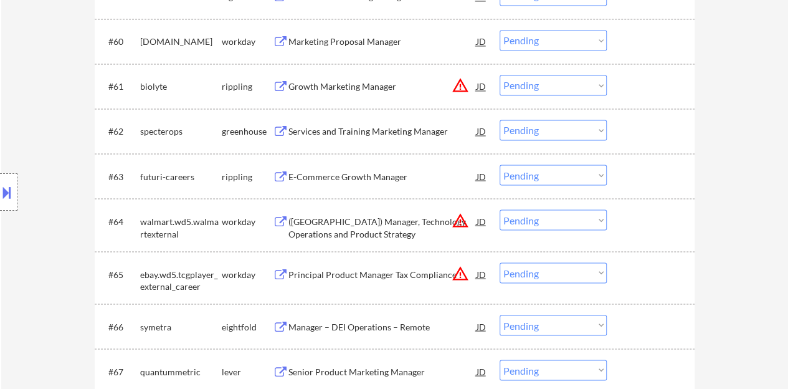
click at [351, 168] on div "E-Commerce Growth Manager" at bounding box center [382, 175] width 188 height 22
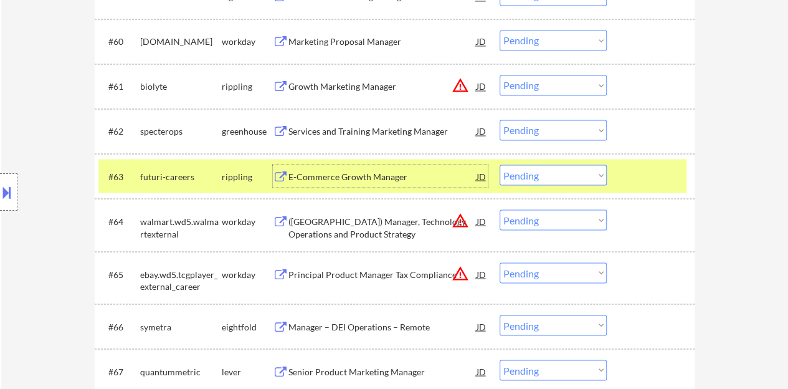
click at [561, 175] on select "Choose an option... Pending Applied Excluded (Questions) Excluded (Expired) Exc…" at bounding box center [553, 174] width 107 height 21
click at [500, 164] on select "Choose an option... Pending Applied Excluded (Questions) Excluded (Expired) Exc…" at bounding box center [553, 174] width 107 height 21
select select ""pending""
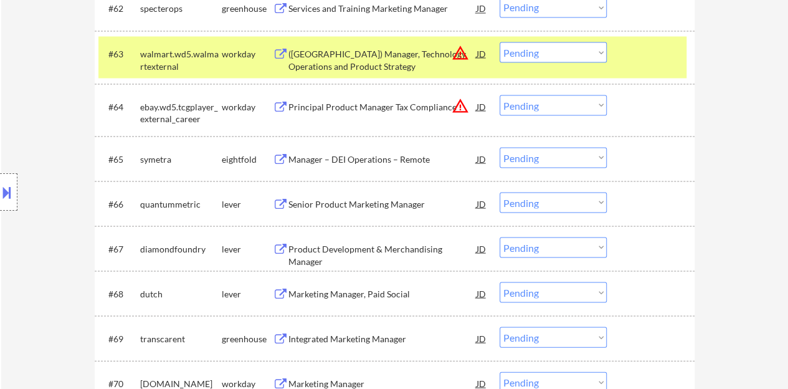
scroll to position [3513, 0]
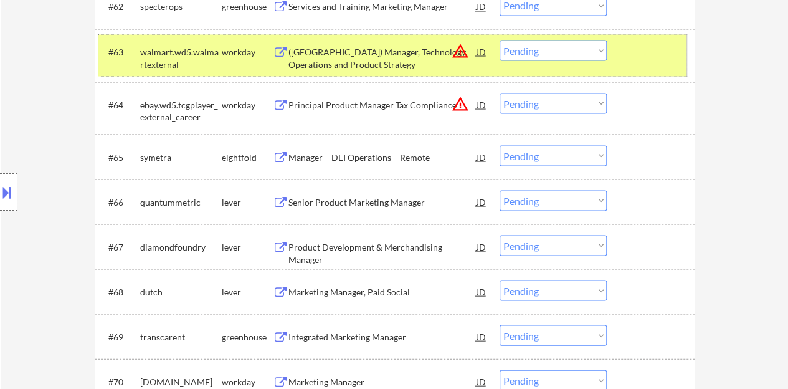
click at [620, 40] on div "#63 walmart.wd5.walmartexternal workday (USA) Manager, Technology Operations an…" at bounding box center [392, 54] width 588 height 41
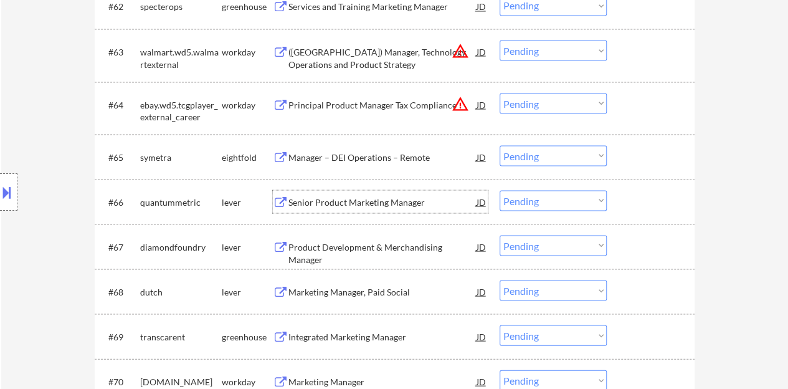
click at [339, 201] on div "Senior Product Marketing Manager" at bounding box center [382, 202] width 188 height 12
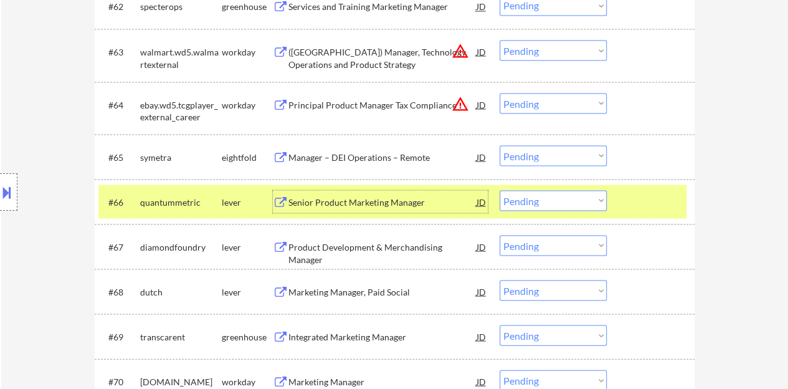
click at [580, 198] on select "Choose an option... Pending Applied Excluded (Questions) Excluded (Expired) Exc…" at bounding box center [553, 200] width 107 height 21
click at [500, 190] on select "Choose an option... Pending Applied Excluded (Questions) Excluded (Expired) Exc…" at bounding box center [553, 200] width 107 height 21
select select ""pending""
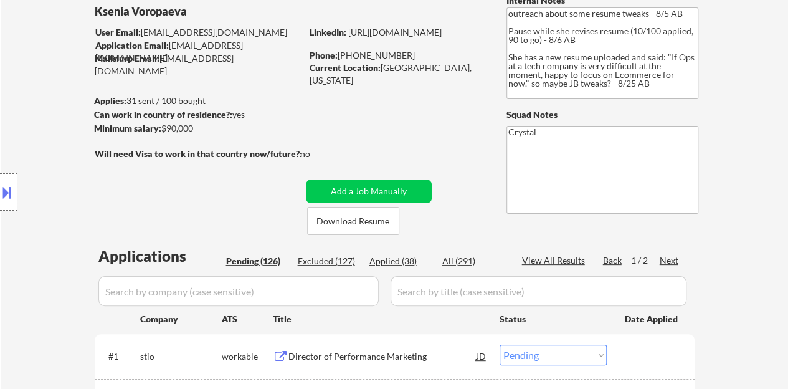
scroll to position [25, 0]
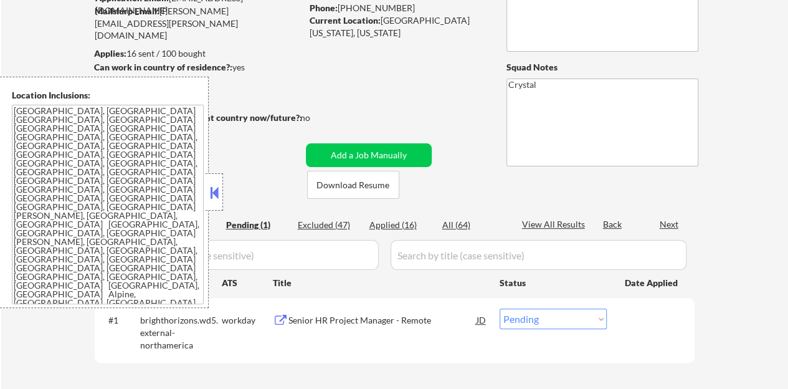
scroll to position [125, 0]
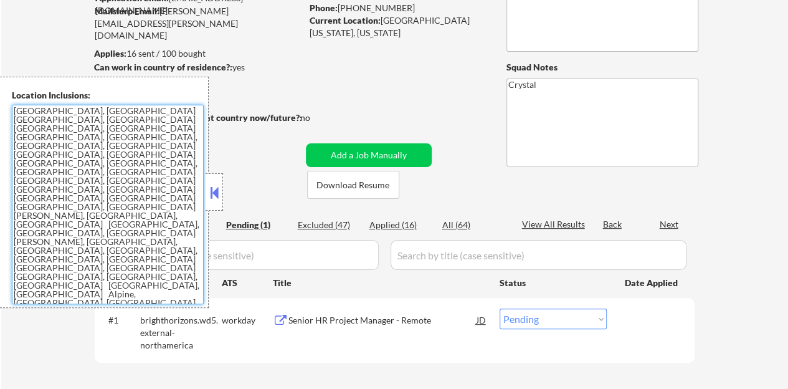
click at [199, 186] on textarea "Salt Lake City, UT South Salt Lake, UT Millcreek, UT Holladay, UT Murray, UT We…" at bounding box center [108, 204] width 192 height 199
click at [213, 188] on button at bounding box center [214, 192] width 14 height 19
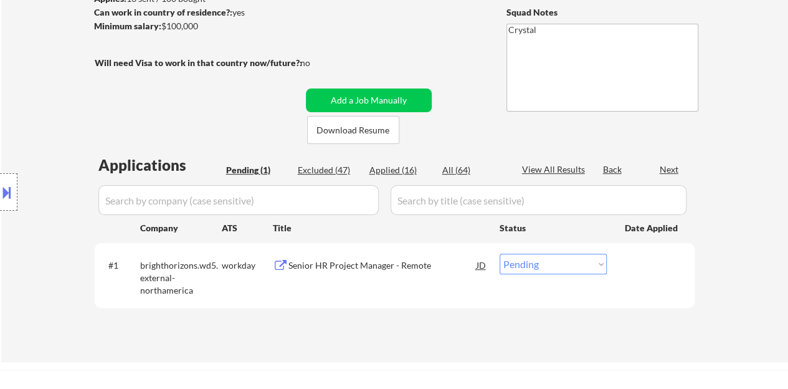
scroll to position [249, 0]
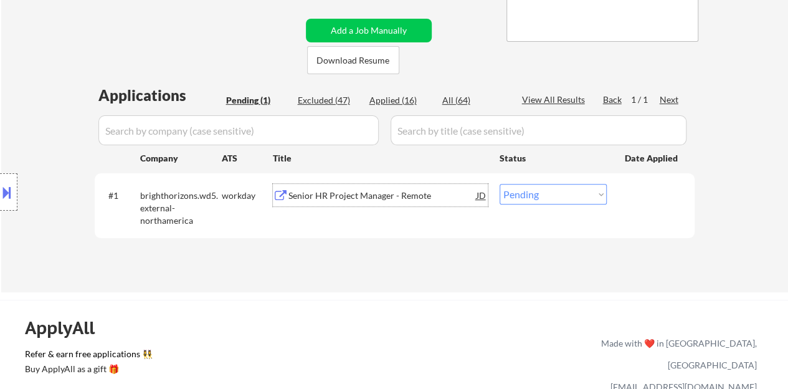
click at [346, 195] on div "Senior HR Project Manager - Remote" at bounding box center [382, 195] width 188 height 12
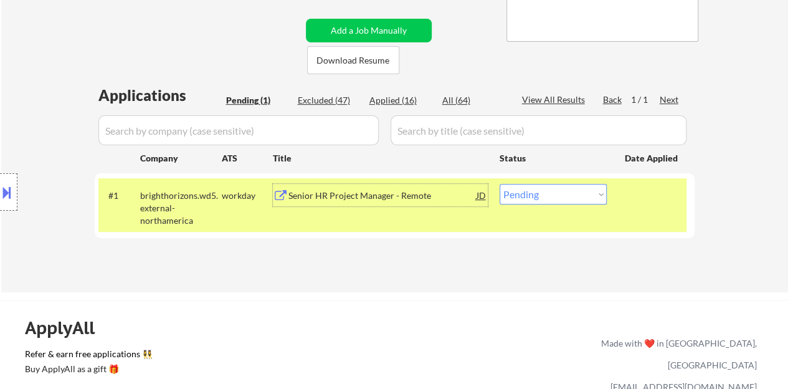
click at [577, 191] on select "Choose an option... Pending Applied Excluded (Questions) Excluded (Expired) Exc…" at bounding box center [553, 194] width 107 height 21
select select ""excluded__bad_match_""
click at [500, 184] on select "Choose an option... Pending Applied Excluded (Questions) Excluded (Expired) Exc…" at bounding box center [553, 194] width 107 height 21
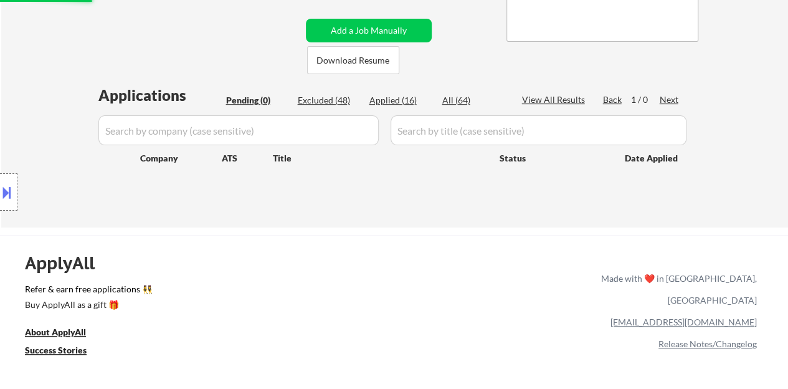
click at [408, 100] on div "Applied (16)" at bounding box center [400, 100] width 62 height 12
select select ""applied""
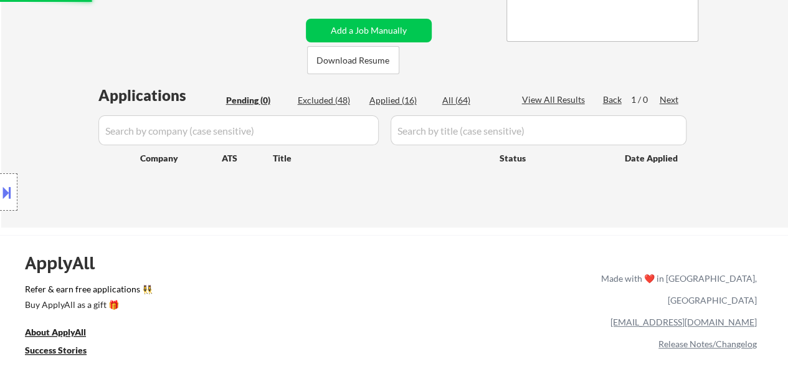
select select ""applied""
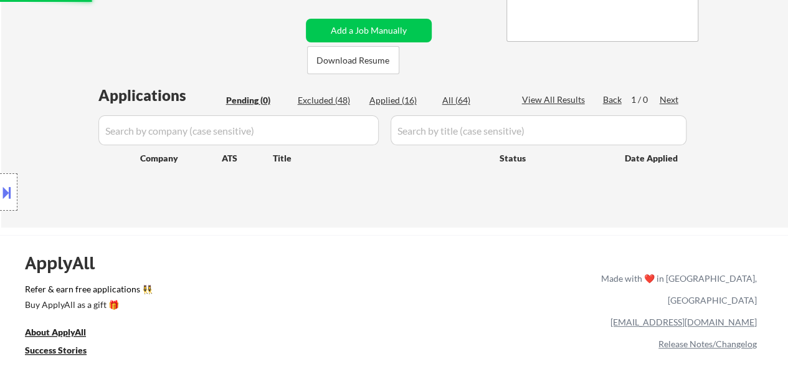
select select ""applied""
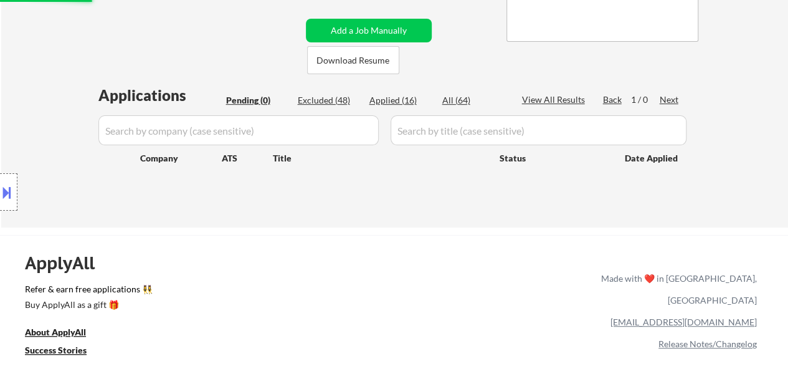
select select ""applied""
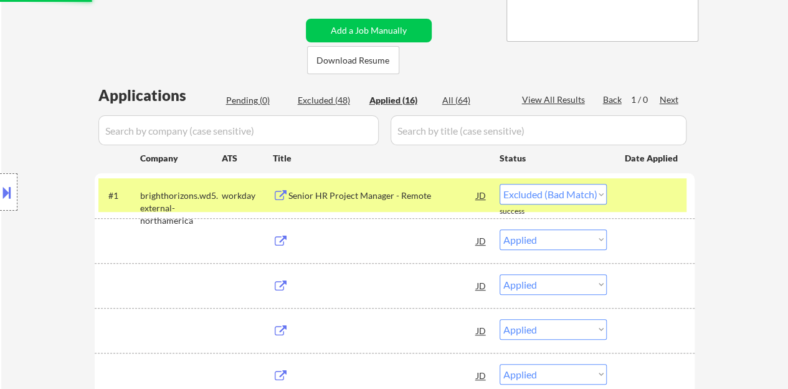
select select ""applied""
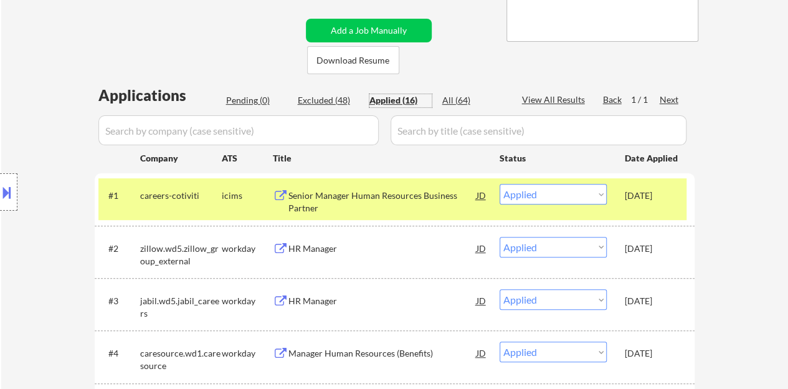
click at [569, 98] on div "View All Results" at bounding box center [555, 99] width 67 height 12
click at [20, 184] on div "Location Inclusions: Salt Lake City, UT South Salt Lake, UT Millcreek, UT Holla…" at bounding box center [111, 192] width 223 height 231
click at [0, 190] on button at bounding box center [7, 192] width 14 height 21
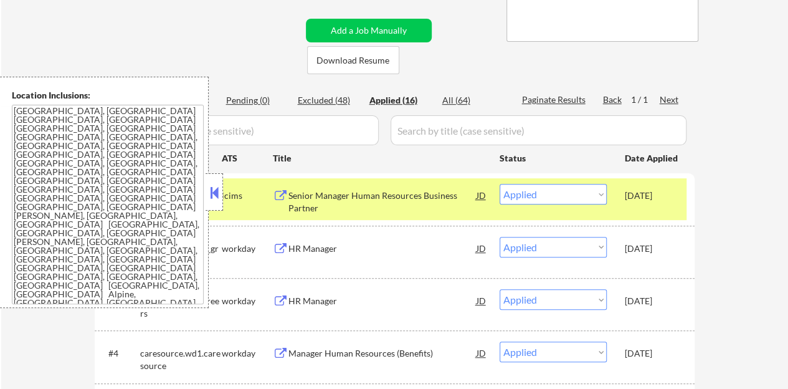
click at [216, 195] on button at bounding box center [214, 192] width 14 height 19
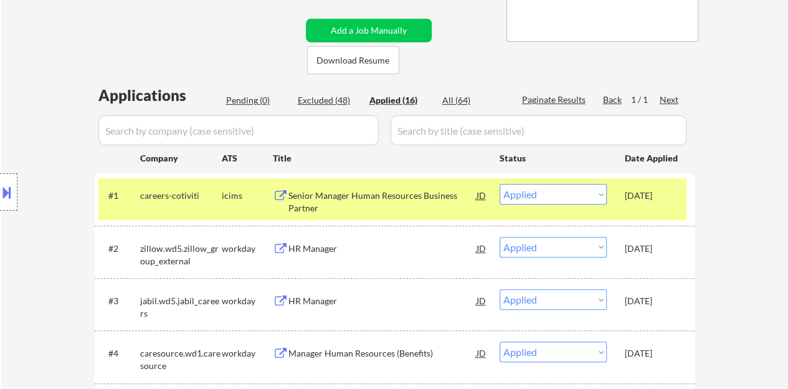
click at [16, 197] on div at bounding box center [8, 191] width 17 height 37
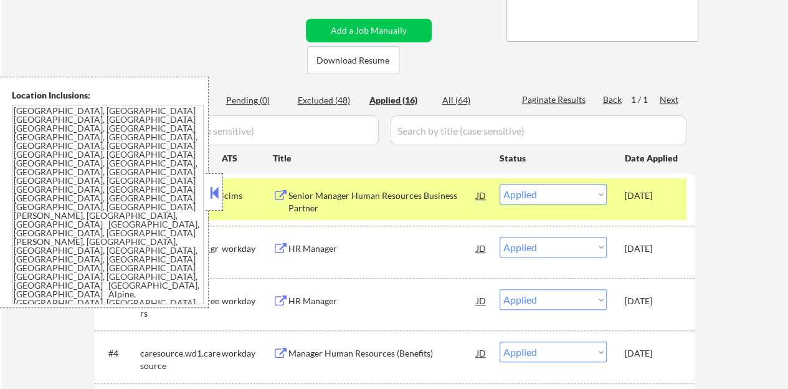
click at [214, 192] on button at bounding box center [214, 192] width 14 height 19
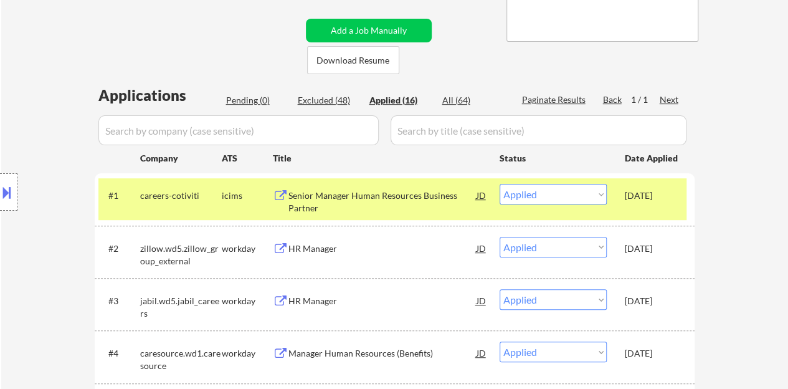
click at [0, 195] on button at bounding box center [7, 192] width 14 height 21
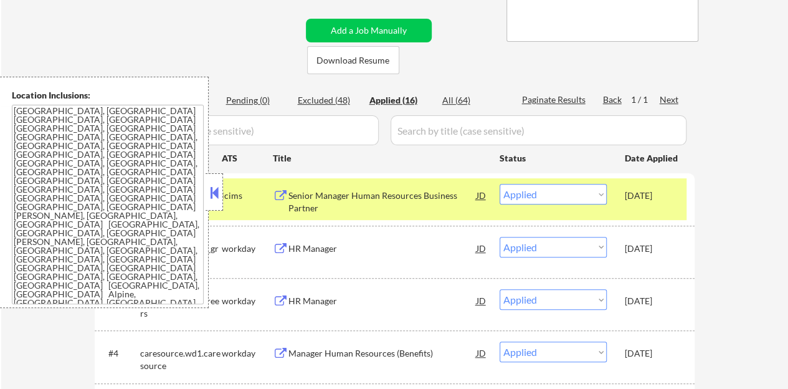
click at [221, 196] on div at bounding box center [214, 191] width 17 height 37
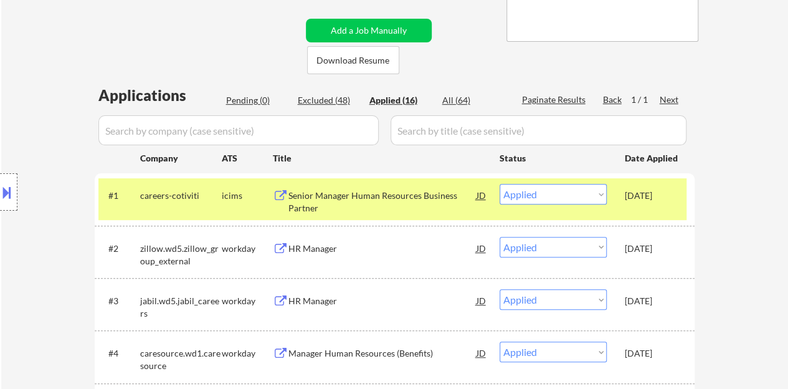
scroll to position [692, 0]
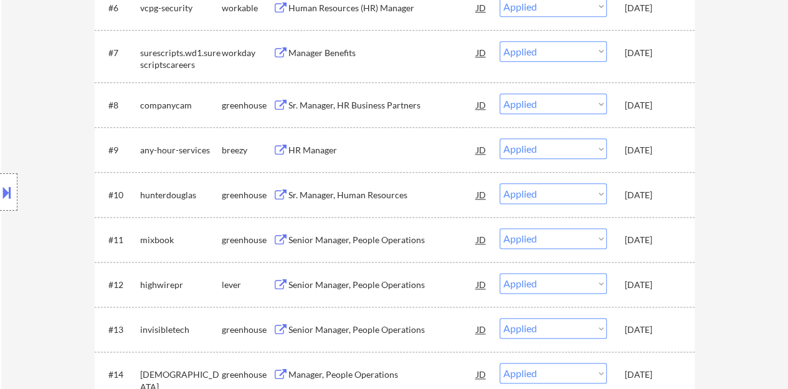
click at [9, 198] on button at bounding box center [7, 192] width 14 height 21
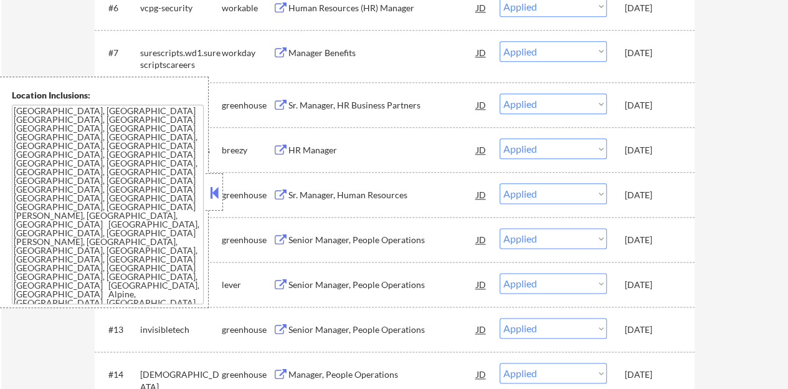
click at [214, 195] on button at bounding box center [214, 192] width 14 height 19
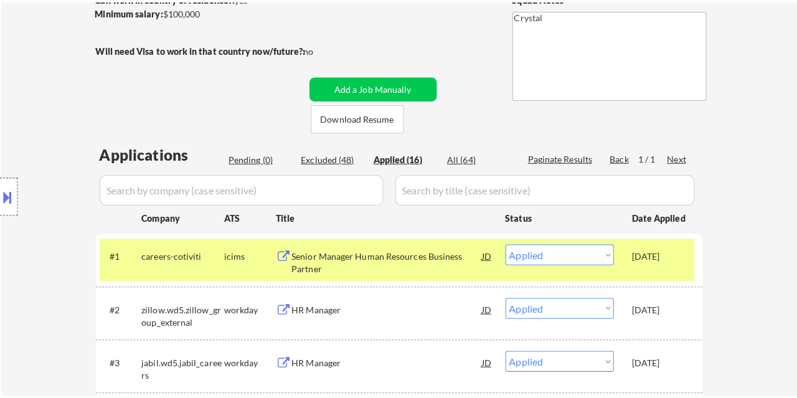
scroll to position [256, 0]
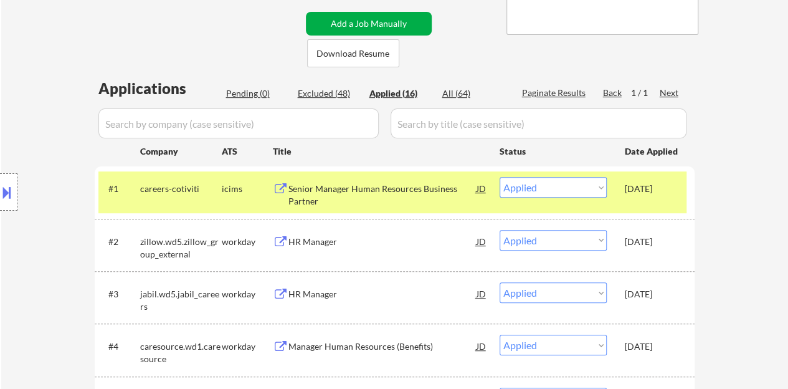
click at [411, 14] on button "Add a Job Manually" at bounding box center [369, 24] width 126 height 24
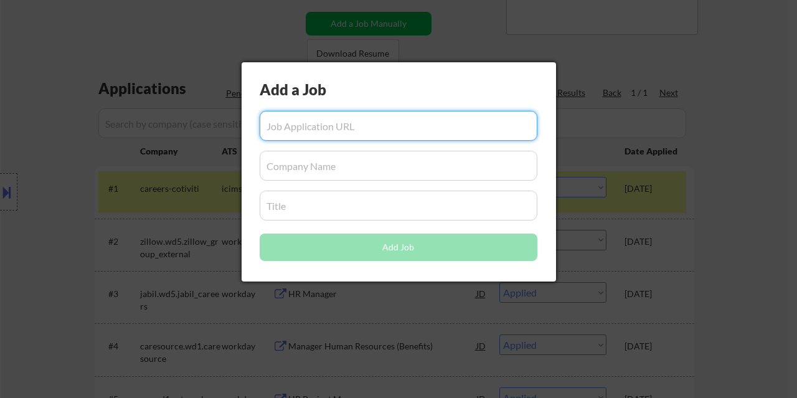
paste input "https://www.glassdoor.com/job-listing/sr-manager-human-resources-hunter-douglas…"
type input "https://www.glassdoor.com/job-listing/sr-manager-human-resources-hunter-douglas…"
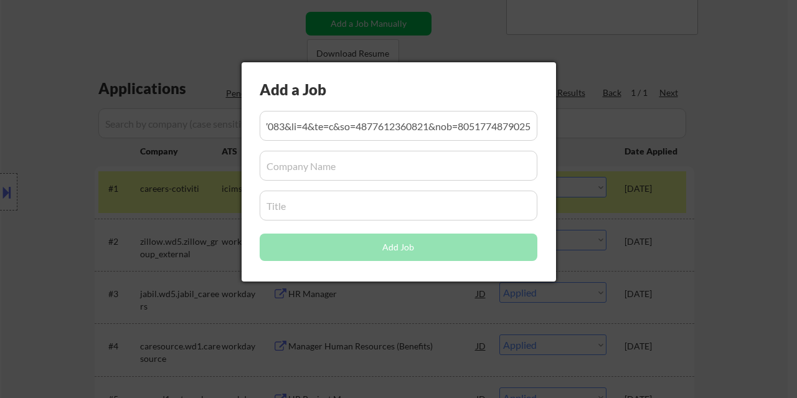
scroll to position [0, 0]
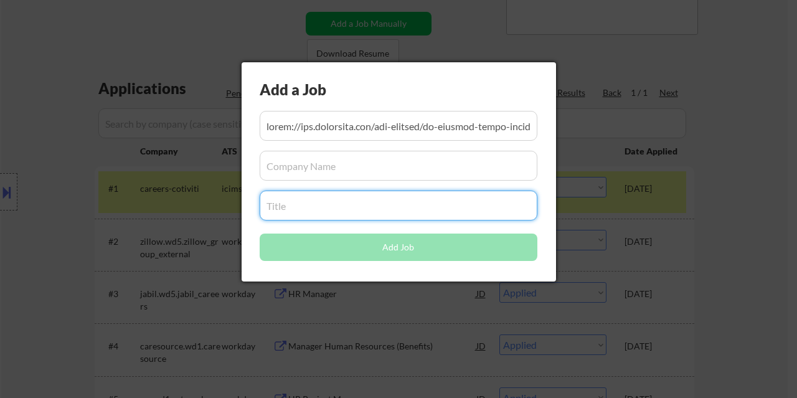
paste input "https://www.glassdoor.com/job-listing/sr-manager-human-resources-hunter-douglas…"
type input "https://www.glassdoor.com/job-listing/sr-manager-human-resources-hunter-douglas…"
click at [441, 213] on input "input" at bounding box center [399, 206] width 278 height 30
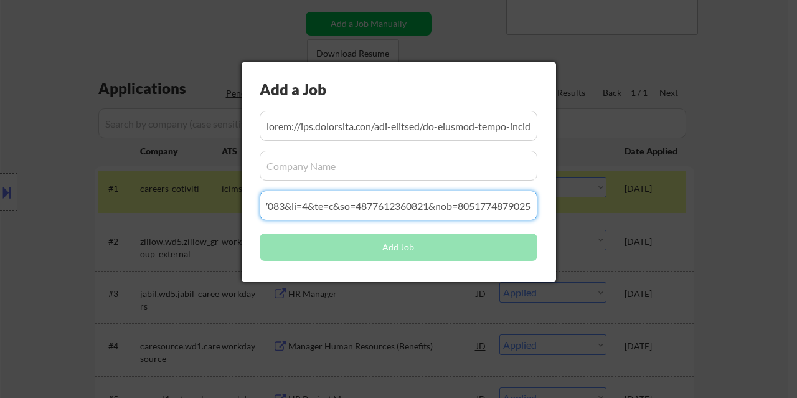
click at [441, 213] on input "input" at bounding box center [399, 206] width 278 height 30
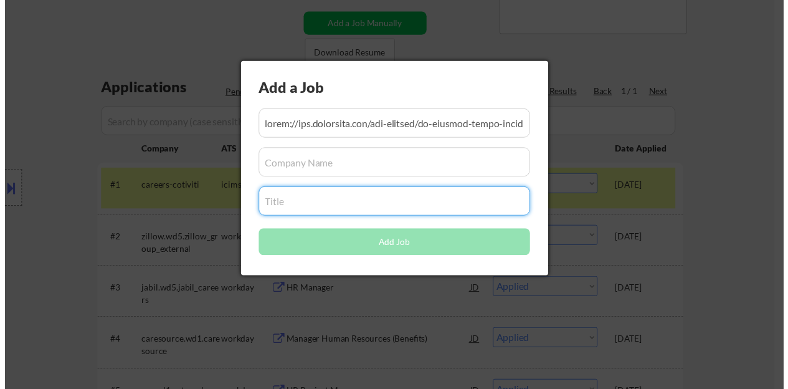
scroll to position [0, 0]
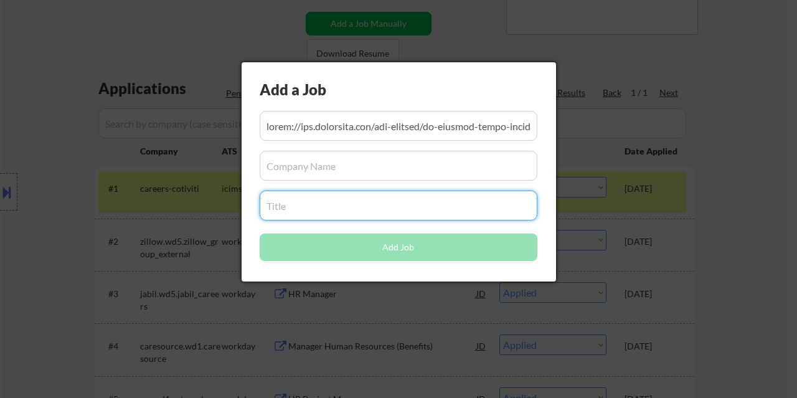
paste input "Sr. Manager, Human Resources"
type input "Sr. Manager, Human Resources"
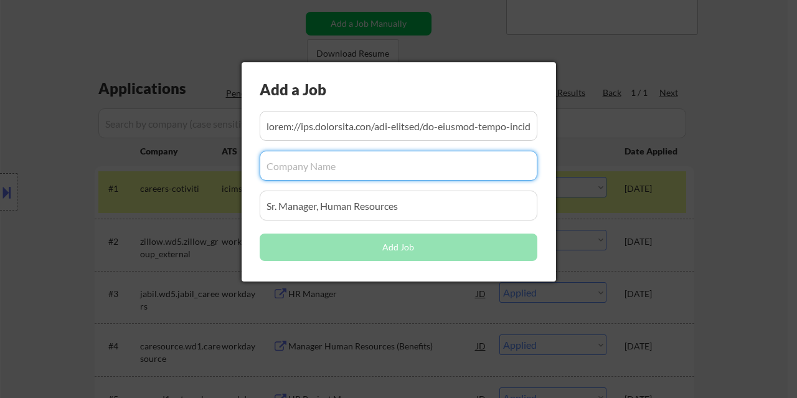
paste input "Hunter Douglas"
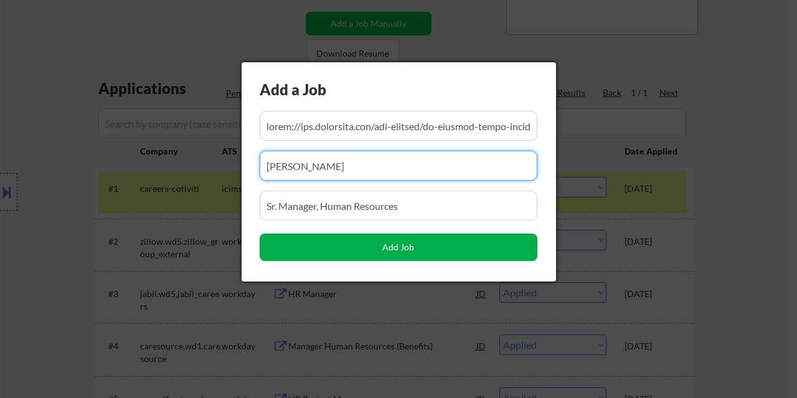
type input "Hunter Douglas"
click at [343, 248] on button "Add Job" at bounding box center [399, 247] width 278 height 27
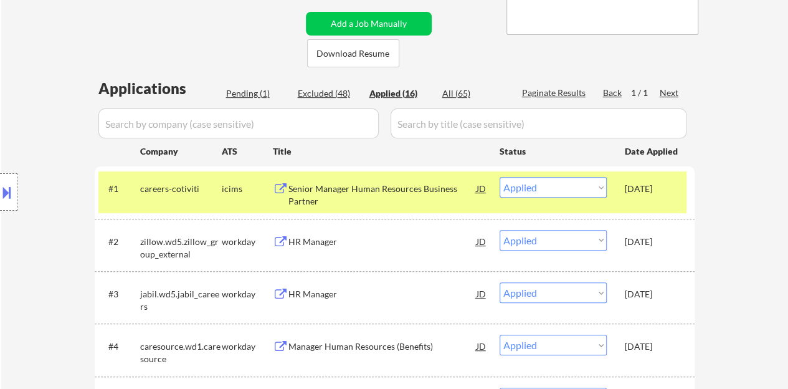
click at [255, 93] on div "Pending (1)" at bounding box center [257, 93] width 62 height 12
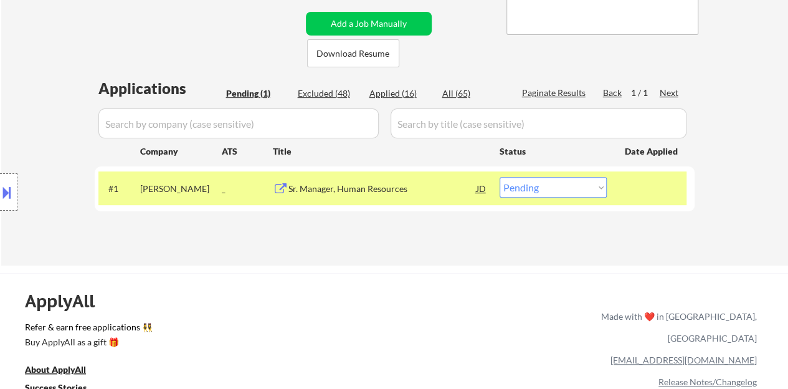
click at [537, 183] on select "Choose an option... Pending Applied Excluded (Questions) Excluded (Expired) Exc…" at bounding box center [553, 187] width 107 height 21
select select ""applied""
click at [500, 177] on select "Choose an option... Pending Applied Excluded (Questions) Excluded (Expired) Exc…" at bounding box center [553, 187] width 107 height 21
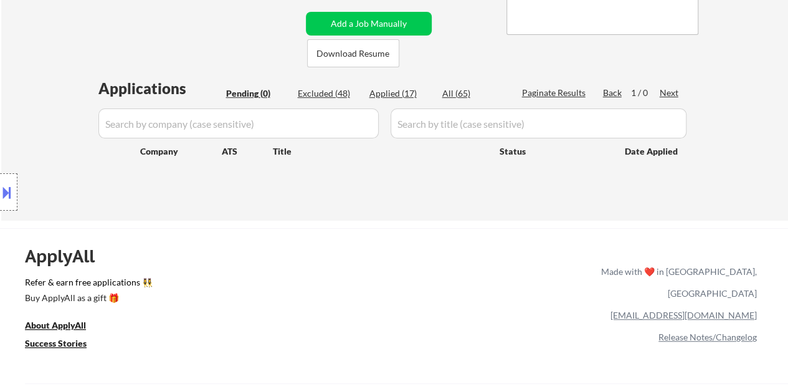
click at [410, 93] on div "Applied (17)" at bounding box center [400, 93] width 62 height 12
select select ""applied""
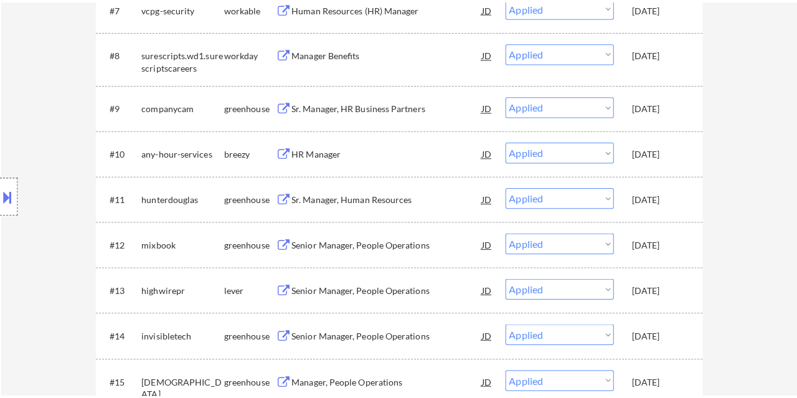
scroll to position [250, 0]
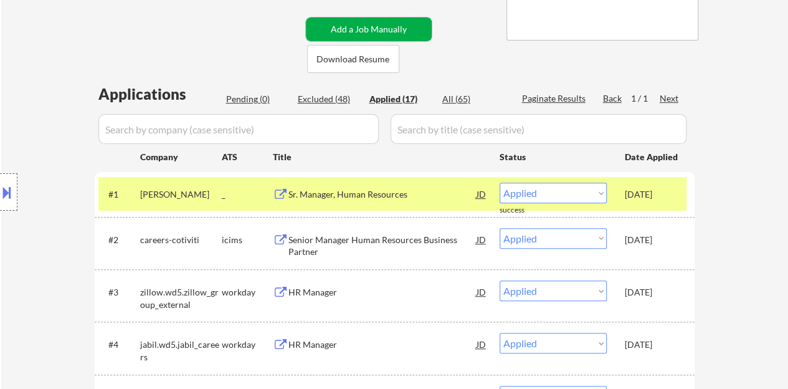
click at [344, 22] on button "Add a Job Manually" at bounding box center [369, 29] width 126 height 24
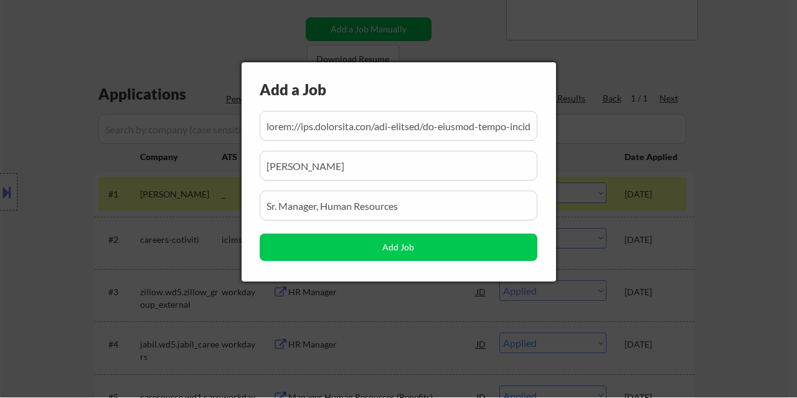
scroll to position [0, 9646]
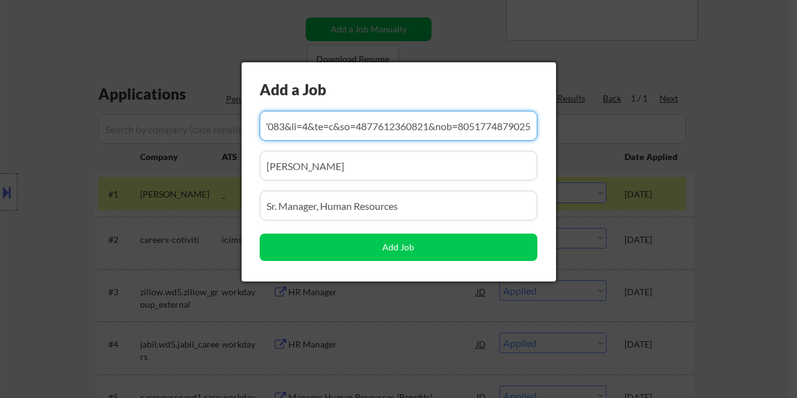
click at [389, 108] on div "Add a Job Add Job" at bounding box center [399, 171] width 315 height 219
click at [395, 119] on input "input" at bounding box center [399, 126] width 278 height 30
click at [395, 120] on input "input" at bounding box center [399, 126] width 278 height 30
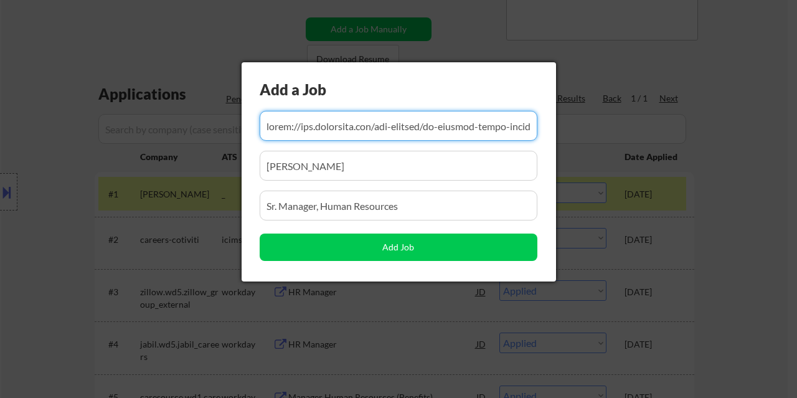
click at [395, 120] on input "input" at bounding box center [399, 126] width 278 height 30
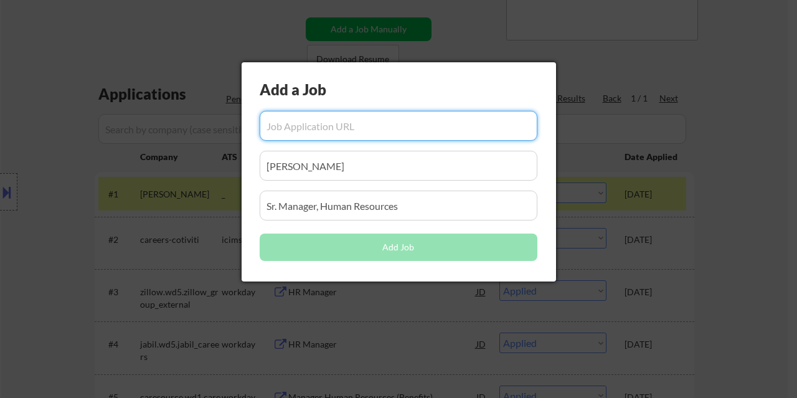
click at [347, 170] on input "input" at bounding box center [399, 166] width 278 height 30
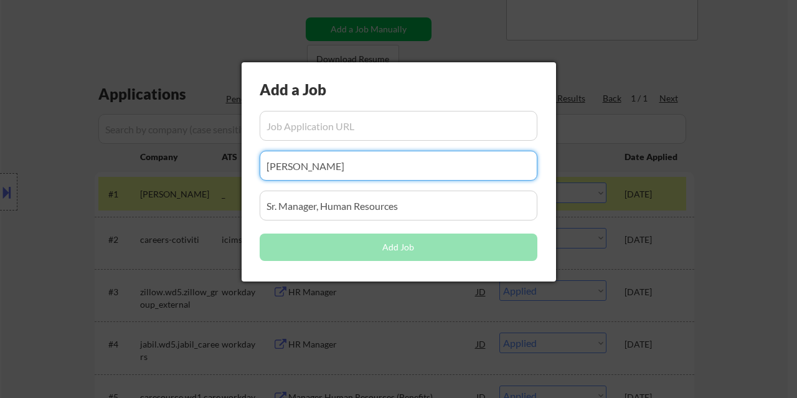
click at [347, 170] on input "input" at bounding box center [399, 166] width 278 height 30
click at [349, 197] on input "input" at bounding box center [399, 206] width 278 height 30
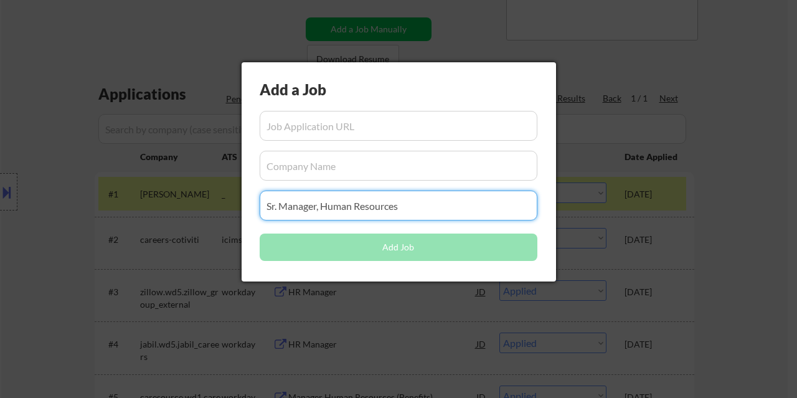
click at [350, 197] on input "input" at bounding box center [399, 206] width 278 height 30
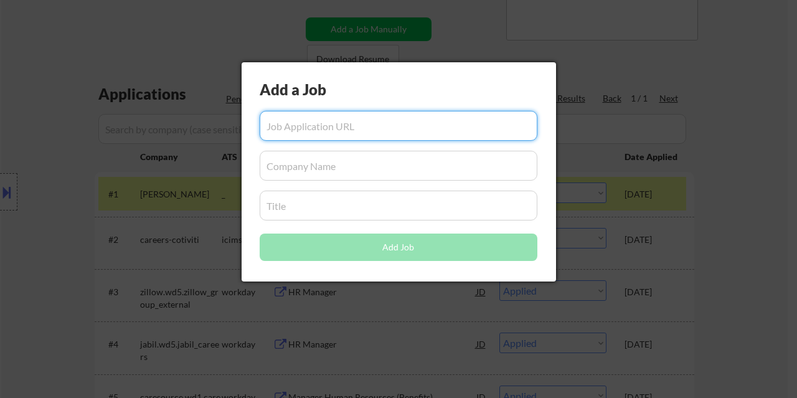
click at [363, 128] on input "input" at bounding box center [399, 126] width 278 height 30
paste input "https://www.glassdoor.com/job-listing/human-resources-generalist-tovala-JV_IC11…"
type input "https://www.glassdoor.com/job-listing/human-resources-generalist-tovala-JV_IC11…"
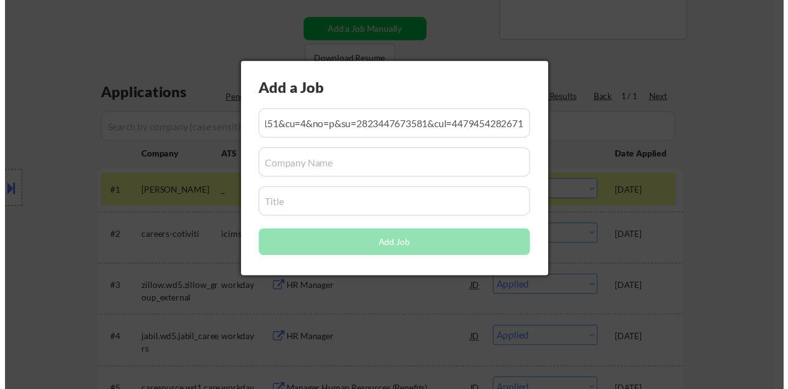
scroll to position [0, 0]
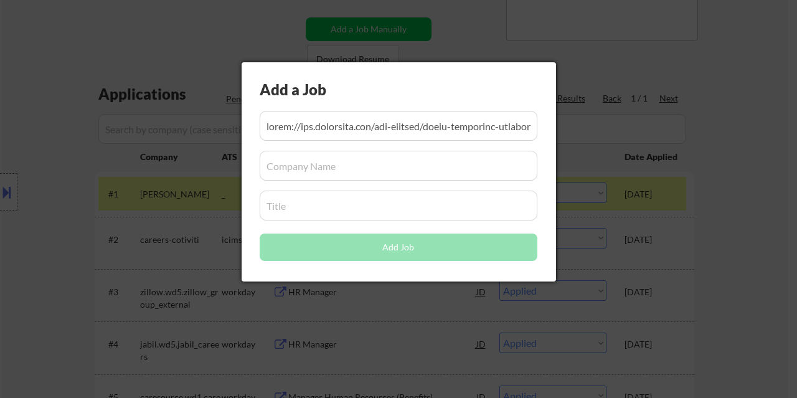
click at [306, 204] on input "input" at bounding box center [399, 206] width 278 height 30
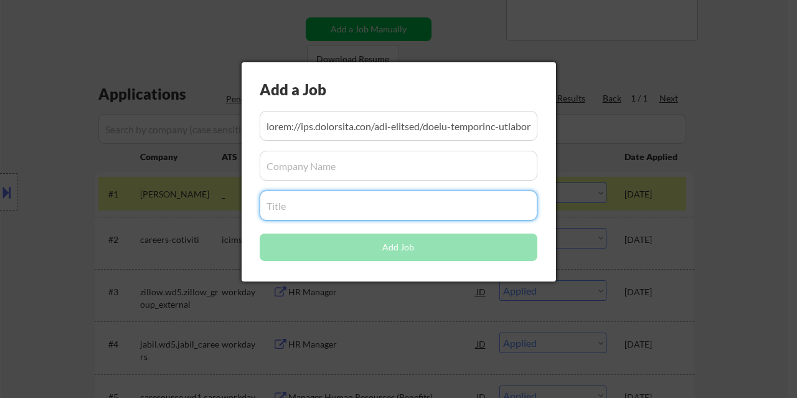
paste input "Human Resources Generalist"
type input "Human Resources Generalist"
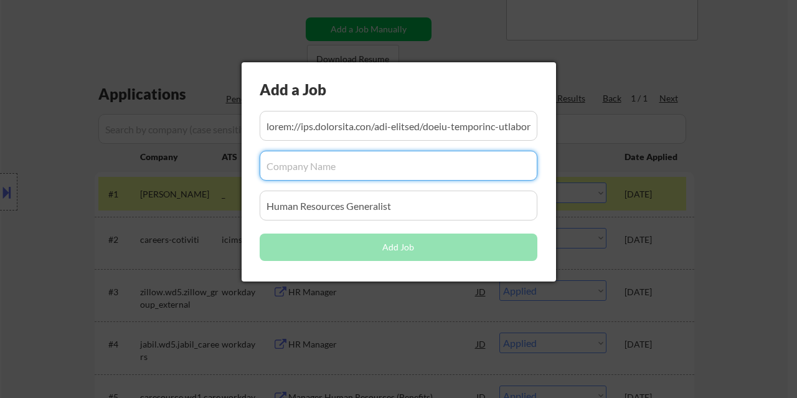
paste input "Tovala"
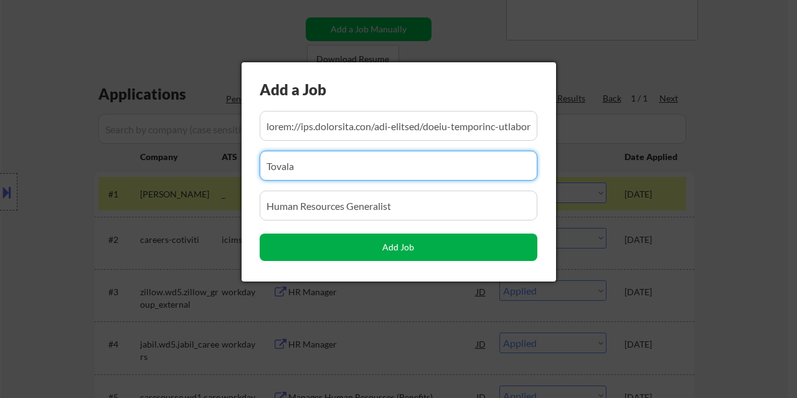
type input "Tovala"
click at [376, 245] on button "Add Job" at bounding box center [399, 247] width 278 height 27
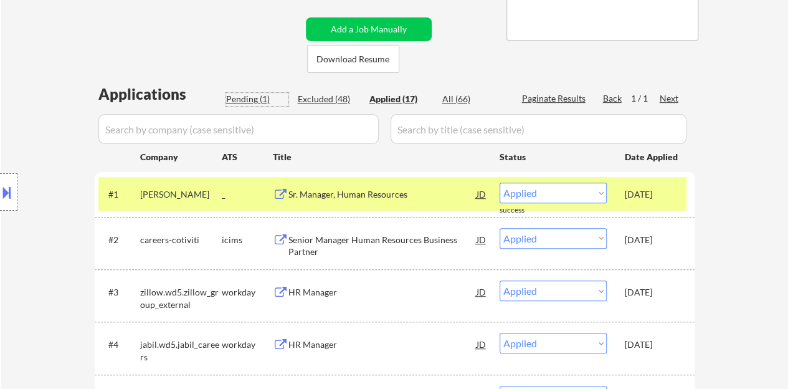
click at [248, 98] on div "Pending (1)" at bounding box center [257, 99] width 62 height 12
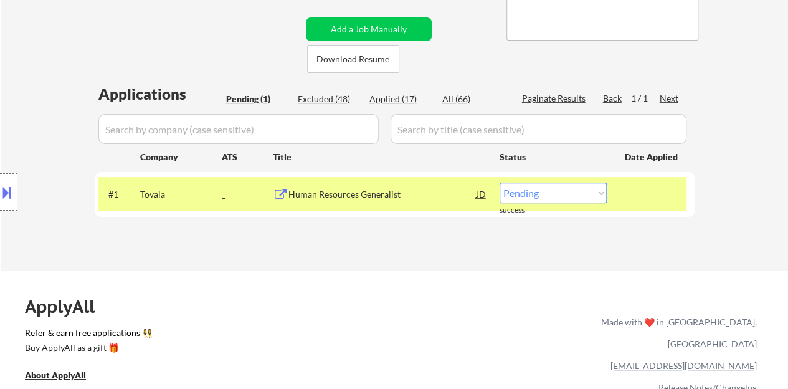
click at [544, 195] on select "Choose an option... Pending Applied Excluded (Questions) Excluded (Expired) Exc…" at bounding box center [553, 193] width 107 height 21
select select ""applied""
click at [500, 183] on select "Choose an option... Pending Applied Excluded (Questions) Excluded (Expired) Exc…" at bounding box center [553, 193] width 107 height 21
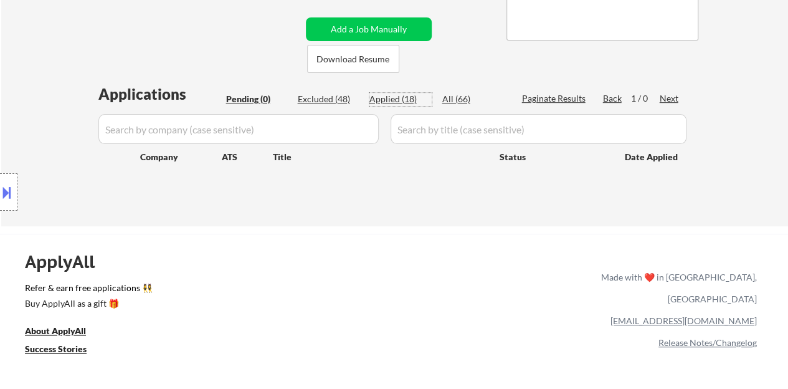
click at [411, 100] on div "Applied (18)" at bounding box center [400, 99] width 62 height 12
select select ""applied""
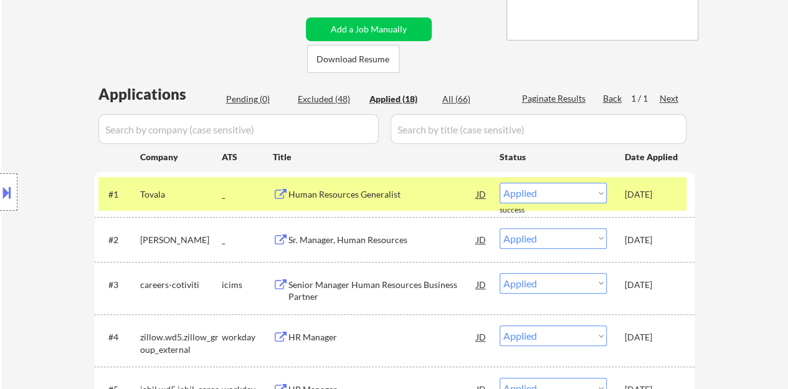
scroll to position [313, 0]
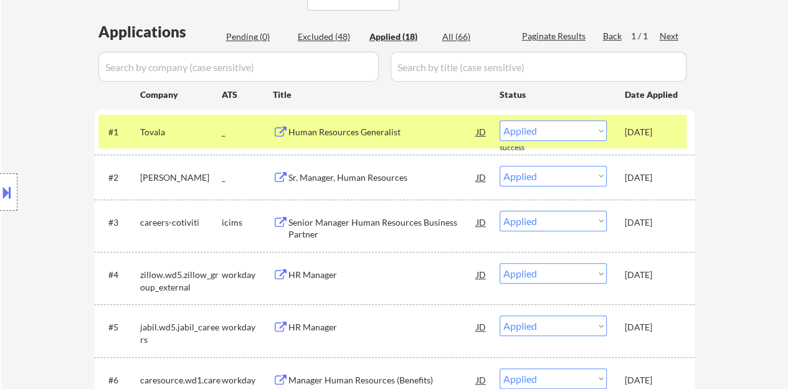
click at [642, 130] on div "[DATE]" at bounding box center [652, 132] width 55 height 12
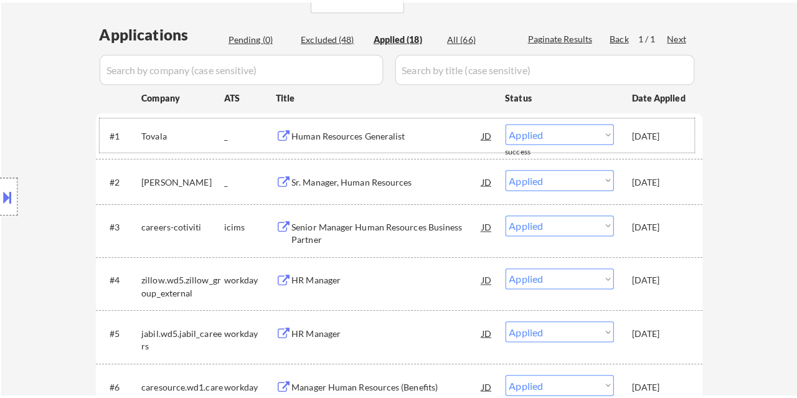
scroll to position [250, 0]
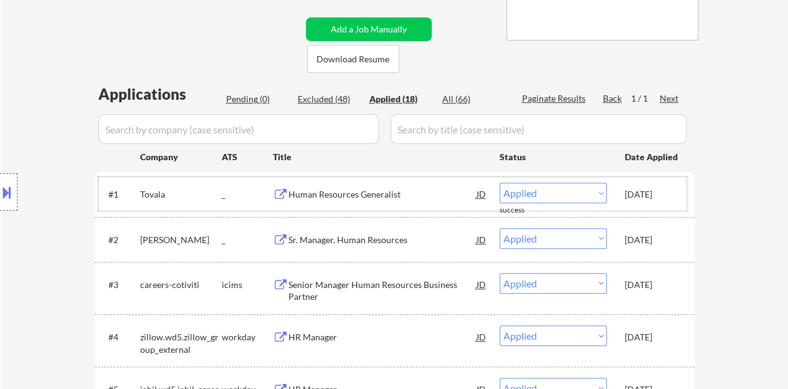
click at [373, 28] on button "Add a Job Manually" at bounding box center [369, 29] width 126 height 24
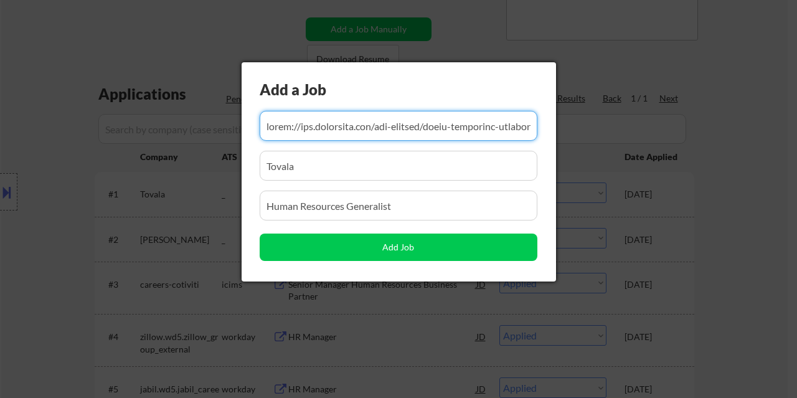
scroll to position [0, 6518]
click at [417, 113] on input "input" at bounding box center [399, 126] width 278 height 30
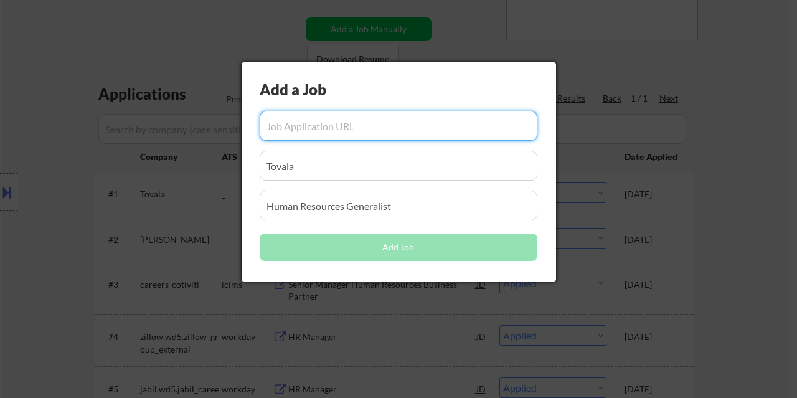
click at [397, 156] on input "input" at bounding box center [399, 166] width 278 height 30
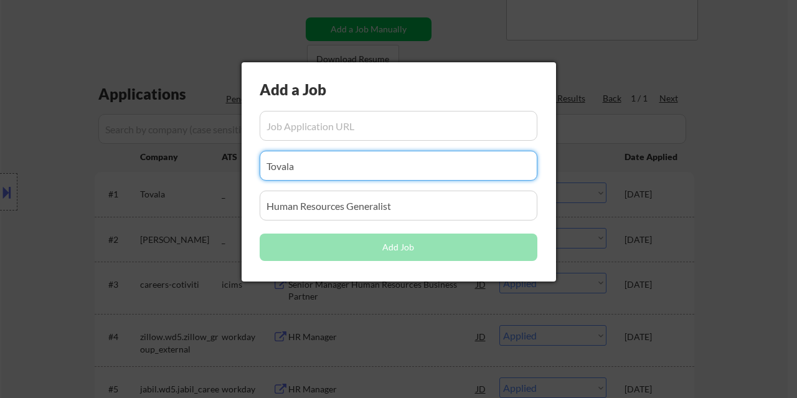
click at [397, 157] on input "input" at bounding box center [399, 166] width 278 height 30
click at [389, 195] on input "input" at bounding box center [399, 206] width 278 height 30
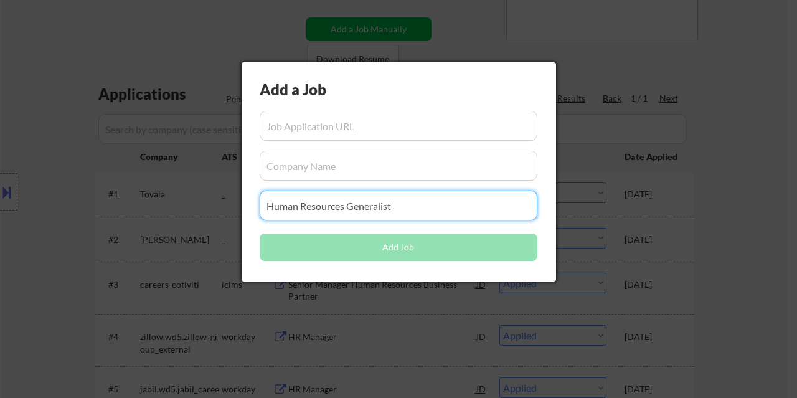
click at [384, 212] on input "input" at bounding box center [399, 206] width 278 height 30
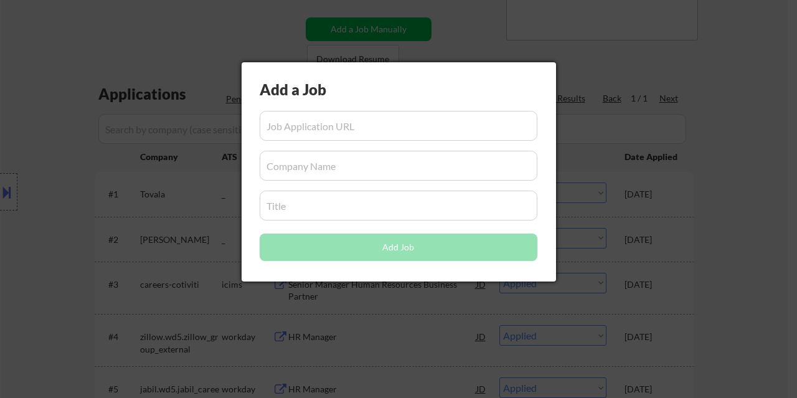
click at [294, 129] on input "input" at bounding box center [399, 126] width 278 height 30
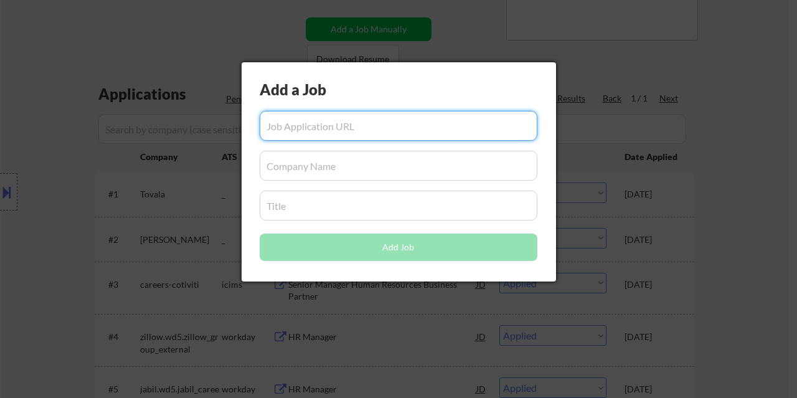
paste input "https://www.glassdoor.com/job-listing/human-resources-director-salt-lake-valley…"
type input "https://www.glassdoor.com/job-listing/human-resources-director-salt-lake-valley…"
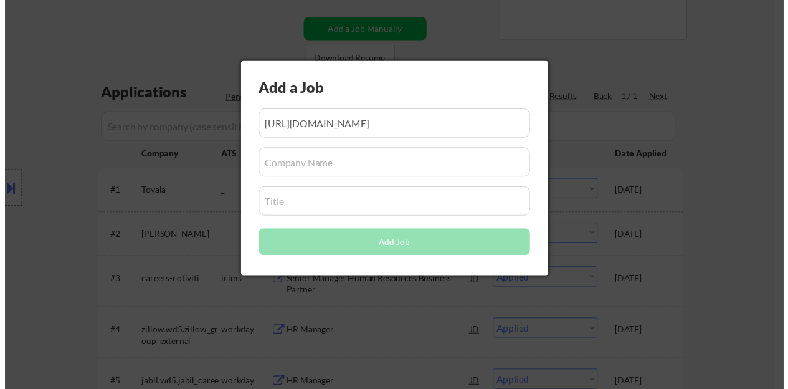
scroll to position [0, 0]
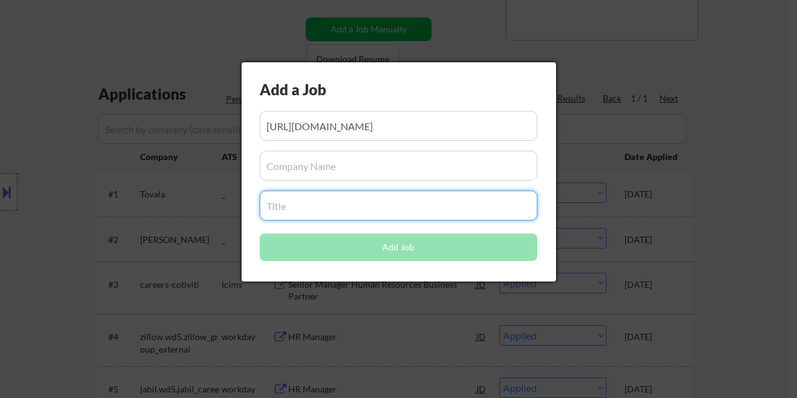
paste input "Human Resources Director"
type input "Human Resources Director"
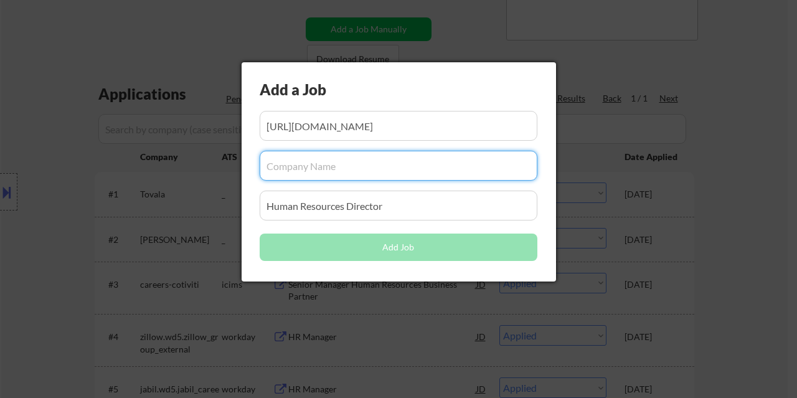
paste input "Salt Lake Valley Automotive"
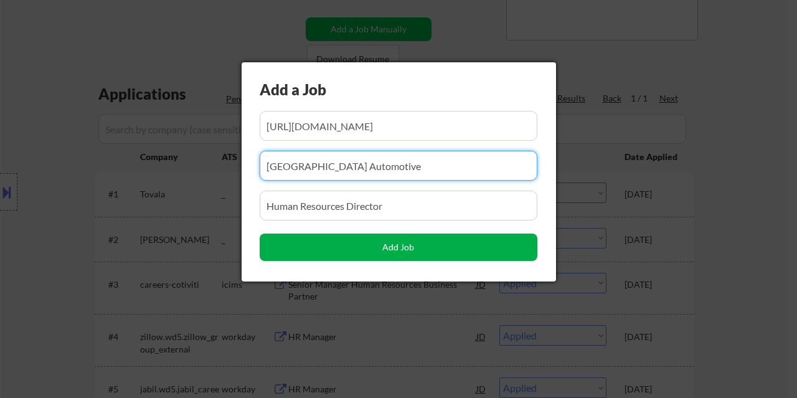
type input "Salt Lake Valley Automotive"
click at [417, 249] on button "Add Job" at bounding box center [399, 247] width 278 height 27
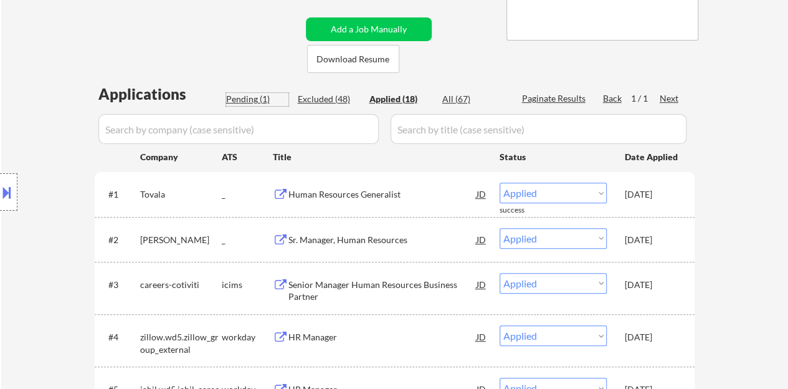
click at [253, 100] on div "Pending (1)" at bounding box center [257, 99] width 62 height 12
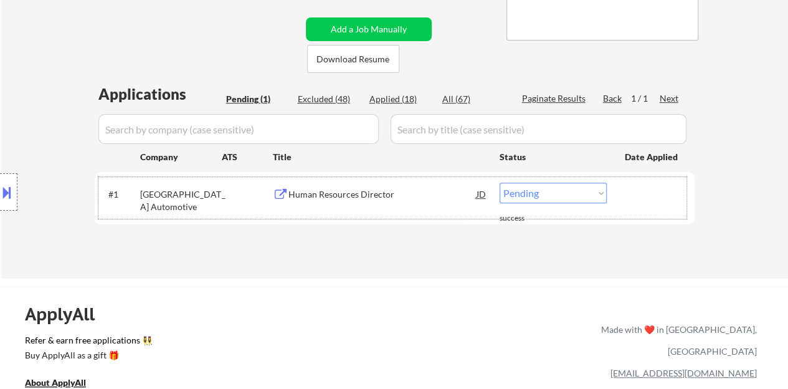
click at [561, 204] on div "#1 Salt Lake Valley Automotive _ Human Resources Director JD Choose an option..…" at bounding box center [392, 197] width 588 height 41
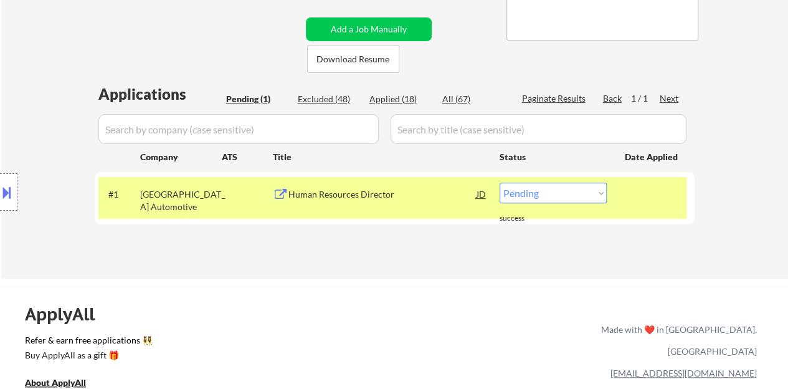
click at [524, 192] on select "Choose an option... Pending Applied Excluded (Questions) Excluded (Expired) Exc…" at bounding box center [553, 193] width 107 height 21
select select ""applied""
click at [500, 183] on select "Choose an option... Pending Applied Excluded (Questions) Excluded (Expired) Exc…" at bounding box center [553, 193] width 107 height 21
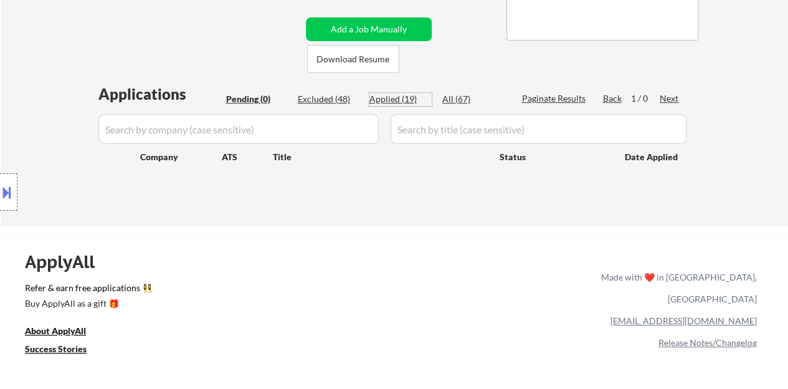
click at [383, 100] on div "Applied (19)" at bounding box center [400, 99] width 62 height 12
select select ""applied""
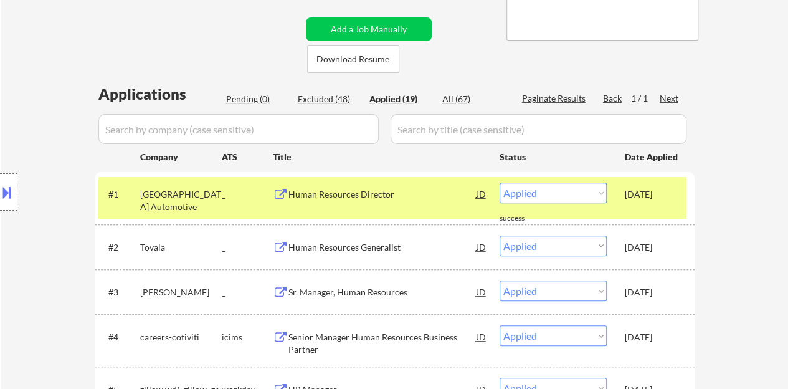
click at [639, 200] on div "[DATE]" at bounding box center [652, 194] width 55 height 12
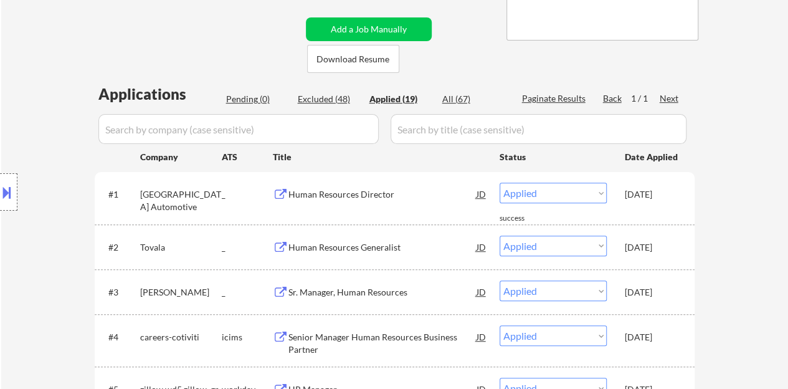
click at [102, 82] on div "Location Inclusions: Salt Lake City, UT South Salt Lake, UT Millcreek, UT Holla…" at bounding box center [111, 192] width 223 height 231
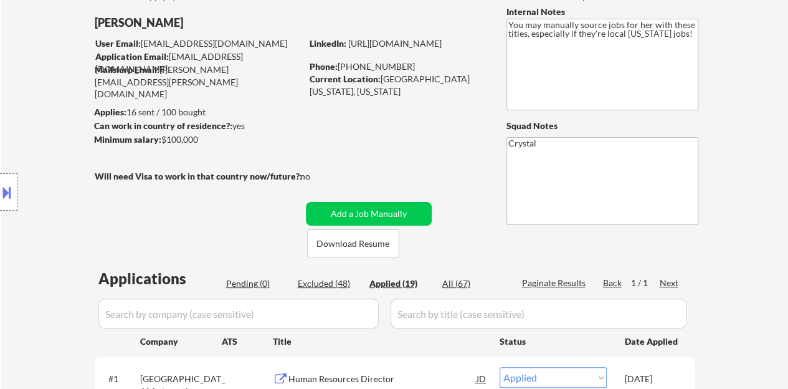
scroll to position [64, 0]
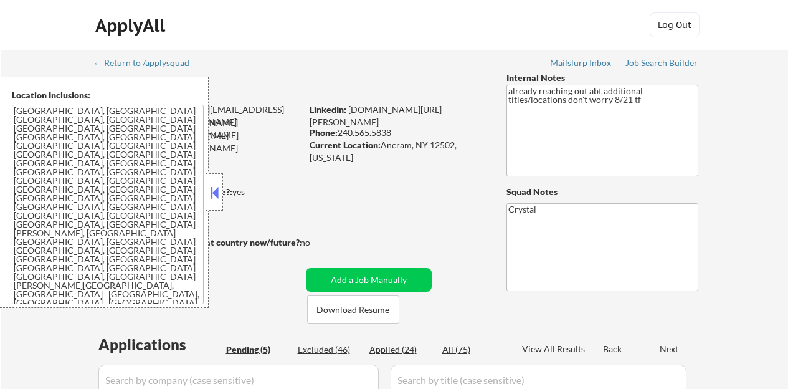
select select ""pending""
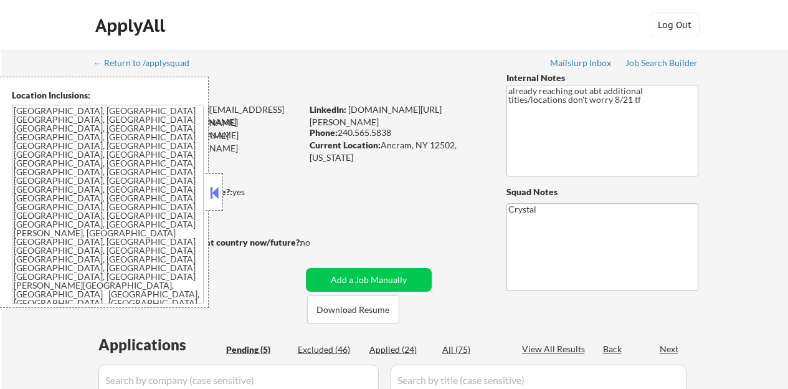
click at [214, 187] on button at bounding box center [214, 192] width 14 height 19
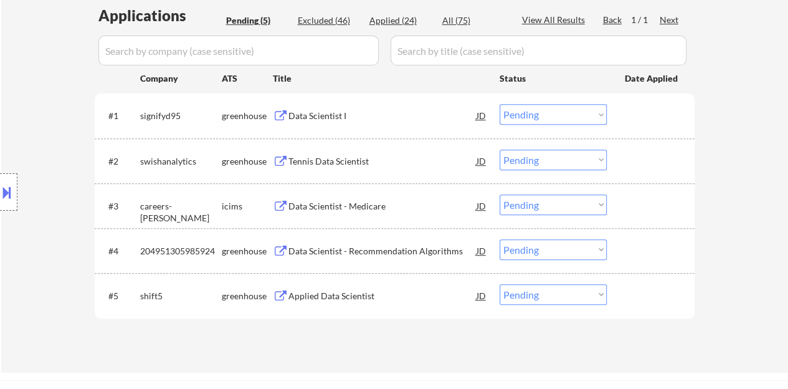
scroll to position [311, 0]
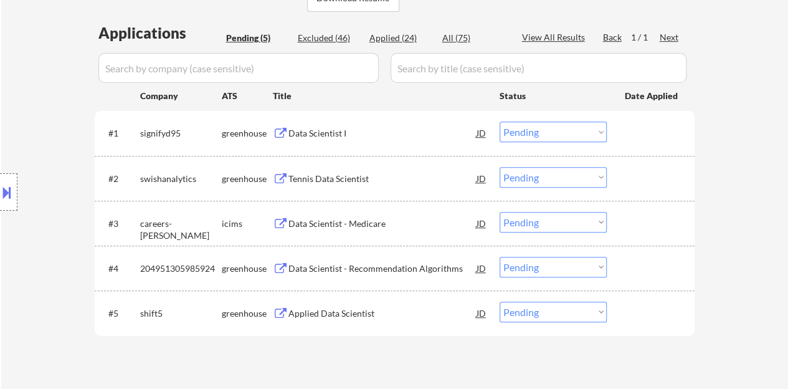
click at [299, 136] on div "Data Scientist I" at bounding box center [382, 133] width 188 height 12
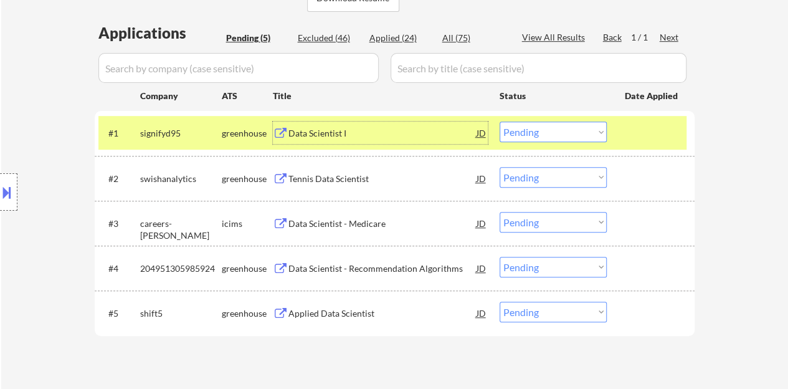
click at [518, 131] on select "Choose an option... Pending Applied Excluded (Questions) Excluded (Expired) Exc…" at bounding box center [553, 131] width 107 height 21
click at [500, 121] on select "Choose an option... Pending Applied Excluded (Questions) Excluded (Expired) Exc…" at bounding box center [553, 131] width 107 height 21
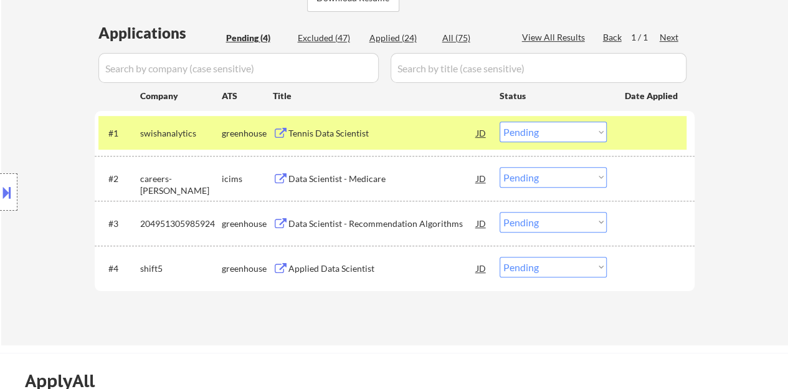
click at [657, 140] on div at bounding box center [652, 132] width 55 height 22
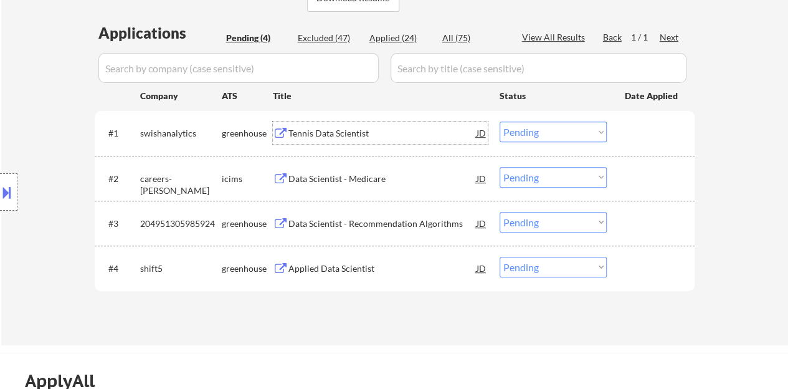
click at [344, 139] on div "Tennis Data Scientist" at bounding box center [382, 133] width 188 height 12
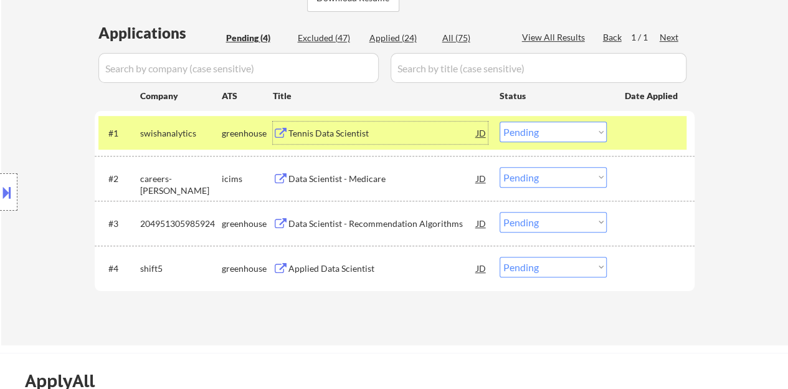
click at [534, 140] on select "Choose an option... Pending Applied Excluded (Questions) Excluded (Expired) Exc…" at bounding box center [553, 131] width 107 height 21
click at [500, 121] on select "Choose an option... Pending Applied Excluded (Questions) Excluded (Expired) Exc…" at bounding box center [553, 131] width 107 height 21
select select ""pending""
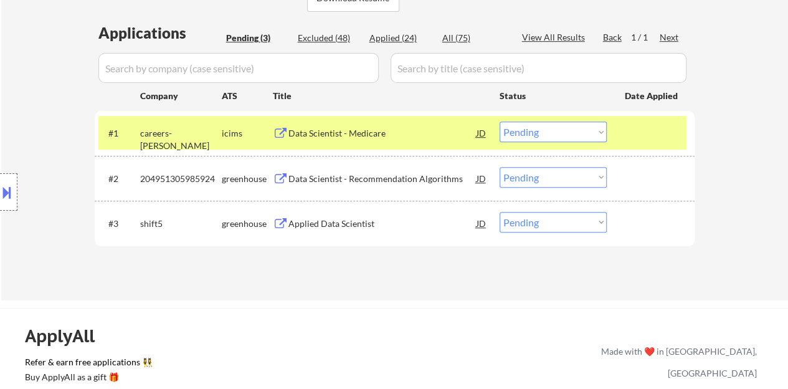
click at [717, 118] on div "← Return to /applysquad Mailslurp Inbox Job Search Builder Alexander Huber User…" at bounding box center [394, 19] width 787 height 562
drag, startPoint x: 657, startPoint y: 133, endPoint x: 524, endPoint y: 162, distance: 135.1
click at [655, 133] on div at bounding box center [652, 132] width 55 height 22
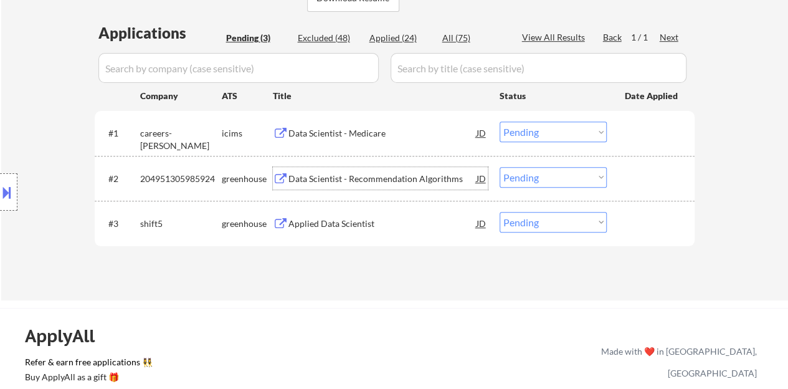
click at [439, 181] on div "Data Scientist - Recommendation Algorithms" at bounding box center [382, 179] width 188 height 12
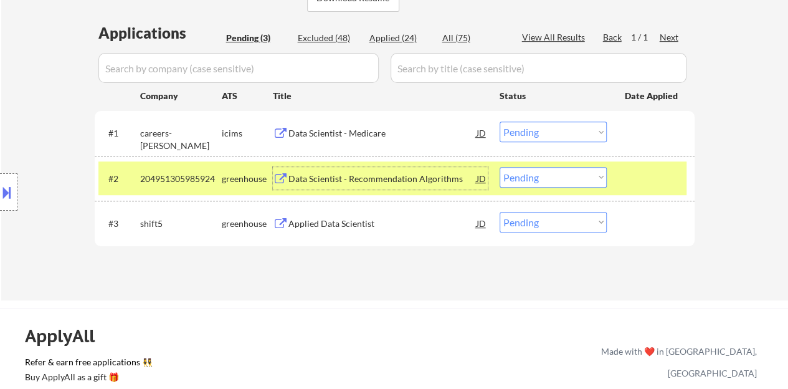
click at [561, 169] on select "Choose an option... Pending Applied Excluded (Questions) Excluded (Expired) Exc…" at bounding box center [553, 177] width 107 height 21
click at [500, 167] on select "Choose an option... Pending Applied Excluded (Questions) Excluded (Expired) Exc…" at bounding box center [553, 177] width 107 height 21
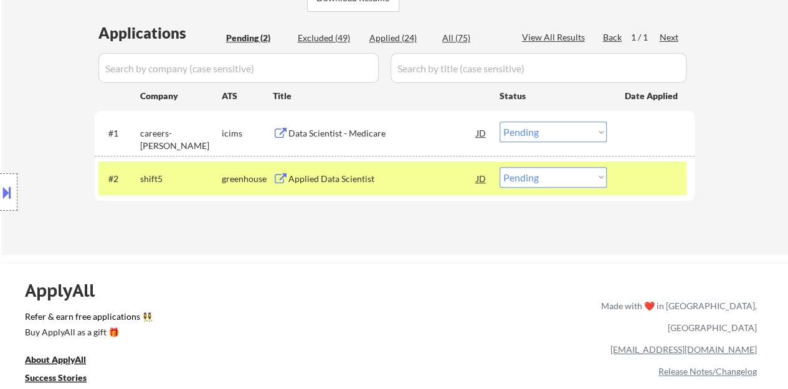
click at [359, 175] on div "Applied Data Scientist" at bounding box center [382, 179] width 188 height 12
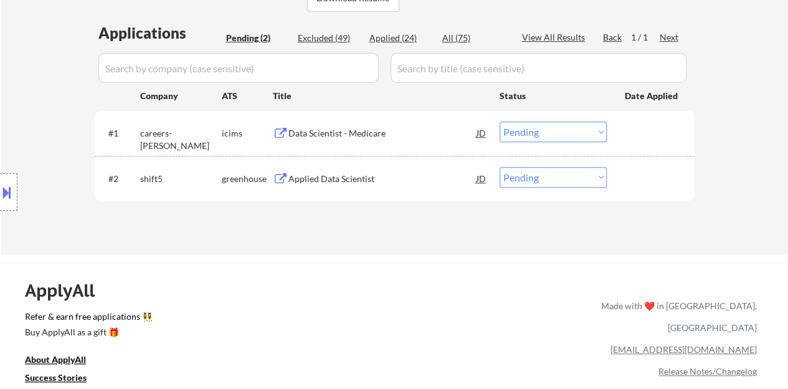
click at [672, 195] on div "#2 shift5 greenhouse Applied Data Scientist JD Choose an option... Pending Appl…" at bounding box center [395, 178] width 600 height 45
click at [663, 187] on div at bounding box center [652, 178] width 55 height 22
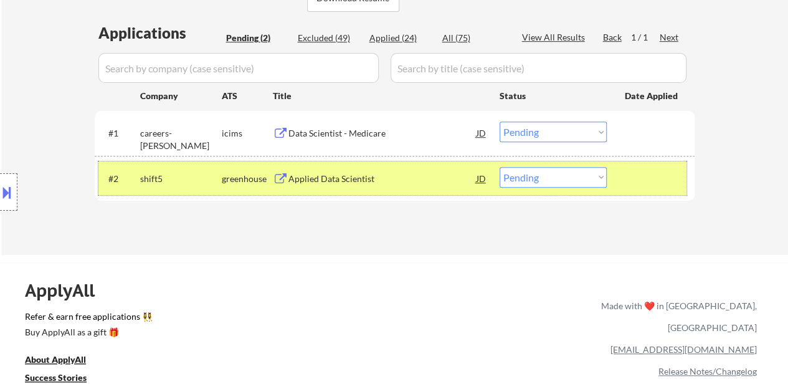
click at [583, 183] on select "Choose an option... Pending Applied Excluded (Questions) Excluded (Expired) Exc…" at bounding box center [553, 177] width 107 height 21
select select ""excluded""
click at [500, 167] on select "Choose an option... Pending Applied Excluded (Questions) Excluded (Expired) Exc…" at bounding box center [553, 177] width 107 height 21
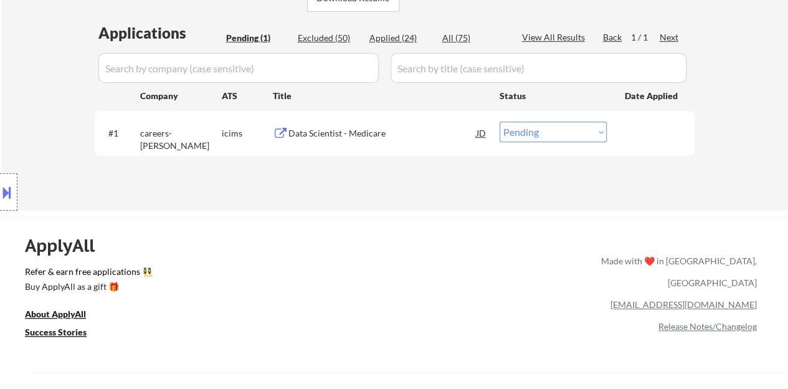
click at [289, 139] on div "Data Scientist - Medicare" at bounding box center [382, 133] width 188 height 12
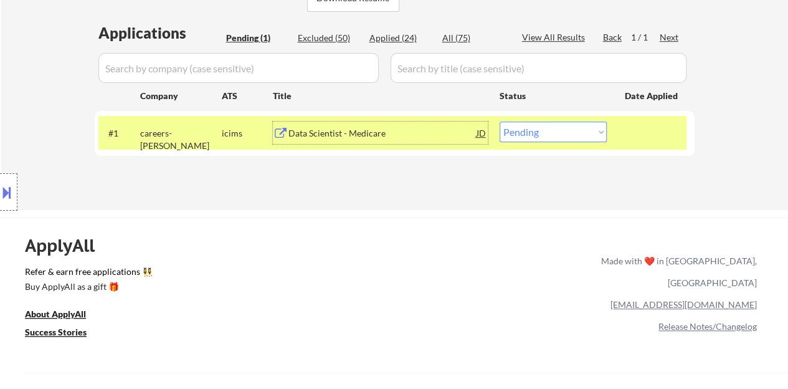
click at [571, 141] on select "Choose an option... Pending Applied Excluded (Questions) Excluded (Expired) Exc…" at bounding box center [553, 131] width 107 height 21
click at [399, 213] on div "← Return to /applysquad Mailslurp Inbox Job Search Builder Alexander Huber User…" at bounding box center [394, 269] width 788 height 1160
click at [547, 135] on select "Choose an option... Pending Applied Excluded (Questions) Excluded (Expired) Exc…" at bounding box center [553, 131] width 107 height 21
select select ""excluded__expired_""
click at [500, 121] on select "Choose an option... Pending Applied Excluded (Questions) Excluded (Expired) Exc…" at bounding box center [553, 131] width 107 height 21
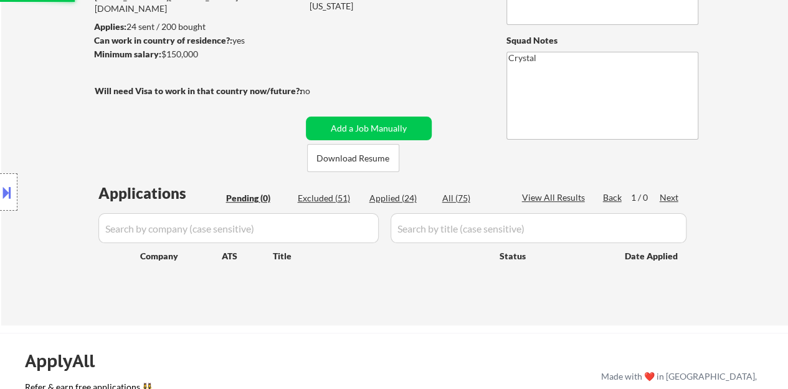
scroll to position [125, 0]
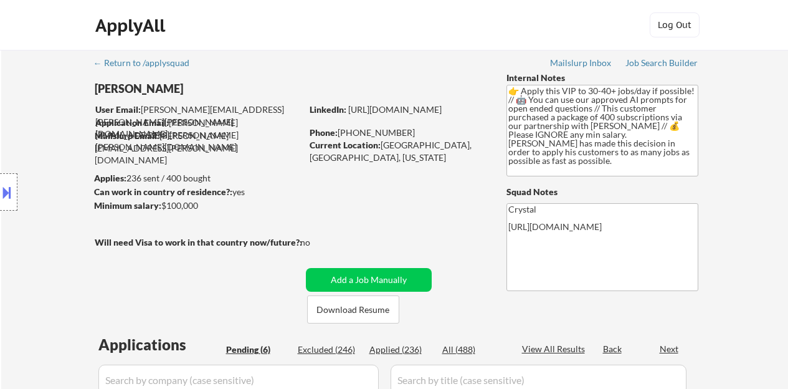
select select ""pending""
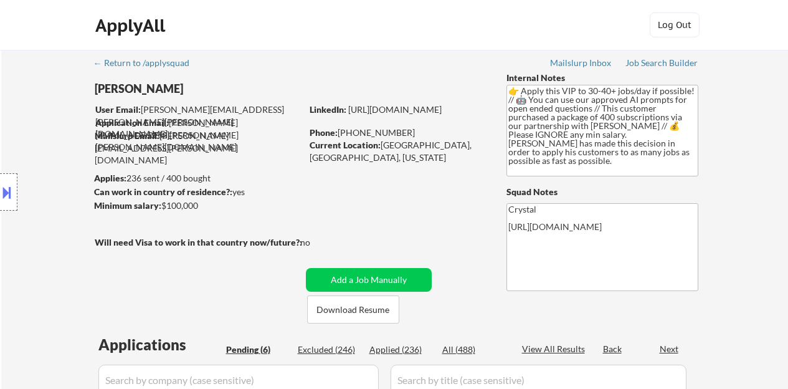
select select ""pending""
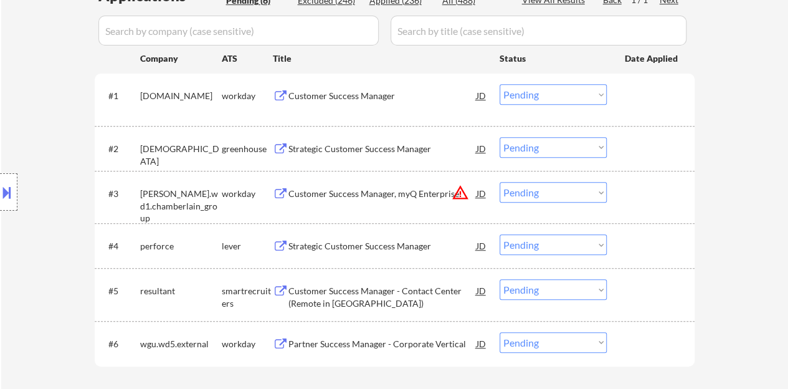
scroll to position [374, 0]
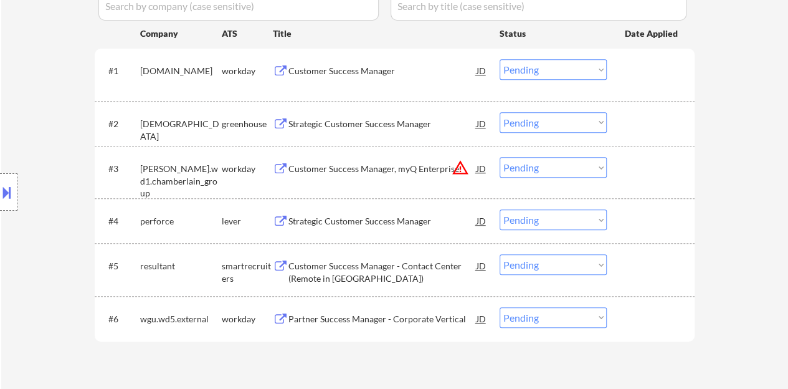
click at [369, 225] on div "Strategic Customer Success Manager" at bounding box center [382, 221] width 188 height 12
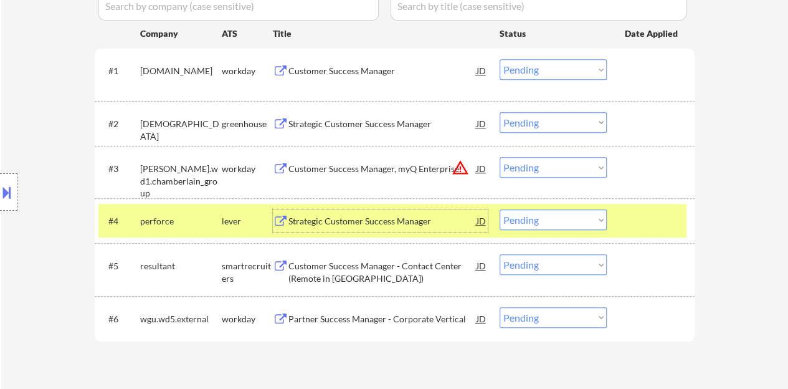
click at [576, 222] on select "Choose an option... Pending Applied Excluded (Questions) Excluded (Expired) Exc…" at bounding box center [553, 219] width 107 height 21
click at [500, 209] on select "Choose an option... Pending Applied Excluded (Questions) Excluded (Expired) Exc…" at bounding box center [553, 219] width 107 height 21
select select ""pending""
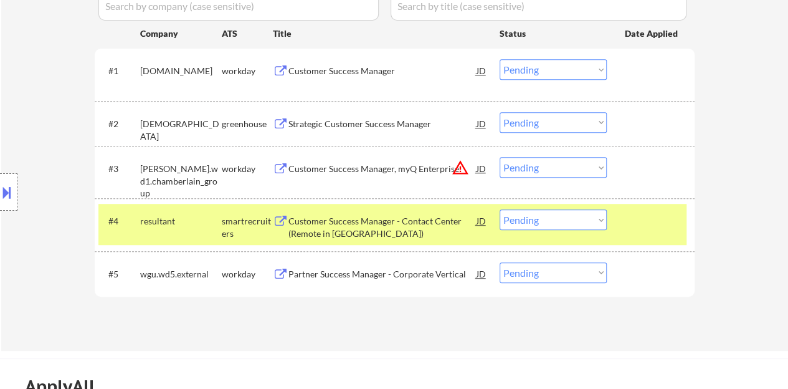
click at [639, 214] on div at bounding box center [652, 220] width 55 height 22
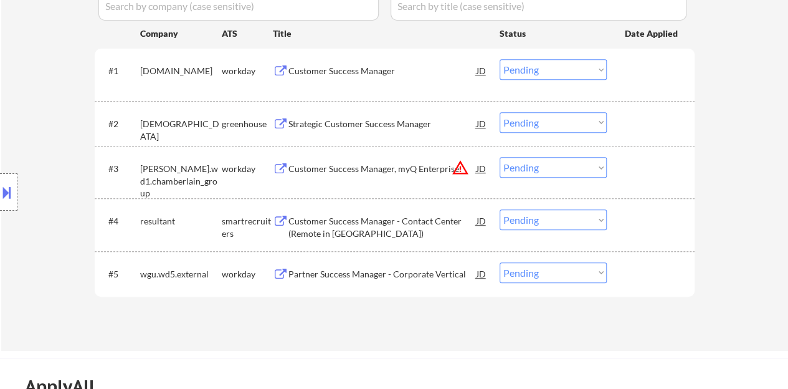
click at [336, 121] on div "Strategic Customer Success Manager" at bounding box center [382, 124] width 188 height 12
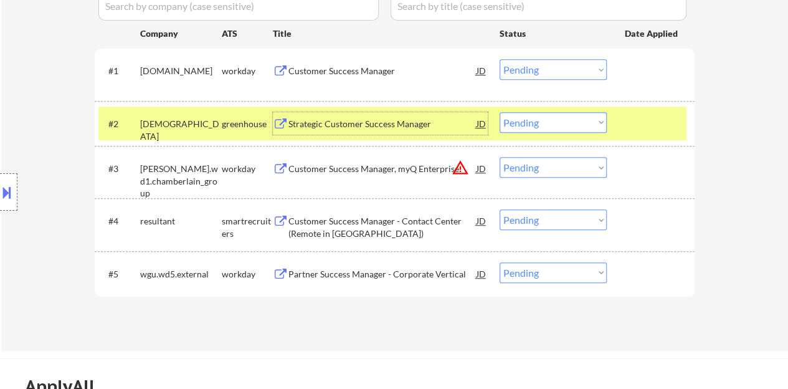
click at [502, 119] on select "Choose an option... Pending Applied Excluded (Questions) Excluded (Expired) Exc…" at bounding box center [553, 122] width 107 height 21
click at [500, 112] on select "Choose an option... Pending Applied Excluded (Questions) Excluded (Expired) Exc…" at bounding box center [553, 122] width 107 height 21
select select ""pending""
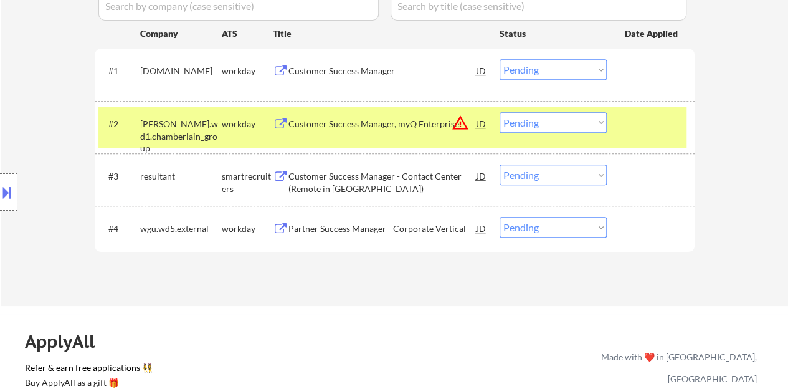
click at [679, 121] on div "#2 [PERSON_NAME].wd1.chamberlain_group workday Customer Success Manager, myQ En…" at bounding box center [392, 127] width 588 height 41
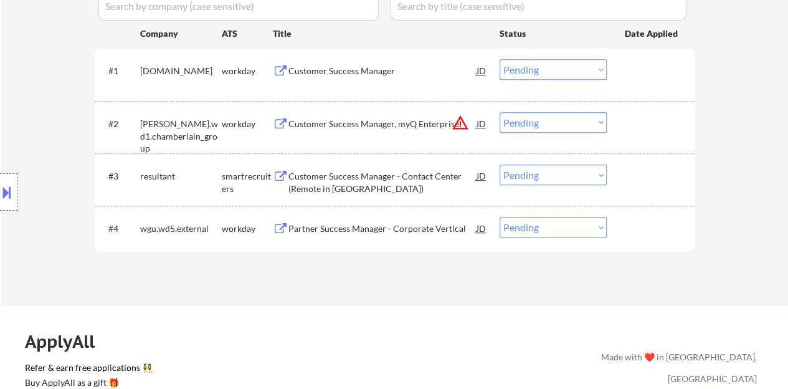
click at [359, 171] on div "Customer Success Manager - Contact Center (Remote in [GEOGRAPHIC_DATA])" at bounding box center [382, 182] width 188 height 24
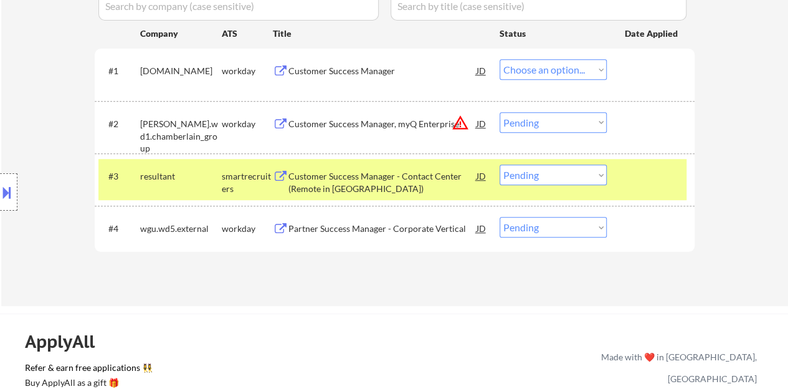
select select ""pending""
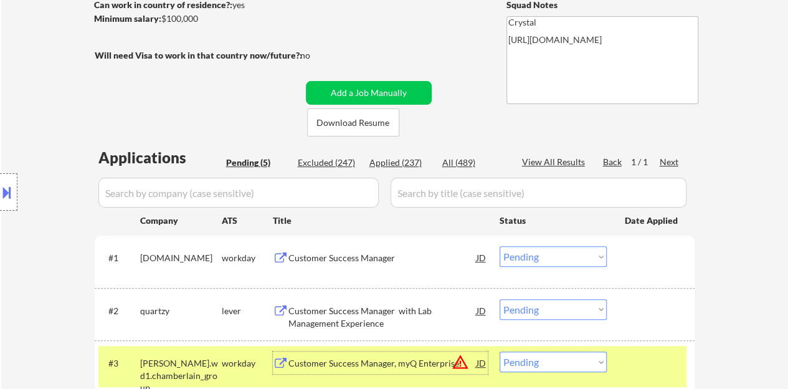
scroll to position [125, 0]
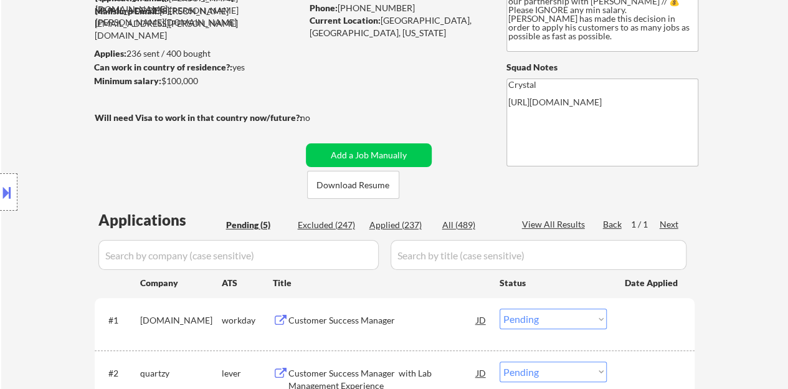
click at [406, 226] on div "Applied (237)" at bounding box center [400, 225] width 62 height 12
select select ""applied""
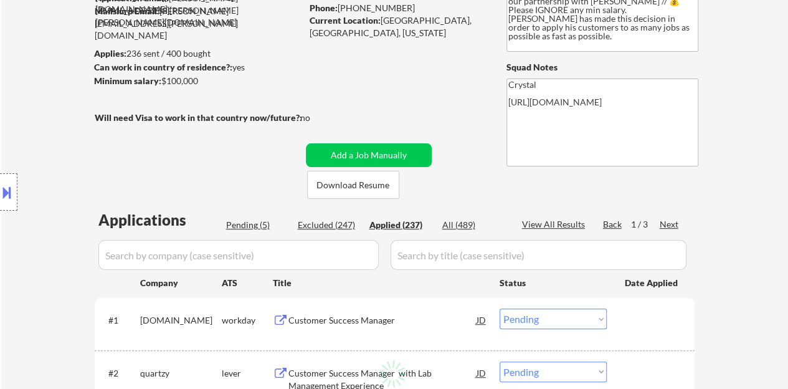
select select ""applied""
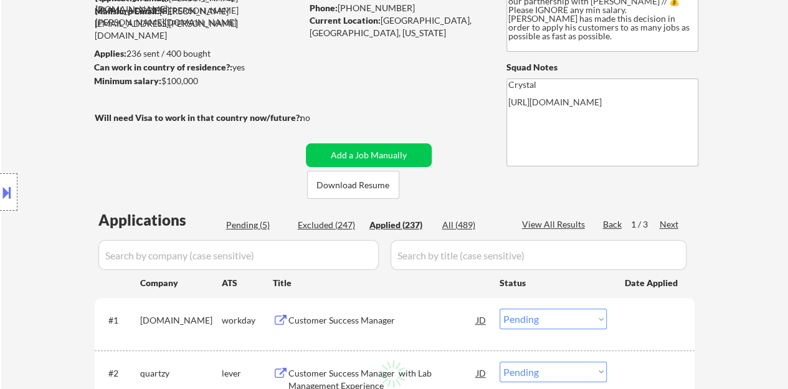
select select ""applied""
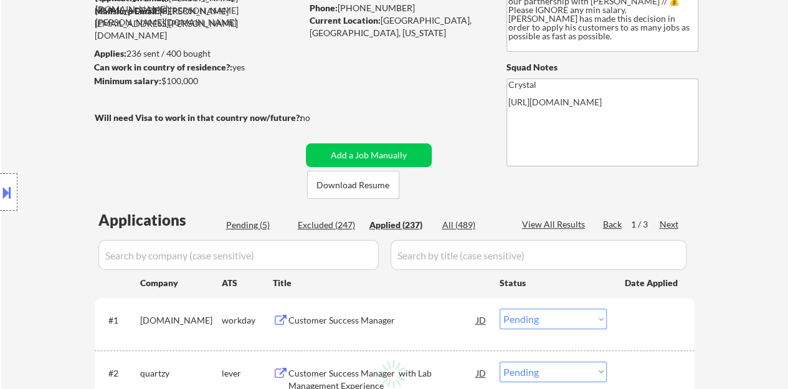
select select ""applied""
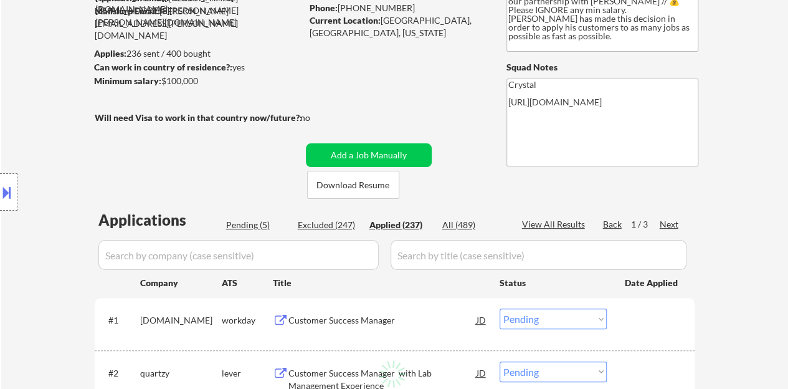
select select ""applied""
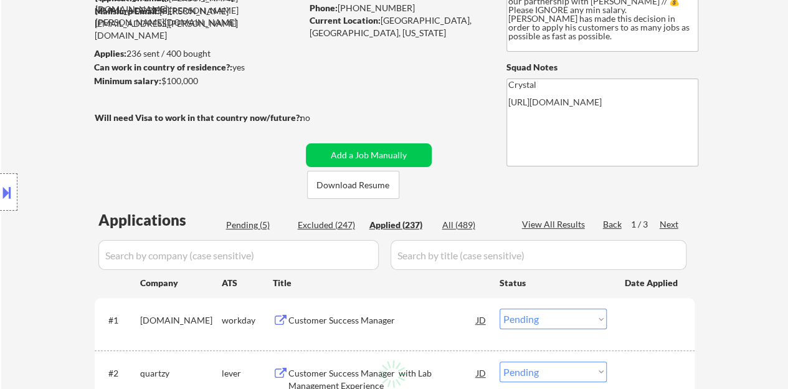
select select ""applied""
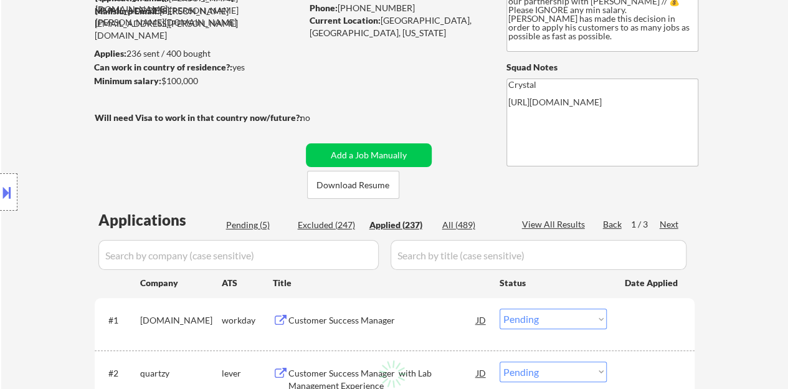
select select ""applied""
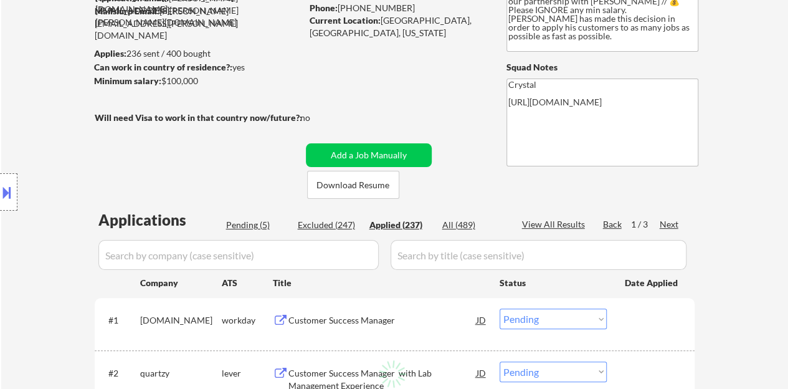
select select ""applied""
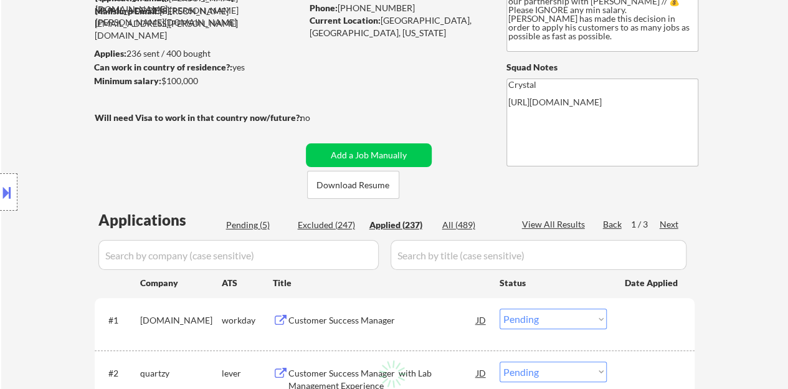
select select ""applied""
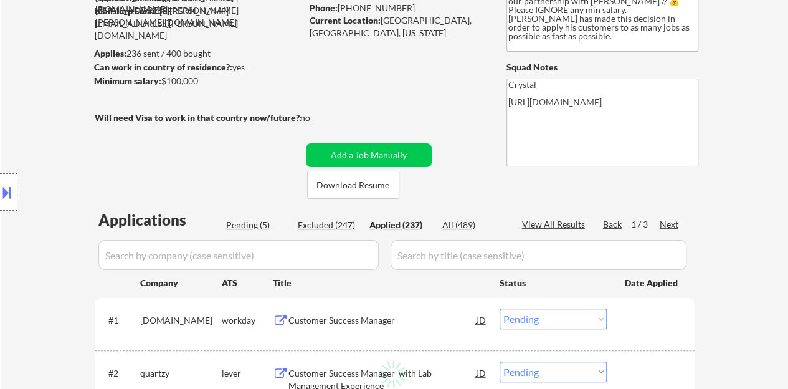
select select ""applied""
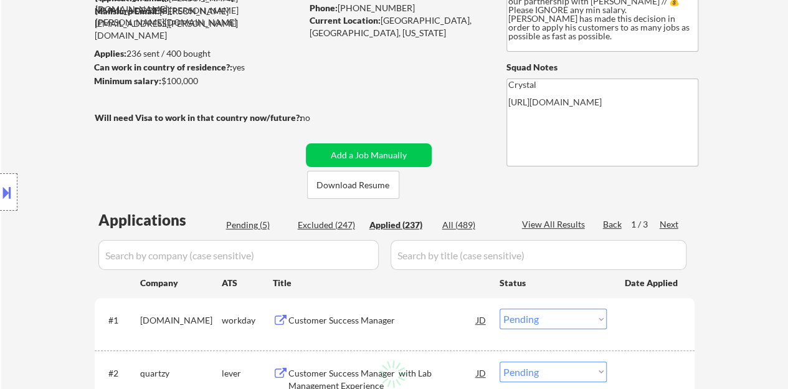
select select ""applied""
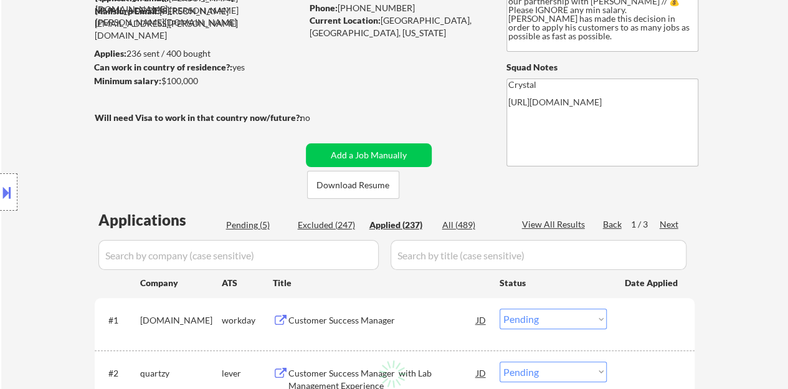
select select ""applied""
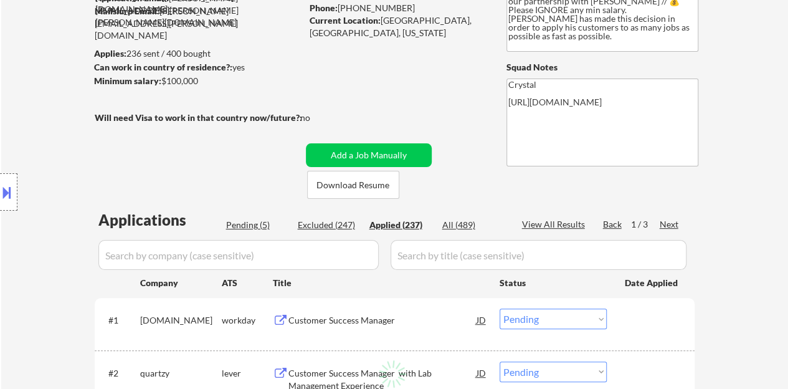
select select ""applied""
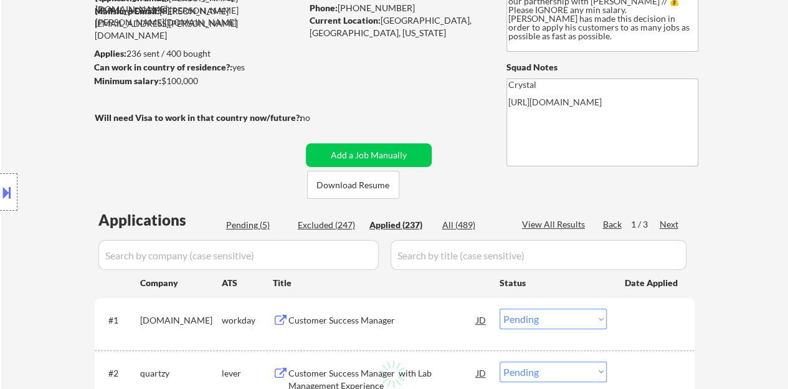
select select ""applied""
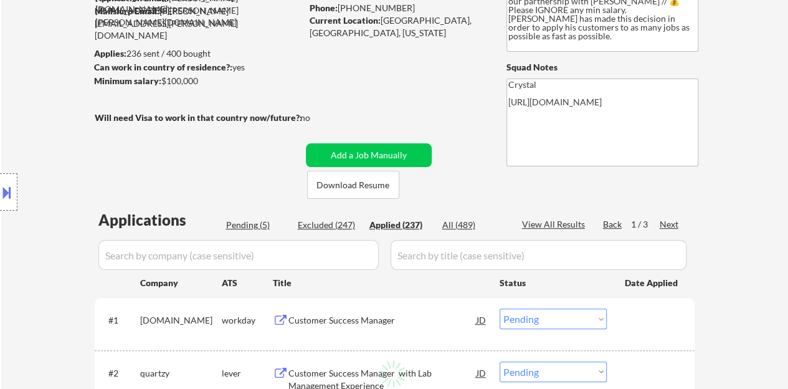
select select ""applied""
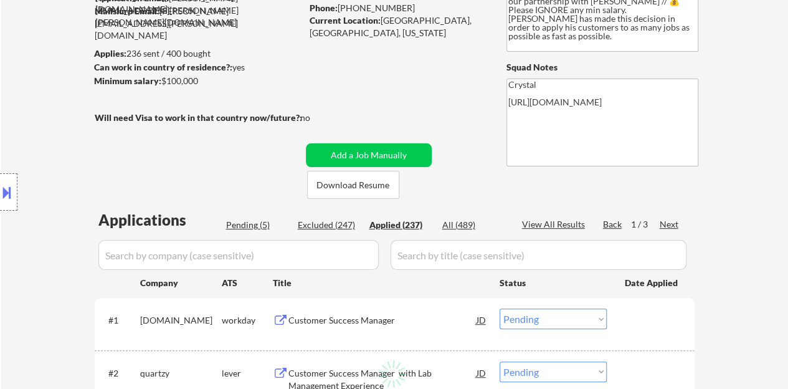
select select ""applied""
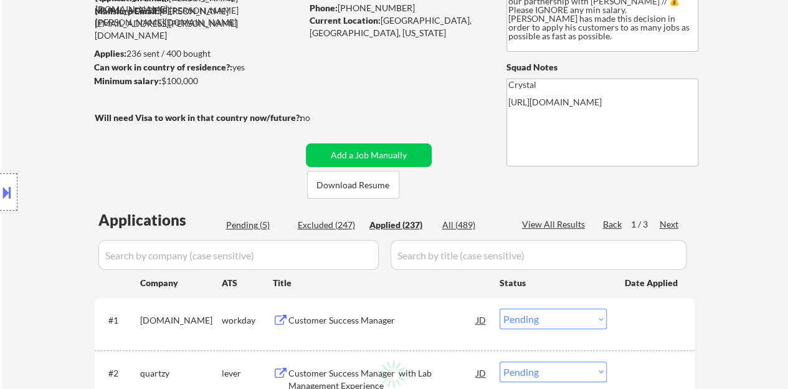
select select ""applied""
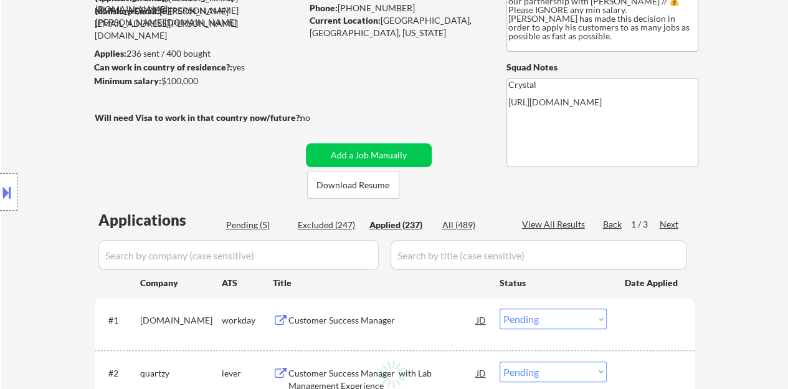
select select ""applied""
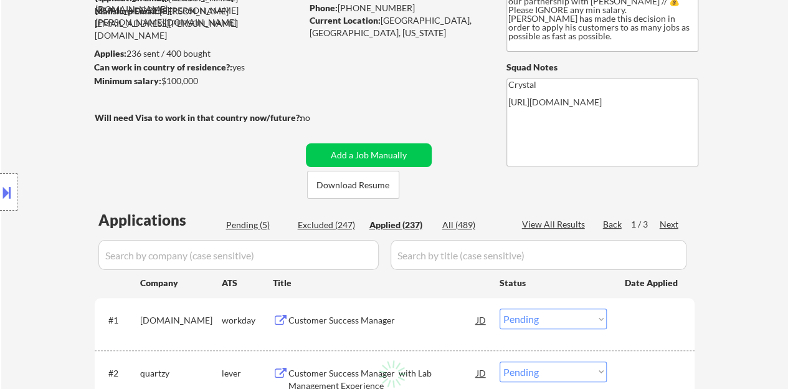
select select ""applied""
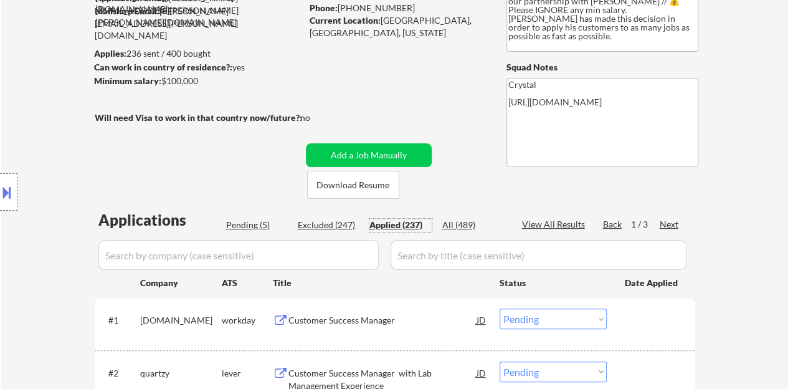
select select ""applied""
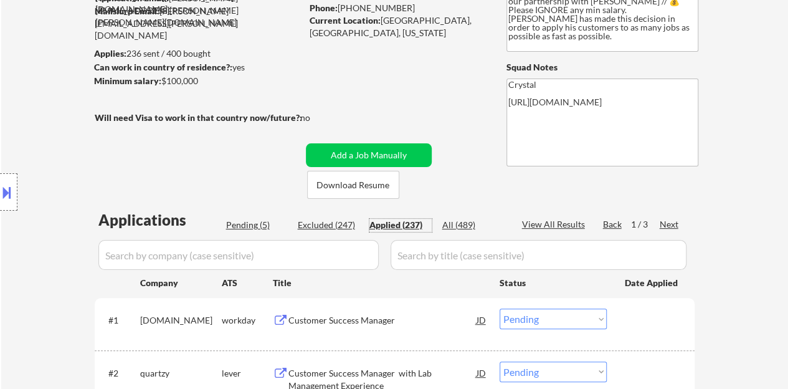
select select ""applied""
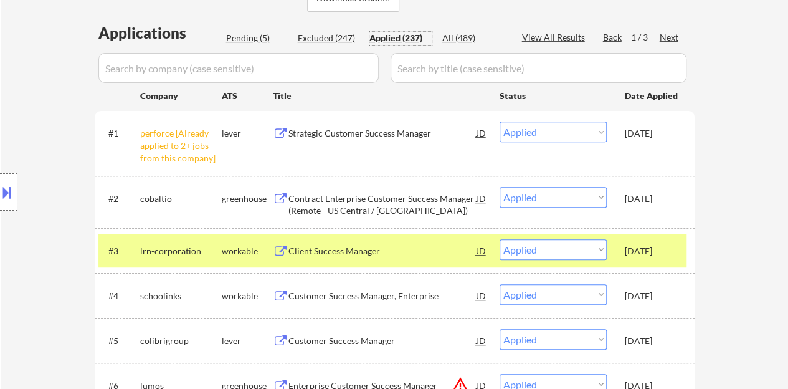
click at [320, 132] on div "Strategic Customer Success Manager" at bounding box center [382, 133] width 188 height 12
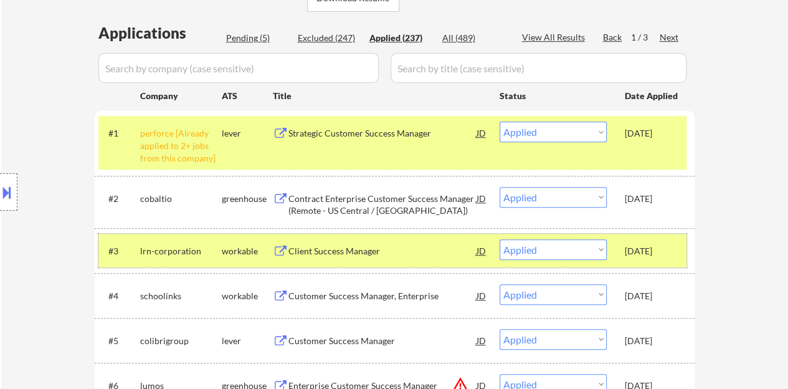
click at [641, 246] on div "[DATE]" at bounding box center [652, 251] width 55 height 12
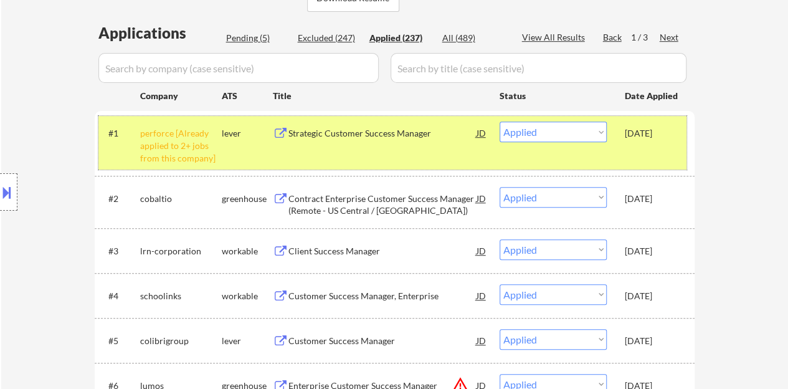
click at [645, 145] on div "#1 perforce [Already applied to 2+ jobs from this company] lever Strategic Cust…" at bounding box center [392, 143] width 588 height 54
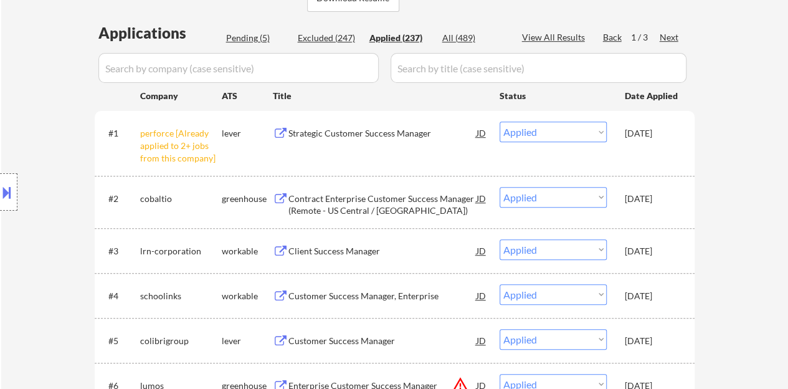
click at [251, 42] on div "Pending (5)" at bounding box center [257, 38] width 62 height 12
select select ""pending""
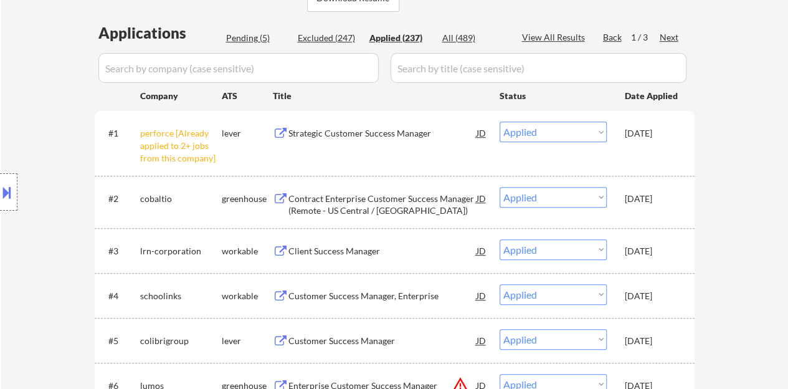
select select ""pending""
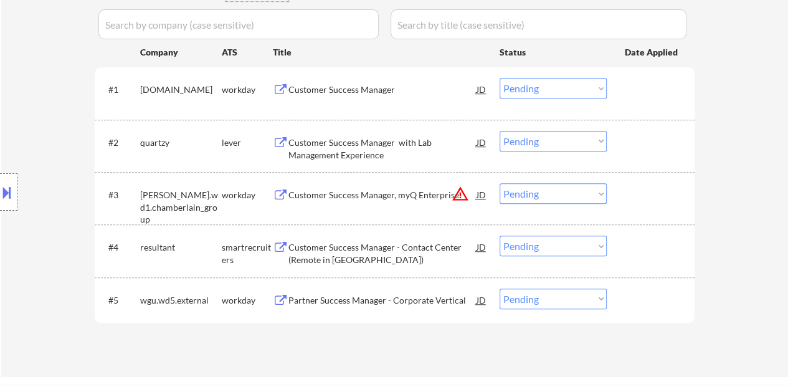
scroll to position [374, 0]
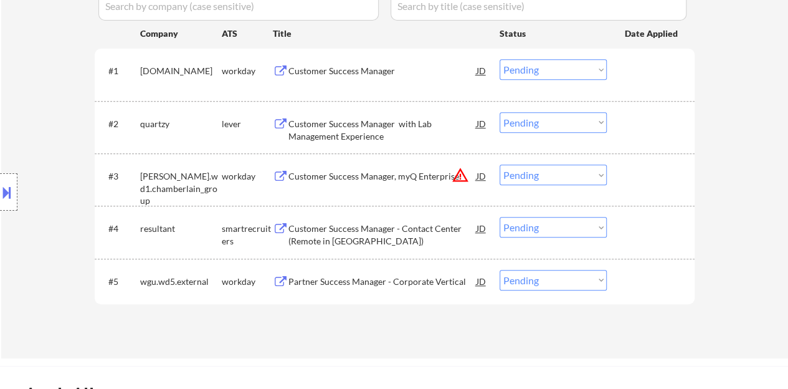
click at [553, 224] on select "Choose an option... Pending Applied Excluded (Questions) Excluded (Expired) Exc…" at bounding box center [553, 227] width 107 height 21
click at [500, 217] on select "Choose an option... Pending Applied Excluded (Questions) Excluded (Expired) Exc…" at bounding box center [553, 227] width 107 height 21
select select ""pending""
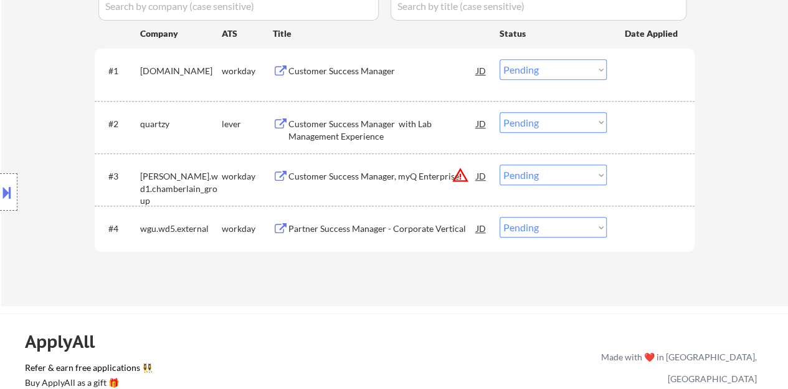
click at [376, 128] on div "Customer Success Manager with Lab Management Experience" at bounding box center [382, 130] width 188 height 24
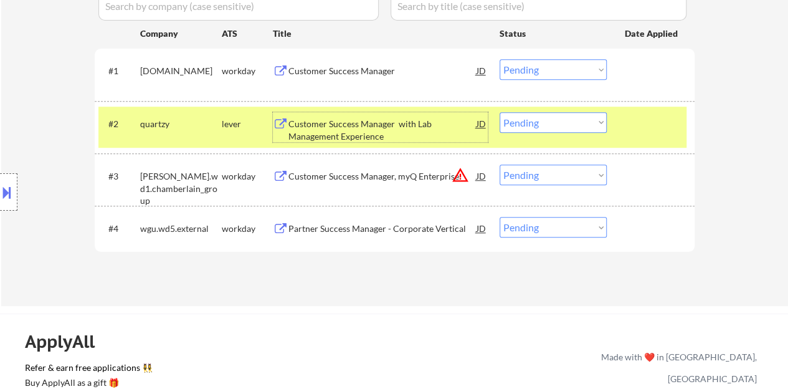
click at [534, 121] on select "Choose an option... Pending Applied Excluded (Questions) Excluded (Expired) Exc…" at bounding box center [553, 122] width 107 height 21
click at [500, 112] on select "Choose an option... Pending Applied Excluded (Questions) Excluded (Expired) Exc…" at bounding box center [553, 122] width 107 height 21
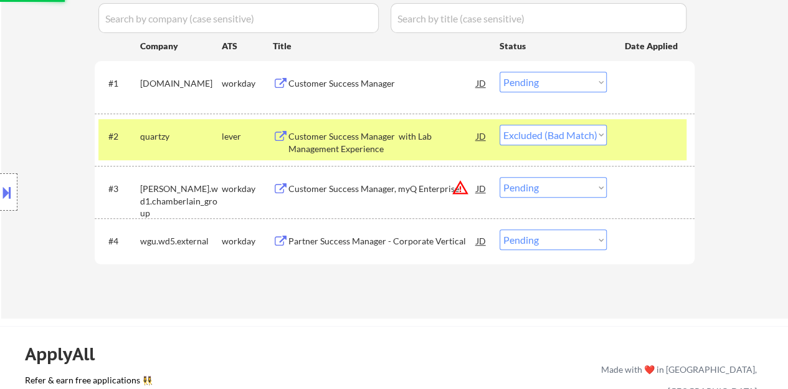
scroll to position [187, 0]
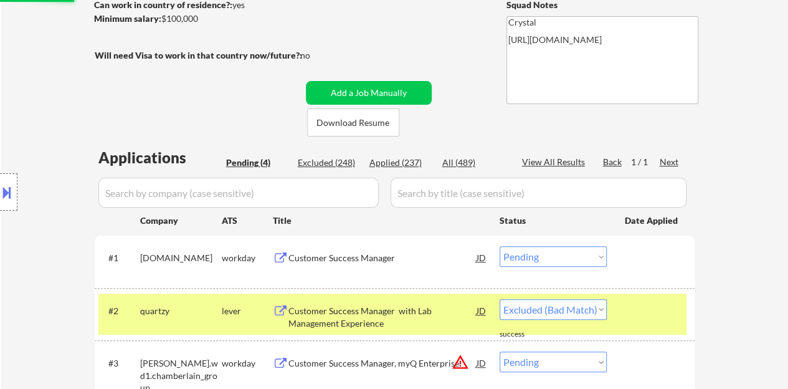
select select ""pending""
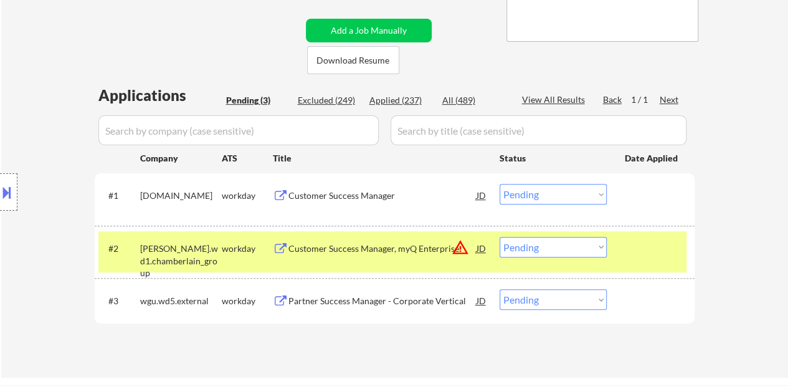
scroll to position [311, 0]
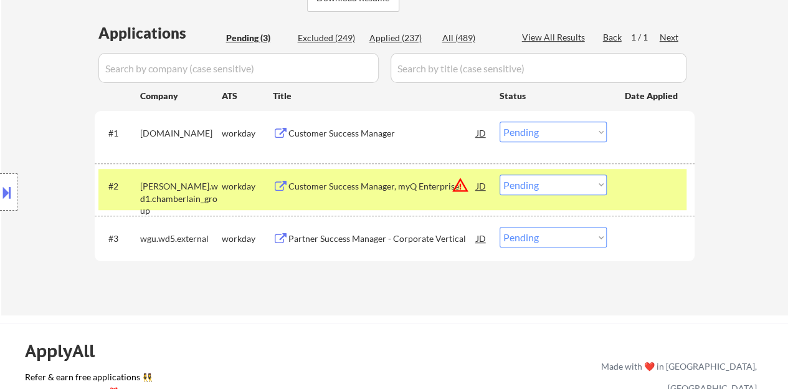
click at [644, 181] on div at bounding box center [652, 185] width 55 height 22
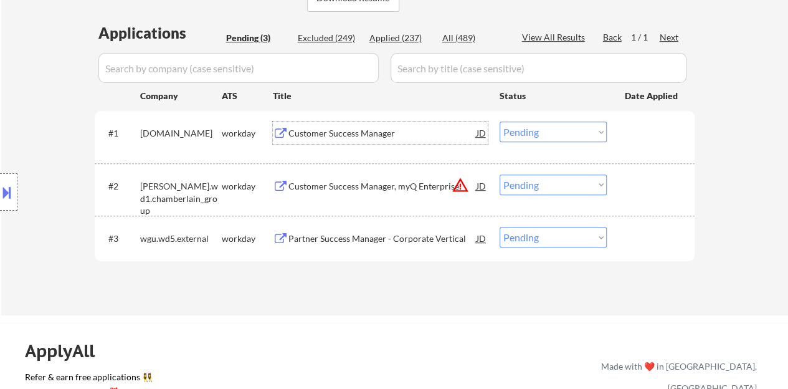
click at [353, 130] on div "Customer Success Manager" at bounding box center [382, 133] width 188 height 12
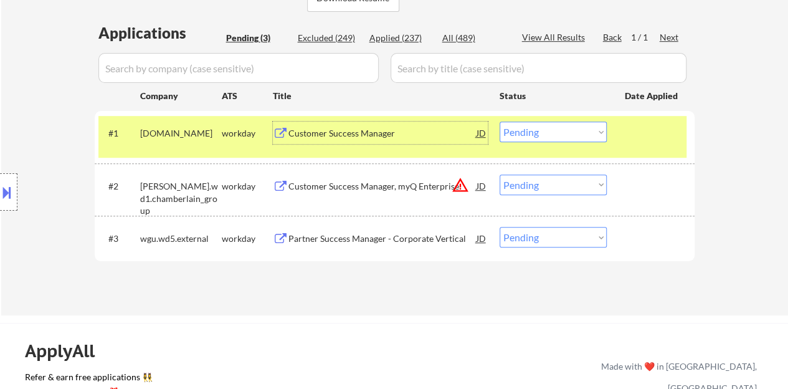
click at [553, 130] on select "Choose an option... Pending Applied Excluded (Questions) Excluded (Expired) Exc…" at bounding box center [553, 131] width 107 height 21
click at [500, 121] on select "Choose an option... Pending Applied Excluded (Questions) Excluded (Expired) Exc…" at bounding box center [553, 131] width 107 height 21
select select ""pending""
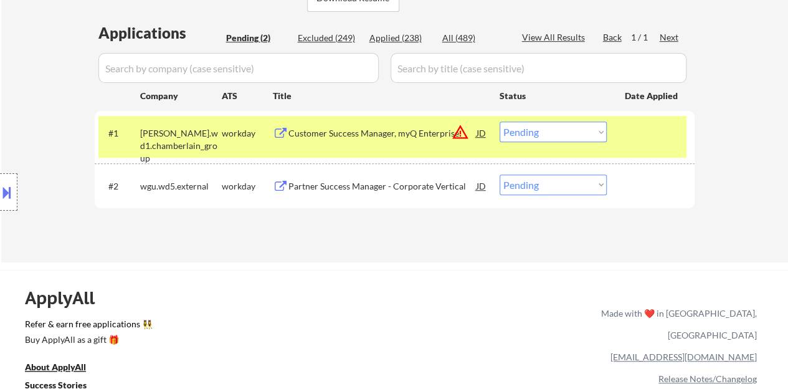
click at [539, 179] on select "Choose an option... Pending Applied Excluded (Questions) Excluded (Expired) Exc…" at bounding box center [553, 184] width 107 height 21
click at [539, 180] on select "Choose an option... Pending Applied Excluded (Questions) Excluded (Expired) Exc…" at bounding box center [553, 184] width 107 height 21
